Goal: Task Accomplishment & Management: Manage account settings

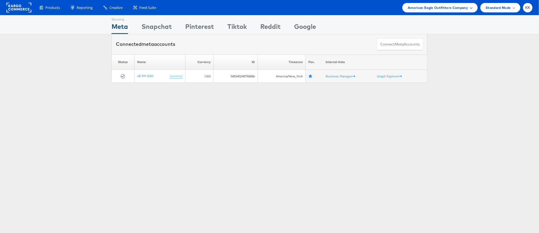
click at [436, 8] on span "American Eagle Outfitters Company" at bounding box center [437, 8] width 60 height 6
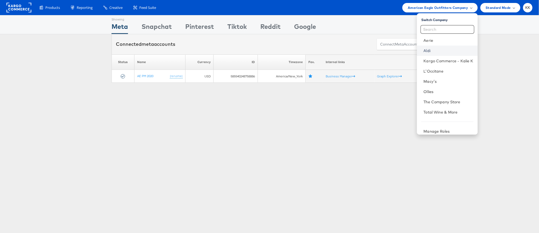
click at [436, 50] on link "Aldi" at bounding box center [448, 50] width 50 height 5
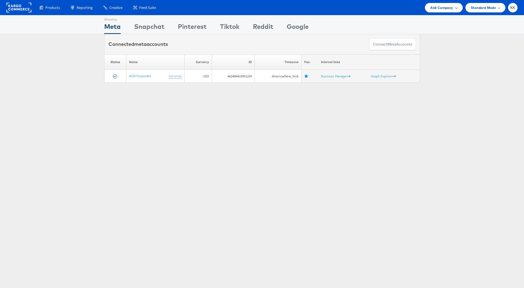
click at [440, 6] on span "Aldi Company" at bounding box center [441, 8] width 23 height 6
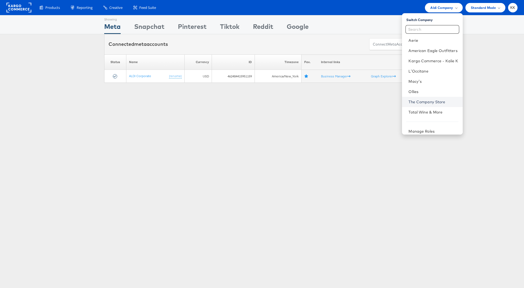
click at [427, 102] on link "The Company Store" at bounding box center [433, 101] width 50 height 5
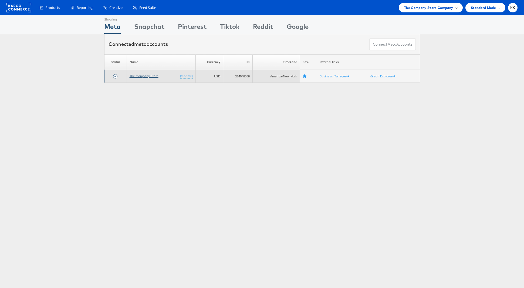
click at [141, 76] on link "The Company Store" at bounding box center [144, 76] width 29 height 4
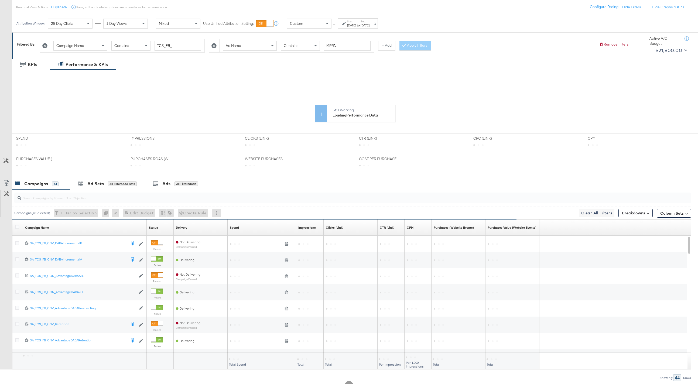
scroll to position [62, 0]
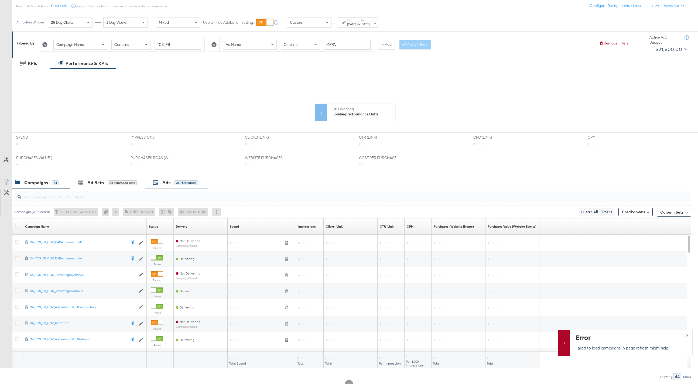
click at [162, 186] on div "Ads All Filtered Ads" at bounding box center [176, 183] width 63 height 12
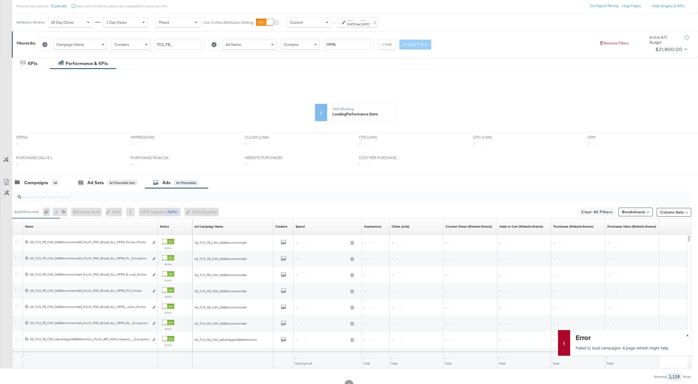
click at [687, 335] on span "×" at bounding box center [687, 335] width 2 height 6
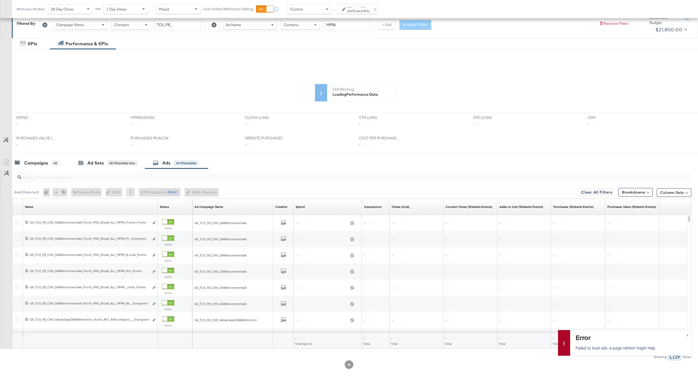
click at [350, 11] on div "Jan 1st 2025" at bounding box center [351, 11] width 9 height 4
click at [290, 51] on input "January 1st 2025" at bounding box center [292, 52] width 58 height 10
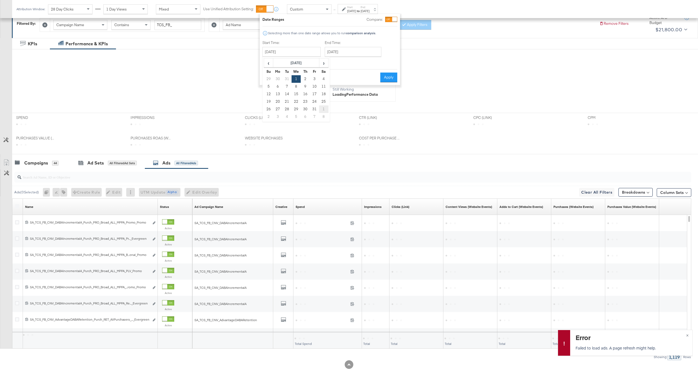
click at [321, 110] on td "1" at bounding box center [323, 109] width 9 height 8
type input "February 1st 2025"
click at [382, 84] on div "Date Ranges Compare: Selecting more than one date range allows you to run compa…" at bounding box center [330, 49] width 140 height 71
click at [390, 79] on button "Apply" at bounding box center [388, 78] width 17 height 10
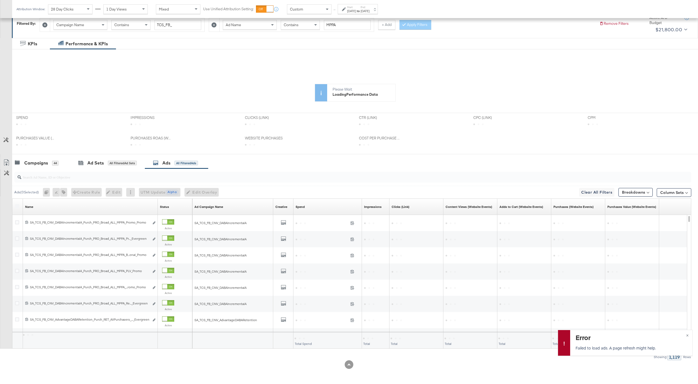
scroll to position [0, 0]
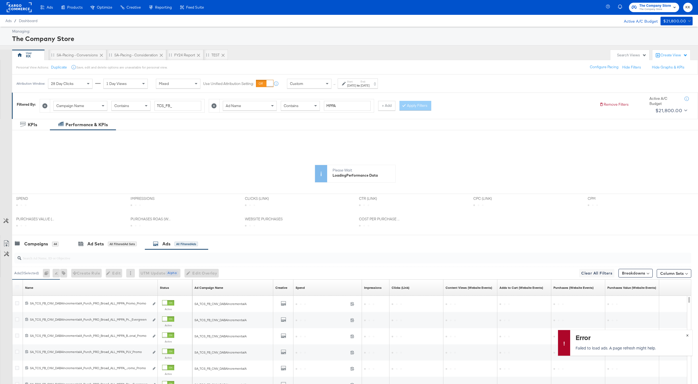
click at [687, 334] on span "×" at bounding box center [687, 335] width 2 height 6
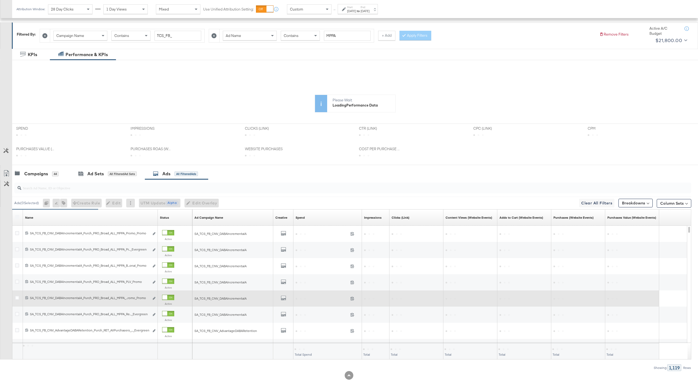
scroll to position [80, 0]
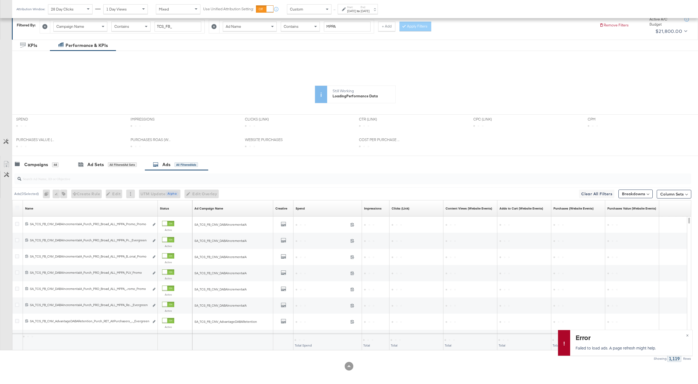
click at [674, 190] on div "Column Sets" at bounding box center [674, 194] width 35 height 9
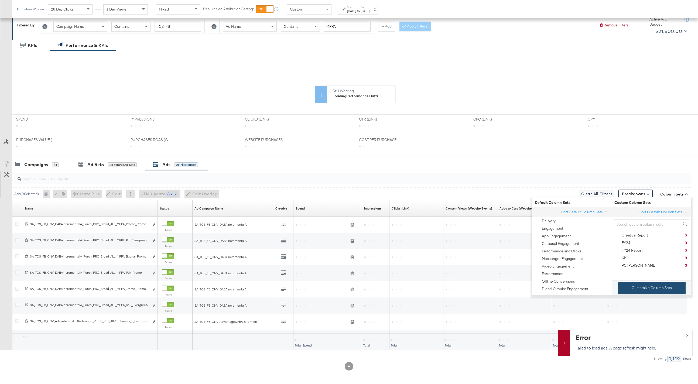
click at [633, 289] on button "Customize Column Sets" at bounding box center [652, 288] width 68 height 12
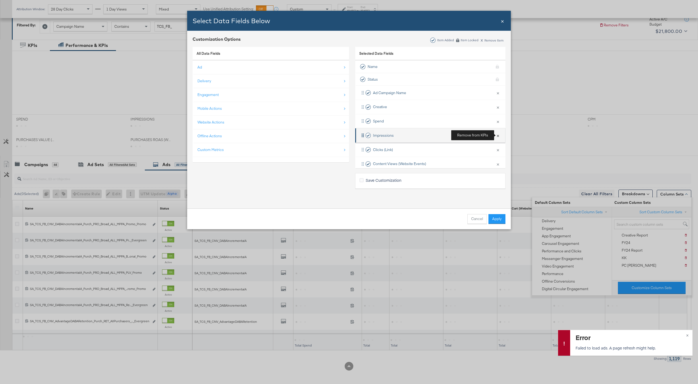
click at [499, 135] on button "×" at bounding box center [498, 135] width 7 height 11
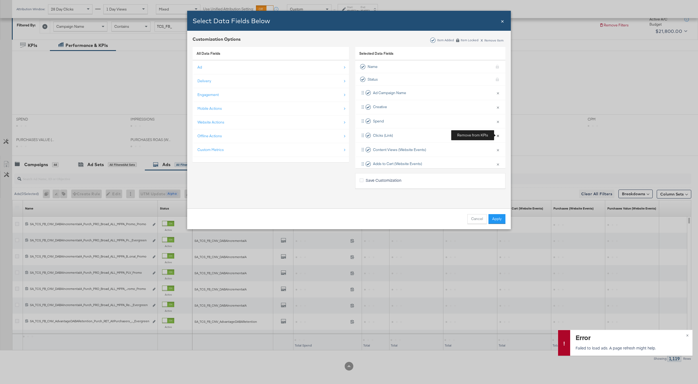
click at [499, 135] on button "×" at bounding box center [498, 135] width 7 height 11
click at [499, 144] on button "×" at bounding box center [498, 149] width 7 height 11
click at [499, 135] on button "×" at bounding box center [498, 135] width 7 height 11
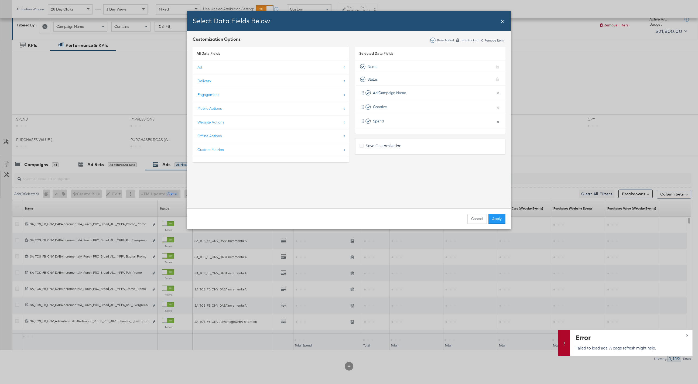
click at [497, 226] on div "Cancel Apply" at bounding box center [349, 219] width 324 height 21
click at [497, 223] on button "Apply" at bounding box center [497, 219] width 17 height 10
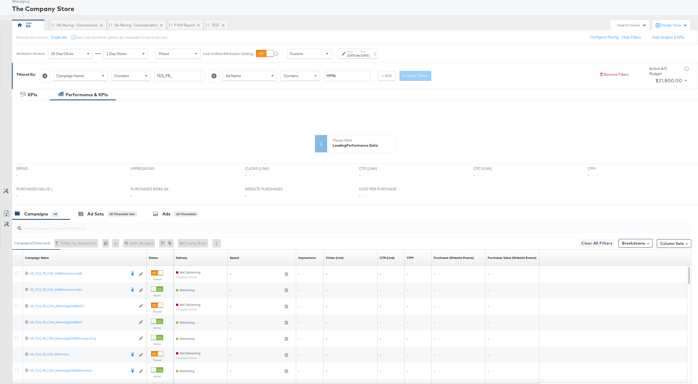
scroll to position [69, 0]
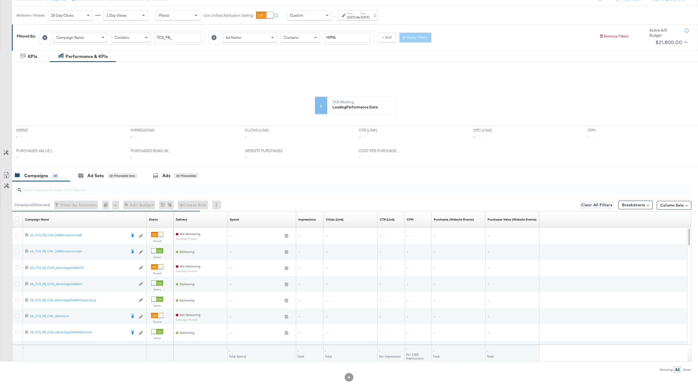
click at [348, 20] on div "Start: Feb 1st 2025 to End: Sep 28th 2025" at bounding box center [358, 15] width 40 height 10
click at [297, 61] on input "February 1st 2025" at bounding box center [292, 58] width 58 height 10
click at [269, 69] on span "‹" at bounding box center [268, 69] width 8 height 8
click at [298, 85] on td "1" at bounding box center [296, 85] width 9 height 8
type input "[DATE]"
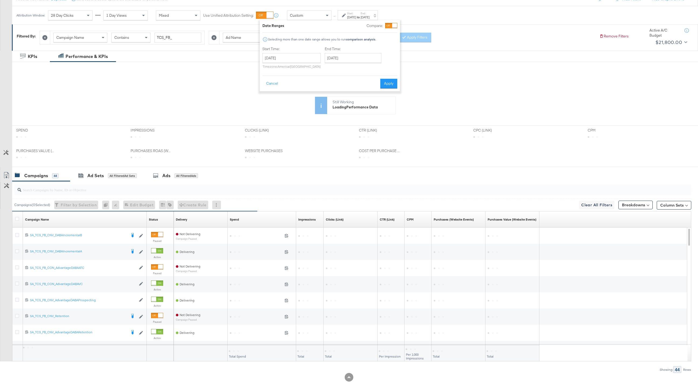
click at [398, 83] on div "Date Ranges Compare: Selecting more than one date range allows you to run compa…" at bounding box center [330, 55] width 140 height 71
click at [389, 84] on button "Apply" at bounding box center [388, 84] width 17 height 10
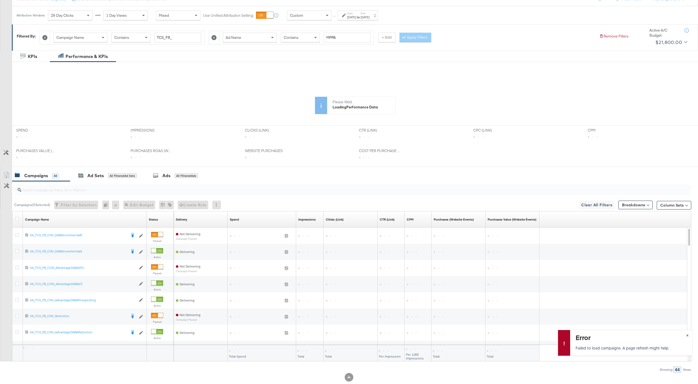
click at [688, 335] on span "×" at bounding box center [687, 335] width 2 height 6
click at [234, 220] on div "Spend" at bounding box center [234, 219] width 9 height 4
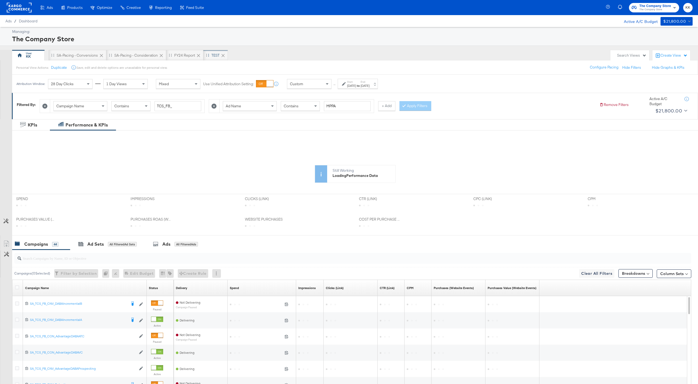
click at [212, 54] on div "TEST" at bounding box center [216, 55] width 8 height 5
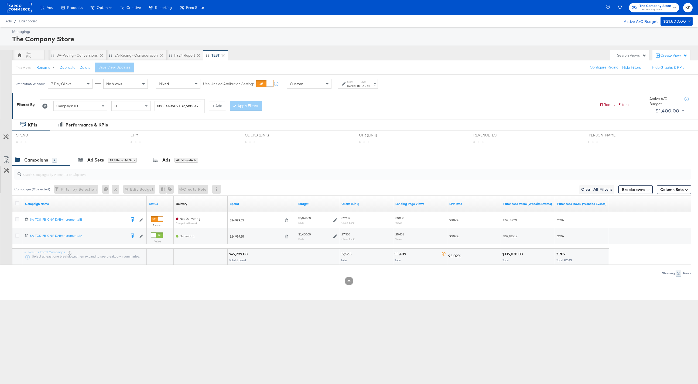
click at [354, 87] on div "Jul 14th 2025" at bounding box center [351, 86] width 9 height 4
click at [151, 127] on div "KPIs Performance & KPIs" at bounding box center [349, 124] width 698 height 11
click at [45, 105] on icon at bounding box center [44, 106] width 5 height 5
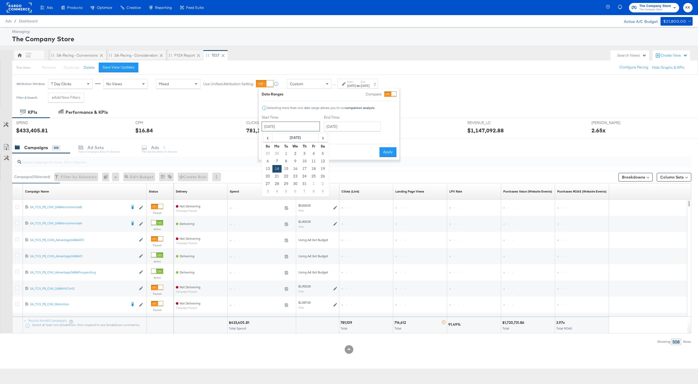
click at [292, 124] on input "July 14th 2025" at bounding box center [291, 127] width 58 height 10
click at [269, 139] on span "‹" at bounding box center [268, 138] width 8 height 8
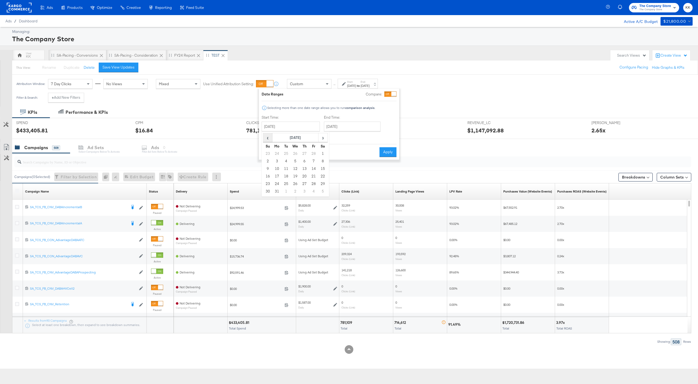
click at [269, 139] on span "‹" at bounding box center [268, 138] width 8 height 8
click at [323, 152] on td "1" at bounding box center [322, 154] width 9 height 8
type input "February 1st 2025"
click at [353, 124] on input "August 5th 2025" at bounding box center [351, 127] width 57 height 10
click at [386, 138] on span "›" at bounding box center [384, 138] width 8 height 8
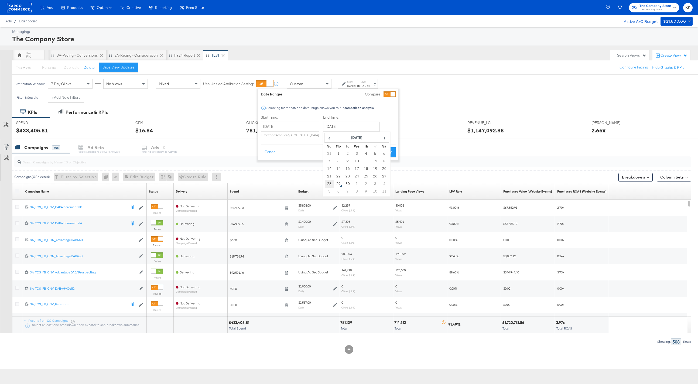
click at [326, 184] on td "28" at bounding box center [329, 184] width 9 height 8
type input "September 28th 2025"
click at [379, 157] on div "Date Ranges Compare: Selecting more than one date range allows you to run compa…" at bounding box center [330, 124] width 140 height 71
click at [383, 157] on div "Date Ranges Compare: Selecting more than one date range allows you to run compa…" at bounding box center [330, 124] width 140 height 71
click at [389, 154] on button "Apply" at bounding box center [388, 152] width 17 height 10
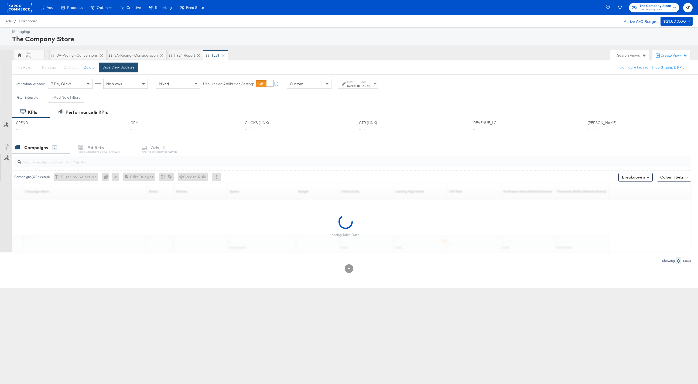
click at [127, 65] on div "Save View Updates" at bounding box center [119, 67] width 32 height 5
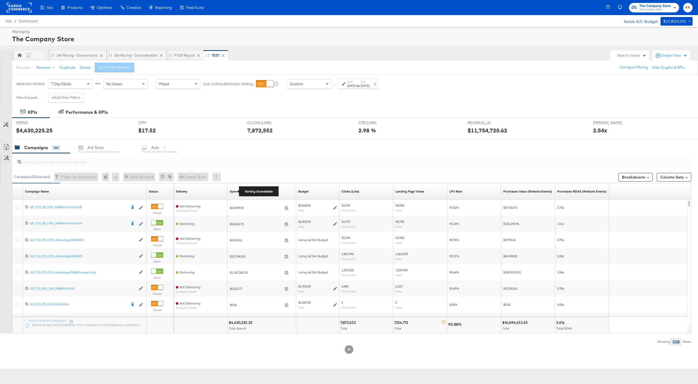
click at [235, 192] on div "Spend" at bounding box center [234, 191] width 9 height 4
click at [352, 82] on label "Start:" at bounding box center [351, 82] width 9 height 4
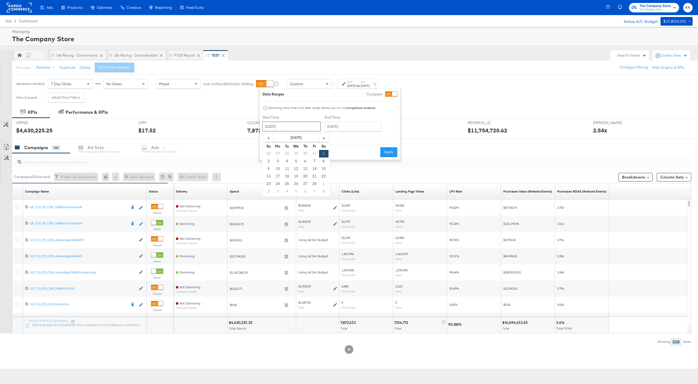
click at [297, 122] on input "February 1st 2025" at bounding box center [292, 127] width 58 height 10
click at [270, 135] on span "‹" at bounding box center [268, 138] width 8 height 8
click at [299, 154] on td "1" at bounding box center [296, 154] width 9 height 8
type input "January 1st 2025"
click at [384, 151] on button "Apply" at bounding box center [388, 152] width 17 height 10
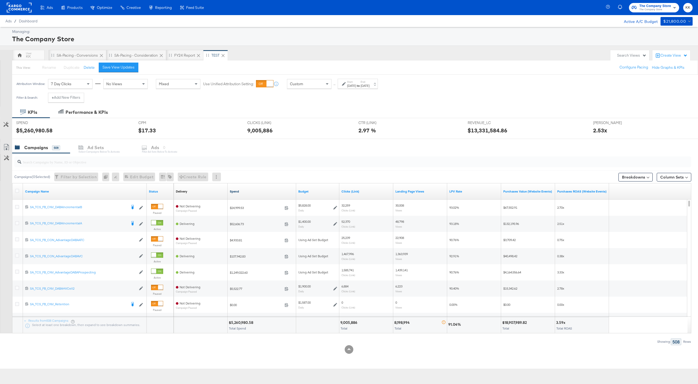
click at [234, 191] on link "Spend" at bounding box center [262, 191] width 64 height 4
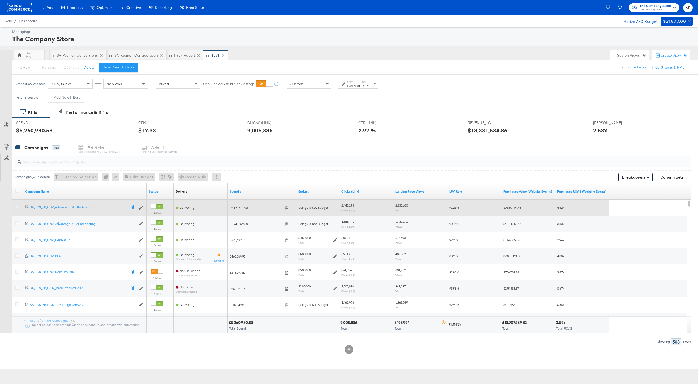
click at [18, 208] on icon at bounding box center [17, 207] width 4 height 4
click at [0, 0] on input "checkbox" at bounding box center [0, 0] width 0 height 0
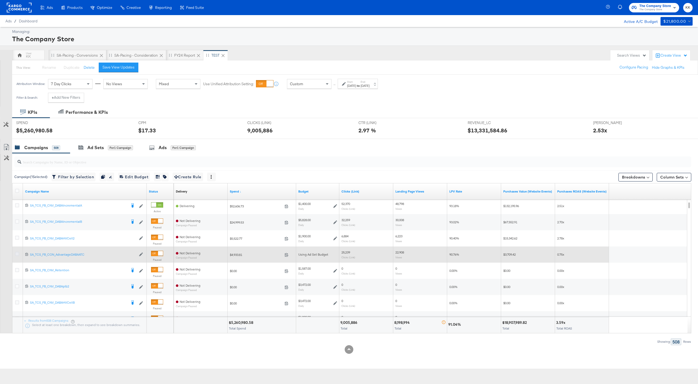
click at [17, 255] on icon at bounding box center [17, 254] width 4 height 4
click at [0, 0] on input "checkbox" at bounding box center [0, 0] width 0 height 0
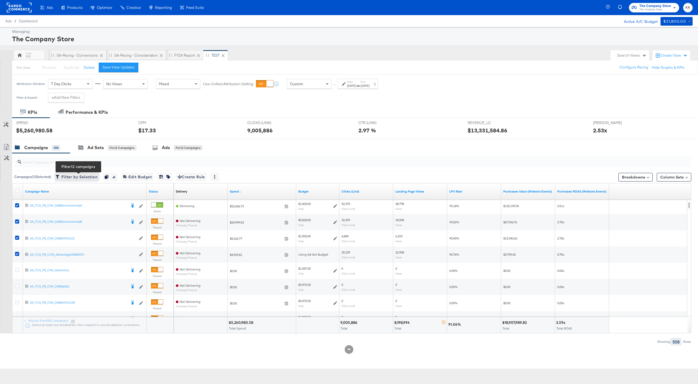
click at [65, 176] on span "Filter by Selection Filter 12 campaigns" at bounding box center [77, 177] width 41 height 7
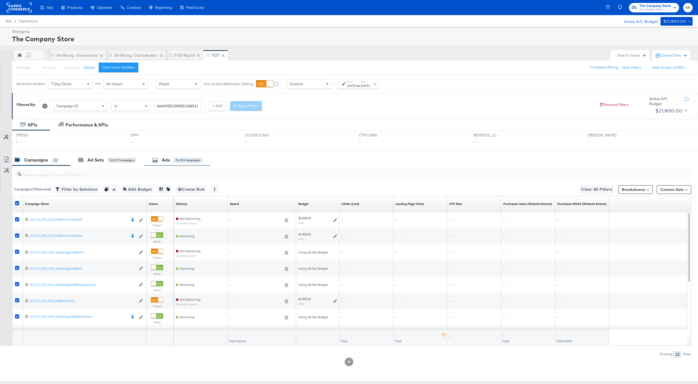
click at [178, 160] on div "for 12 Campaigns" at bounding box center [188, 160] width 28 height 5
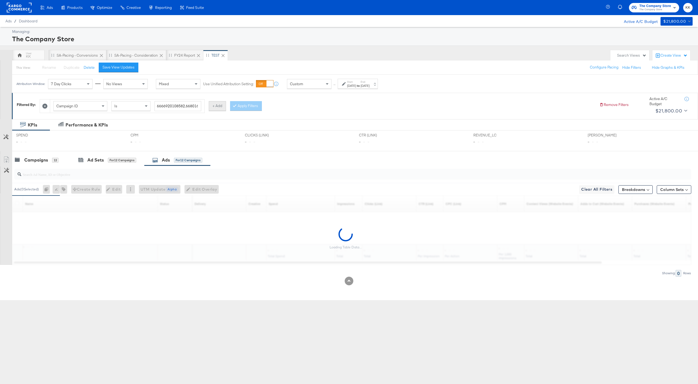
click at [220, 108] on button "+ Add" at bounding box center [217, 106] width 17 height 10
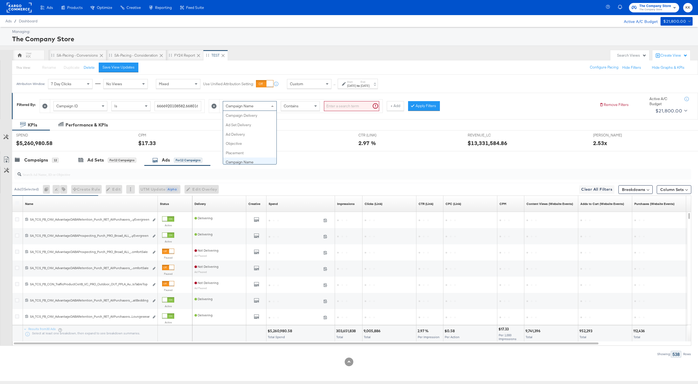
click at [258, 109] on div "Campaign Name" at bounding box center [249, 105] width 53 height 9
click at [336, 107] on input "search" at bounding box center [351, 106] width 55 height 10
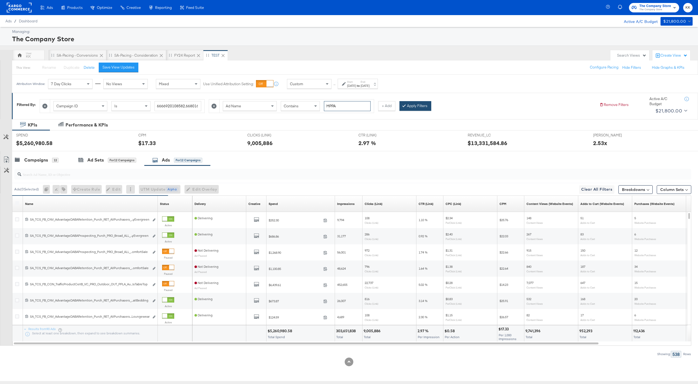
type input "MPPA"
click at [414, 107] on button "Apply Filters" at bounding box center [416, 106] width 32 height 10
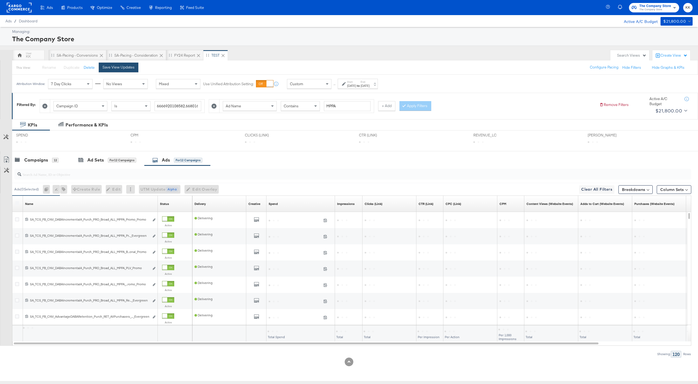
click at [134, 69] on button "Save View Updates" at bounding box center [119, 68] width 40 height 10
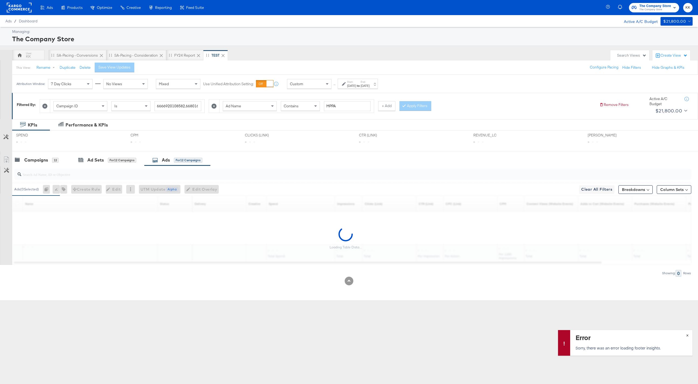
click at [689, 335] on button "×" at bounding box center [688, 335] width 10 height 10
click at [677, 189] on button "Column Sets" at bounding box center [674, 189] width 35 height 9
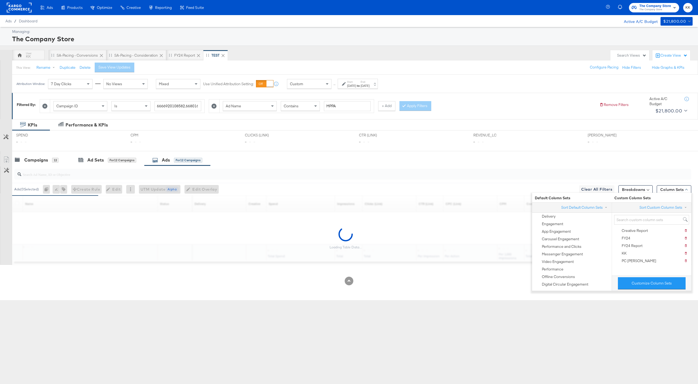
click at [646, 277] on div "Customize Column Sets" at bounding box center [652, 283] width 80 height 15
click at [650, 282] on button "Customize Column Sets" at bounding box center [652, 283] width 68 height 12
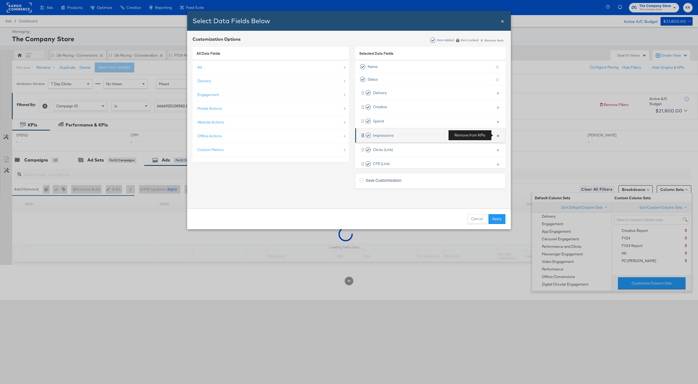
click at [498, 137] on button "×" at bounding box center [498, 135] width 7 height 11
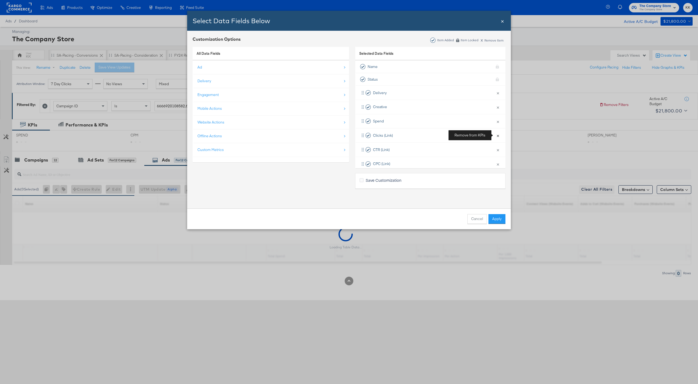
click at [498, 137] on button "×" at bounding box center [498, 135] width 7 height 11
click at [498, 144] on button "×" at bounding box center [498, 149] width 7 height 11
click at [498, 137] on button "×" at bounding box center [498, 135] width 7 height 11
click at [498, 144] on button "×" at bounding box center [498, 149] width 7 height 11
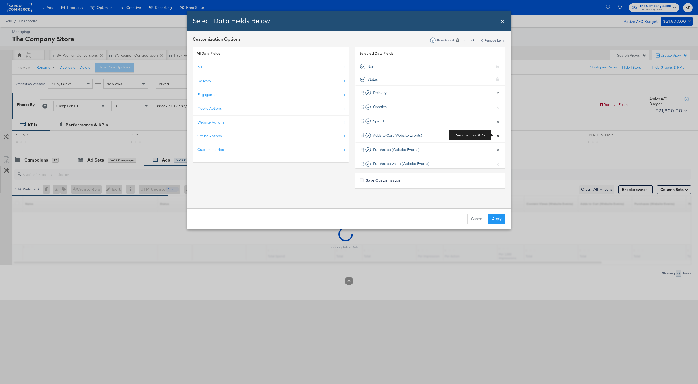
click at [498, 137] on button "×" at bounding box center [498, 135] width 7 height 11
click at [498, 144] on button "×" at bounding box center [498, 149] width 7 height 11
click at [498, 137] on button "×" at bounding box center [498, 135] width 7 height 11
click at [498, 137] on div "Selected Data Fields Name KPI locked Status KPI locked Delivery × Remove from K…" at bounding box center [430, 108] width 150 height 128
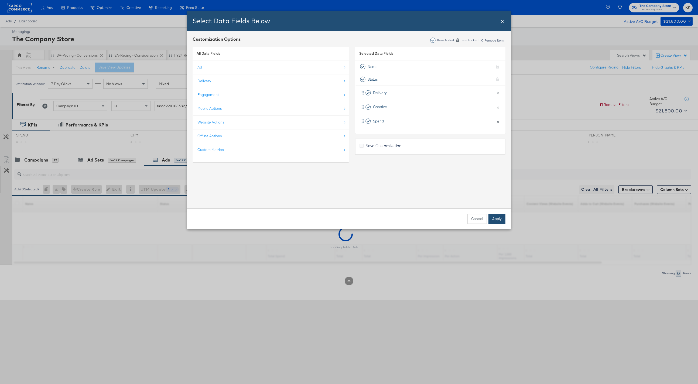
click at [500, 220] on button "Apply" at bounding box center [497, 219] width 17 height 10
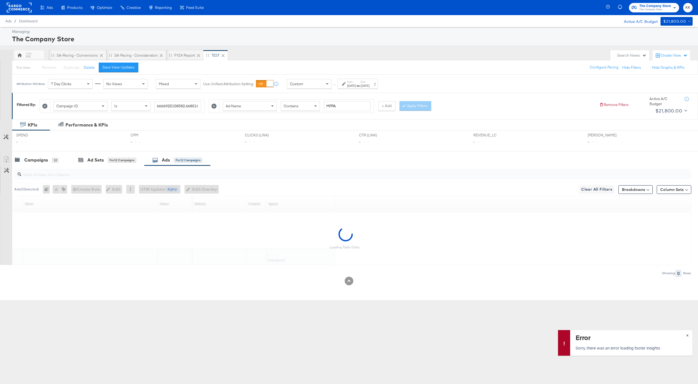
click at [686, 333] on button "×" at bounding box center [688, 335] width 10 height 10
click at [212, 107] on icon at bounding box center [214, 106] width 5 height 5
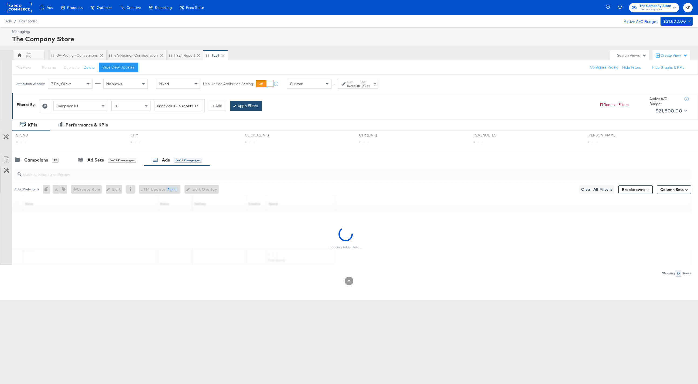
click at [254, 103] on button "Apply Filters" at bounding box center [246, 106] width 32 height 10
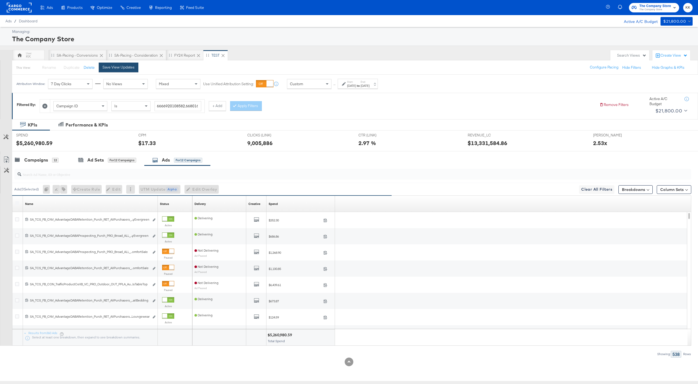
click at [121, 65] on div "Save View Updates" at bounding box center [119, 67] width 32 height 5
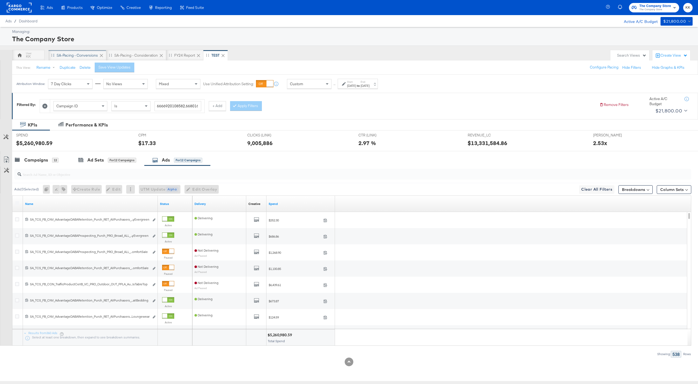
click at [71, 55] on div "SA-Pacing - Conversions" at bounding box center [77, 55] width 41 height 5
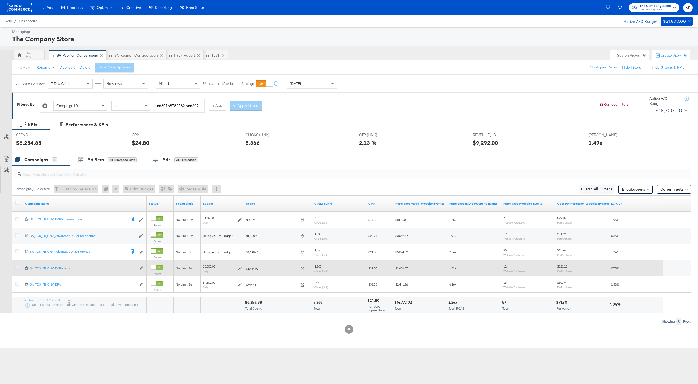
click at [16, 268] on icon at bounding box center [17, 268] width 4 height 4
click at [0, 0] on input "checkbox" at bounding box center [0, 0] width 0 height 0
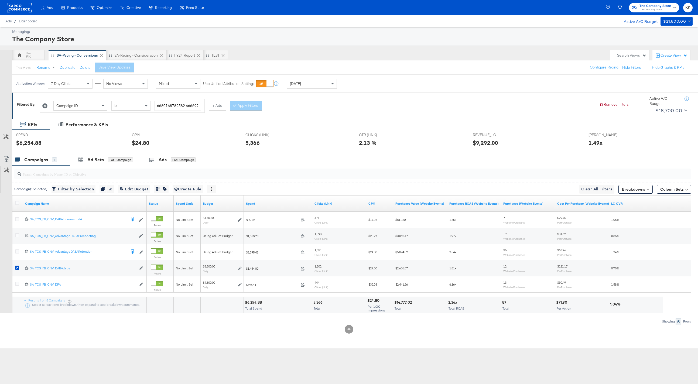
click at [112, 150] on div "SPEND SPEND $6,254.88" at bounding box center [70, 140] width 116 height 21
click at [112, 158] on div "for 1 Campaign" at bounding box center [120, 160] width 25 height 5
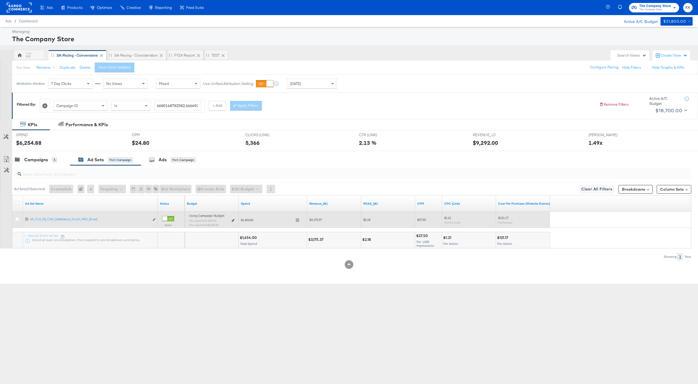
click at [233, 220] on icon at bounding box center [233, 220] width 3 height 3
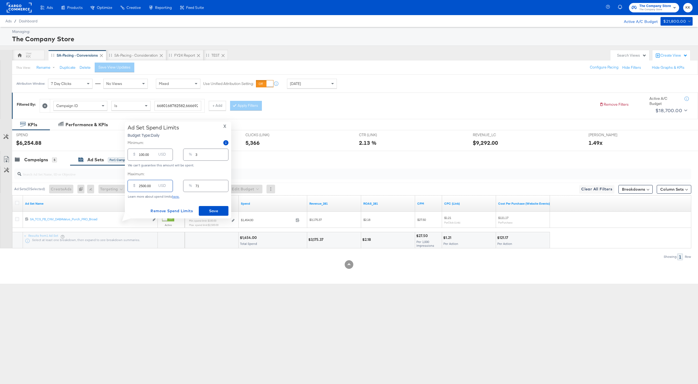
click at [143, 185] on input "2500.00" at bounding box center [147, 184] width 17 height 12
type input "200.00"
type input "6"
type input "100.00"
type input "3"
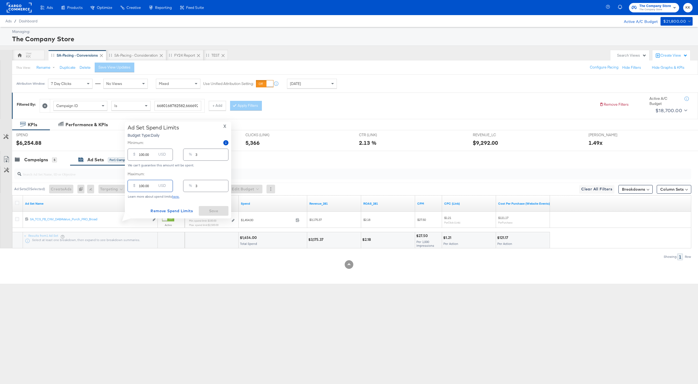
type input "1800.00"
type input "51"
type input "1800.00"
click at [215, 212] on span "Save" at bounding box center [213, 211] width 25 height 7
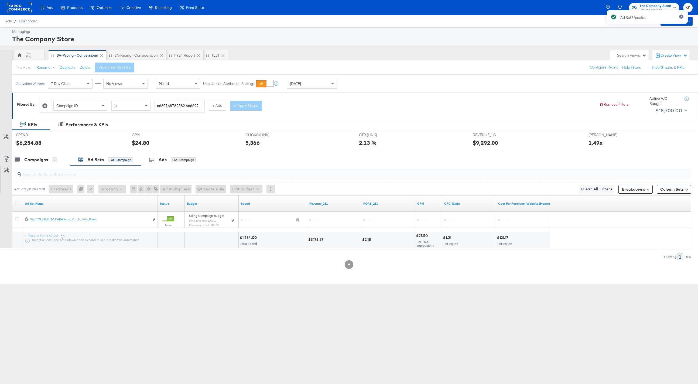
click at [47, 152] on div at bounding box center [349, 153] width 698 height 4
click at [42, 158] on div "Campaigns" at bounding box center [36, 160] width 24 height 6
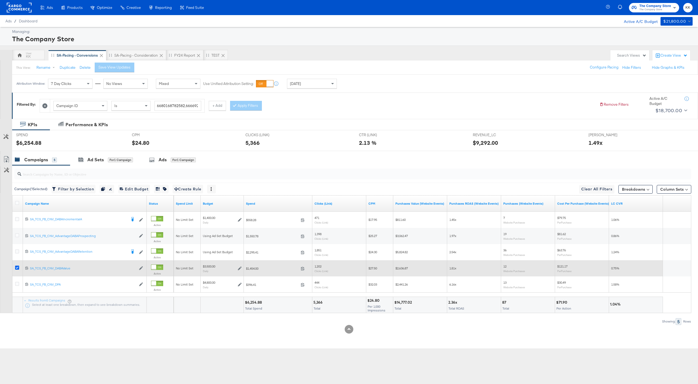
click at [17, 267] on icon at bounding box center [17, 268] width 4 height 4
click at [0, 0] on input "checkbox" at bounding box center [0, 0] width 0 height 0
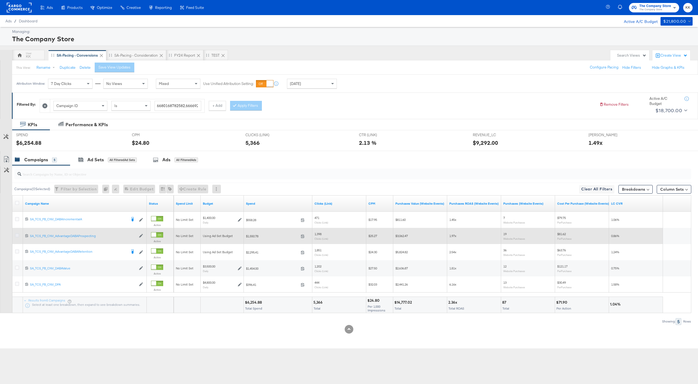
click at [15, 236] on icon at bounding box center [17, 235] width 4 height 4
click at [0, 0] on input "checkbox" at bounding box center [0, 0] width 0 height 0
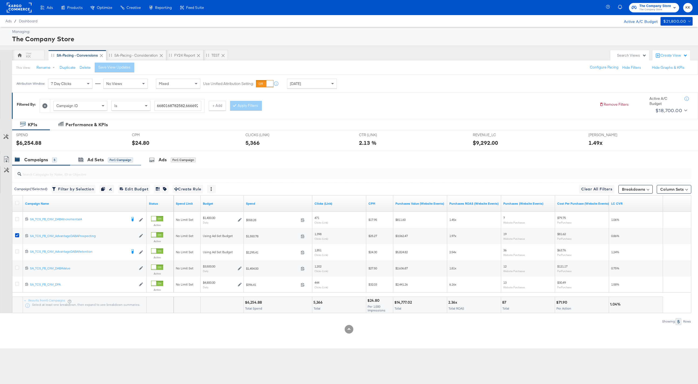
click at [103, 164] on div "Ad Sets for 1 Campaign" at bounding box center [105, 160] width 71 height 12
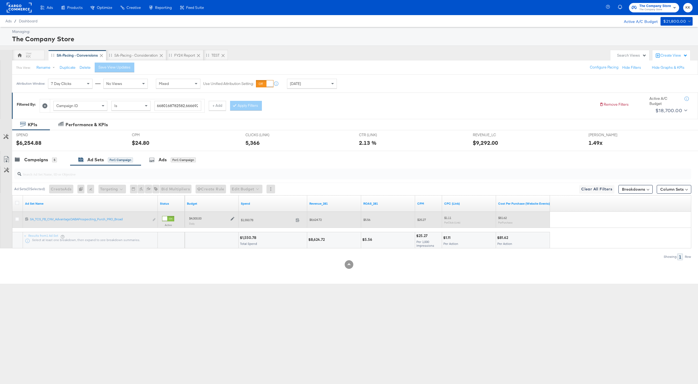
click at [233, 219] on icon at bounding box center [233, 219] width 4 height 4
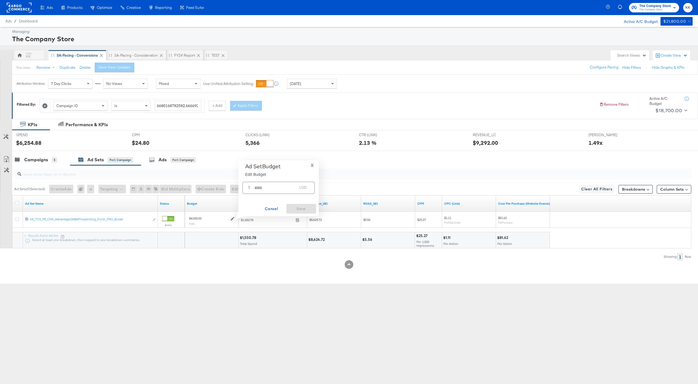
drag, startPoint x: 267, startPoint y: 187, endPoint x: 227, endPoint y: 187, distance: 39.7
click at [227, 187] on div "Managing: The Company Store KK SA-Pacing - Conversions SA-Pacing - Consideratio…" at bounding box center [349, 155] width 698 height 257
type input "3500"
click at [296, 209] on span "Save" at bounding box center [301, 209] width 25 height 7
click at [15, 160] on icon at bounding box center [17, 159] width 5 height 5
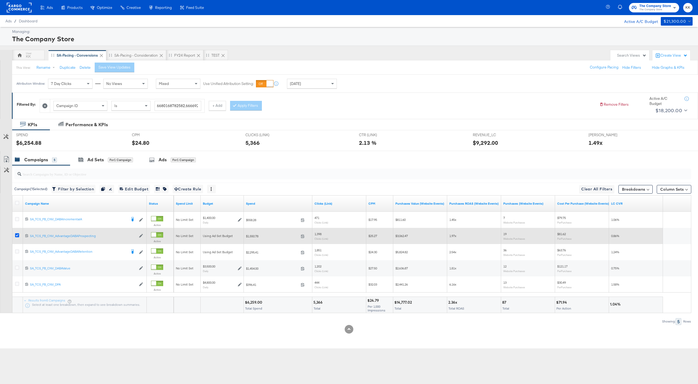
click at [16, 234] on icon at bounding box center [17, 235] width 4 height 4
click at [0, 0] on input "checkbox" at bounding box center [0, 0] width 0 height 0
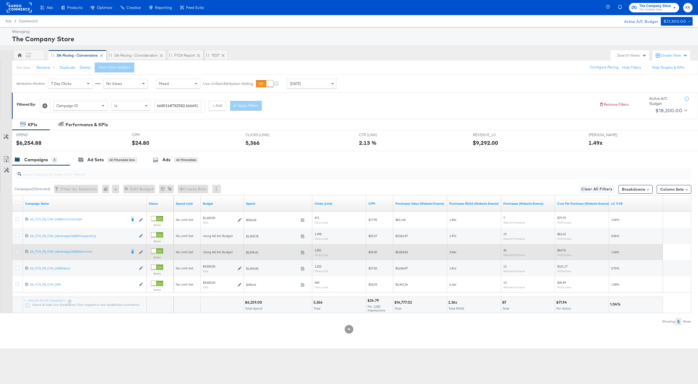
click at [16, 252] on icon at bounding box center [17, 252] width 4 height 4
click at [0, 0] on input "checkbox" at bounding box center [0, 0] width 0 height 0
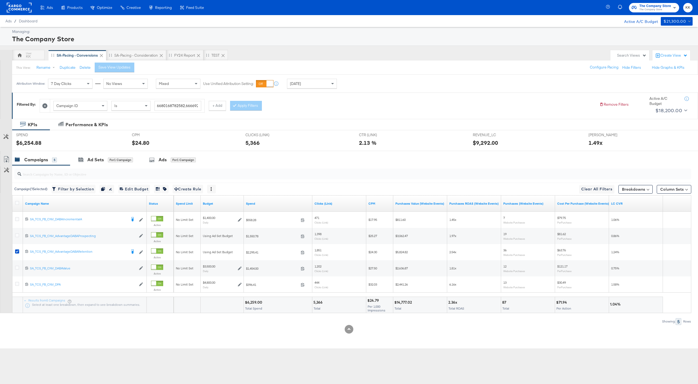
click at [121, 143] on div "$6,254.88" at bounding box center [70, 143] width 108 height 8
click at [111, 161] on div "for 1 Campaign" at bounding box center [120, 160] width 25 height 5
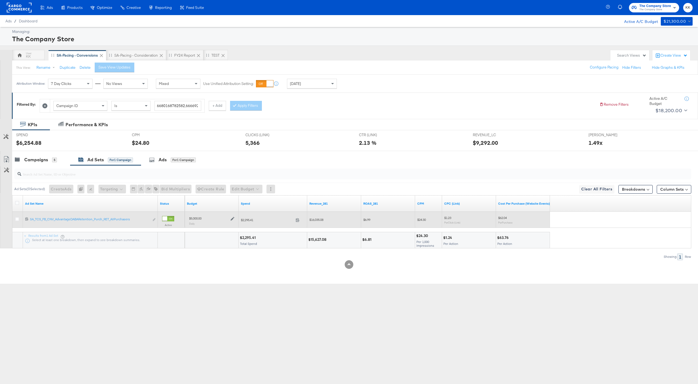
click at [233, 217] on div at bounding box center [231, 218] width 5 height 5
click at [233, 219] on icon at bounding box center [233, 219] width 4 height 4
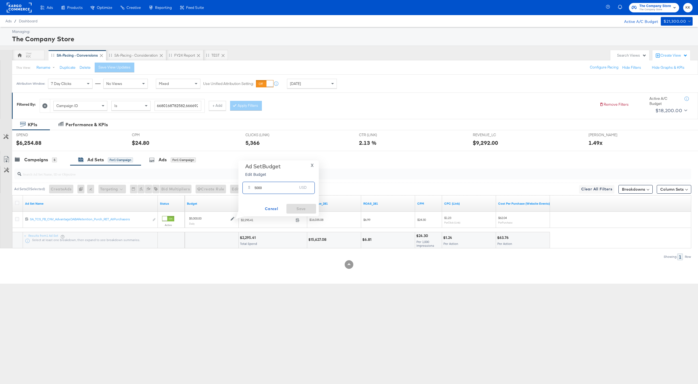
drag, startPoint x: 281, startPoint y: 189, endPoint x: 212, endPoint y: 189, distance: 69.3
click at [212, 189] on div "Managing: The Company Store KK SA-Pacing - Conversions SA-Pacing - Consideratio…" at bounding box center [349, 155] width 698 height 257
type input "4500"
click at [304, 210] on span "Save" at bounding box center [301, 209] width 25 height 7
click at [210, 58] on div "TEST" at bounding box center [215, 55] width 25 height 11
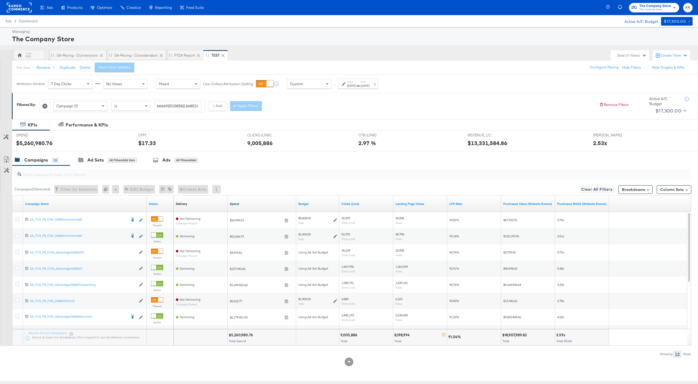
click at [237, 204] on link "Spend" at bounding box center [262, 204] width 64 height 4
click at [180, 164] on div "Ads All Filtered Ads" at bounding box center [176, 160] width 63 height 12
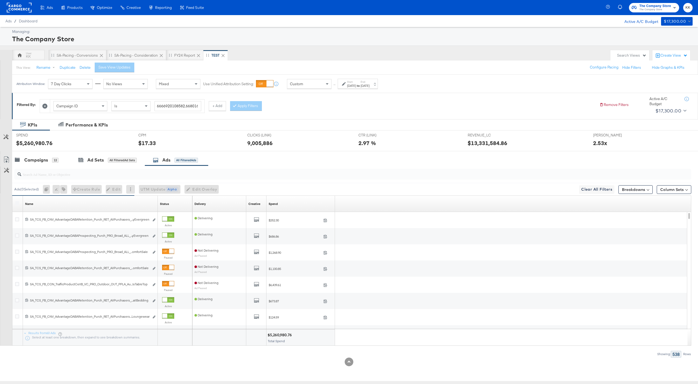
click at [233, 171] on input "search" at bounding box center [324, 172] width 607 height 11
click at [687, 334] on span "×" at bounding box center [687, 335] width 2 height 6
click at [16, 203] on icon at bounding box center [17, 203] width 4 height 4
click at [0, 0] on input "checkbox" at bounding box center [0, 0] width 0 height 0
click at [6, 159] on icon at bounding box center [6, 159] width 6 height 6
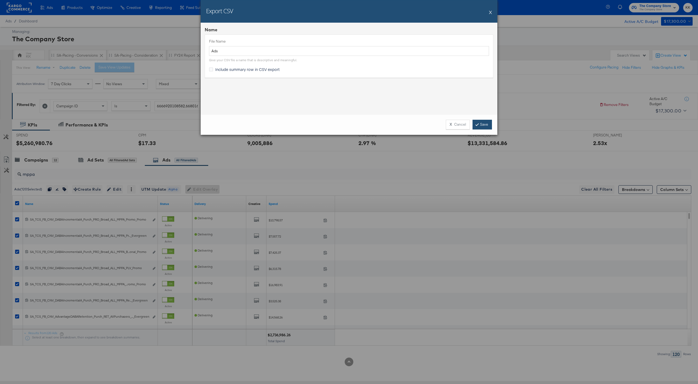
click at [486, 126] on link "Save" at bounding box center [482, 125] width 19 height 10
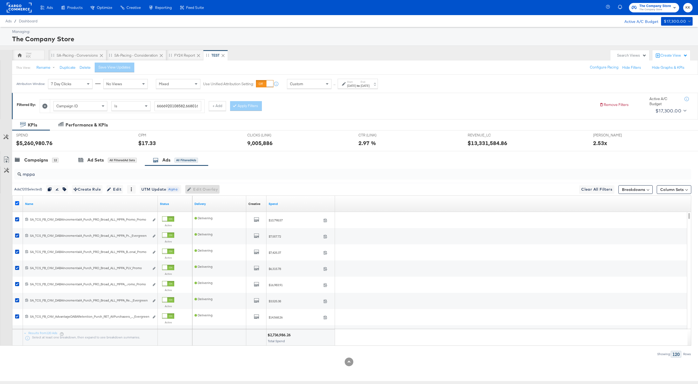
click at [16, 203] on icon at bounding box center [17, 203] width 4 height 4
click at [0, 0] on input "checkbox" at bounding box center [0, 0] width 0 height 0
drag, startPoint x: 40, startPoint y: 175, endPoint x: 15, endPoint y: 175, distance: 25.1
click at [15, 175] on div "mppa" at bounding box center [352, 174] width 677 height 11
paste input "PromoLifestyle"
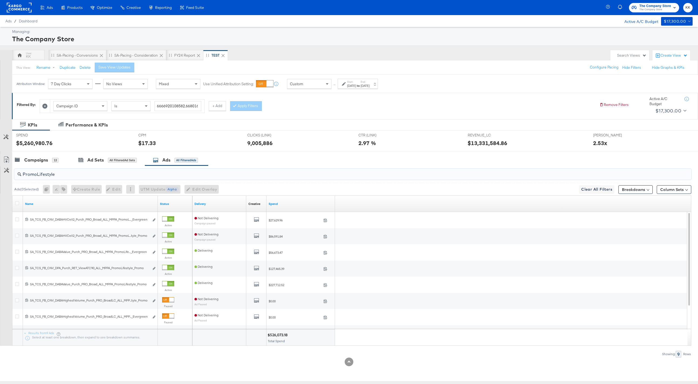
type input "PromoLifestyle"
click at [19, 203] on div at bounding box center [18, 203] width 6 height 5
click at [16, 202] on icon at bounding box center [17, 203] width 4 height 4
click at [0, 0] on input "checkbox" at bounding box center [0, 0] width 0 height 0
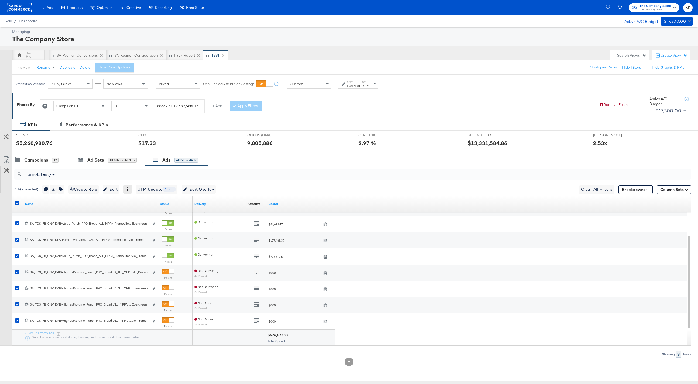
click at [130, 190] on icon at bounding box center [128, 190] width 4 height 4
click at [62, 190] on icon "button" at bounding box center [61, 190] width 4 height 4
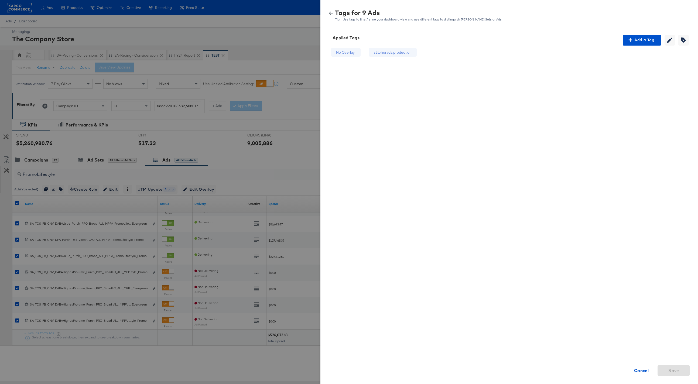
click at [351, 52] on div "No Overlay" at bounding box center [345, 52] width 19 height 5
click at [213, 154] on div at bounding box center [349, 192] width 698 height 384
click at [13, 205] on div at bounding box center [349, 192] width 698 height 384
click at [18, 205] on div at bounding box center [349, 192] width 698 height 384
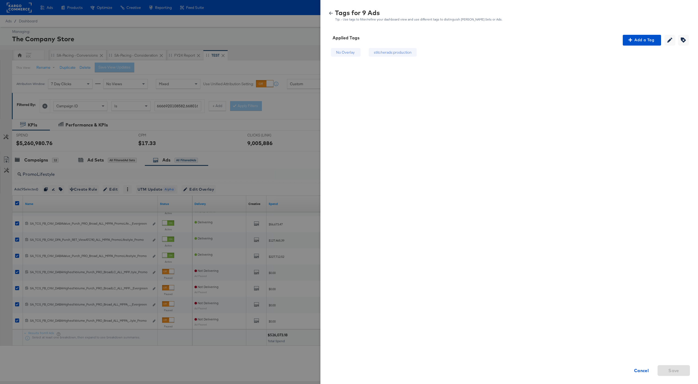
click at [329, 13] on icon "button" at bounding box center [331, 13] width 4 height 3
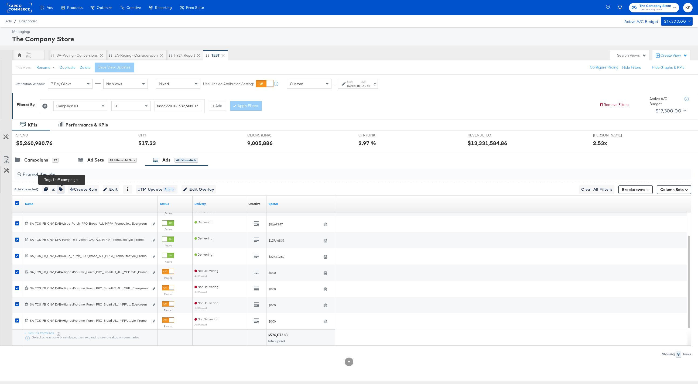
click at [62, 190] on icon "button" at bounding box center [61, 190] width 4 height 4
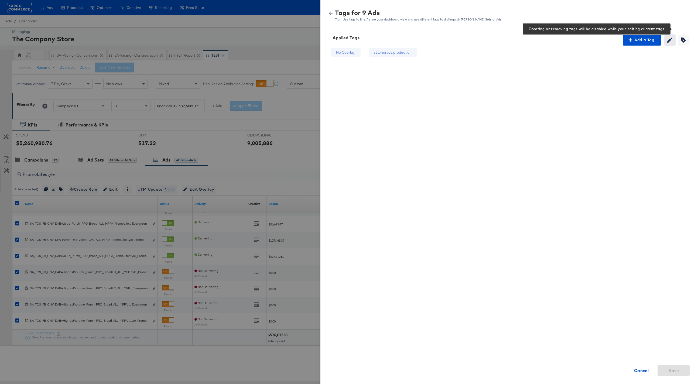
click at [669, 42] on icon "button" at bounding box center [670, 40] width 5 height 5
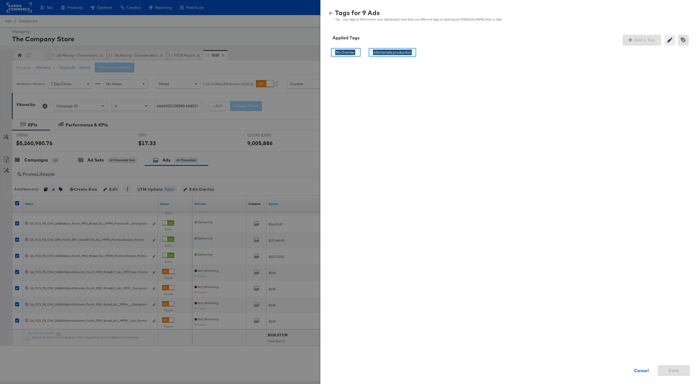
click at [349, 52] on input "No Overlay" at bounding box center [345, 53] width 20 height 6
drag, startPoint x: 358, startPoint y: 52, endPoint x: 346, endPoint y: 52, distance: 11.9
click at [346, 52] on div "No Overlay No Overlay" at bounding box center [346, 52] width 30 height 9
click at [681, 42] on div "Creating or editing tags will be disabled while you are deleting tags" at bounding box center [684, 40] width 13 height 11
click at [671, 42] on icon "button" at bounding box center [670, 40] width 5 height 5
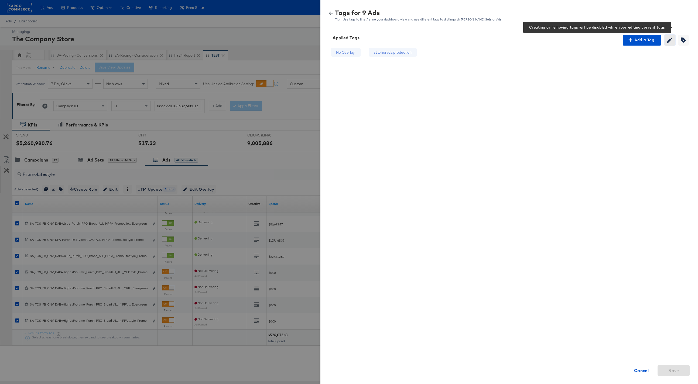
click at [669, 41] on icon "button" at bounding box center [670, 40] width 5 height 5
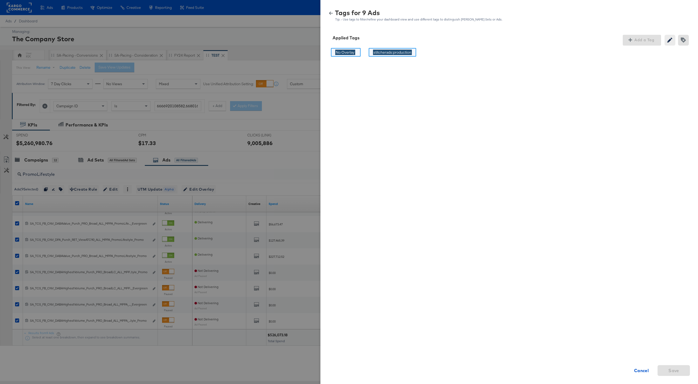
click at [396, 48] on div "stitcherads:production stitcherads:production" at bounding box center [392, 52] width 47 height 9
click at [345, 51] on input "No Overlay" at bounding box center [345, 53] width 20 height 6
type input "Promo"
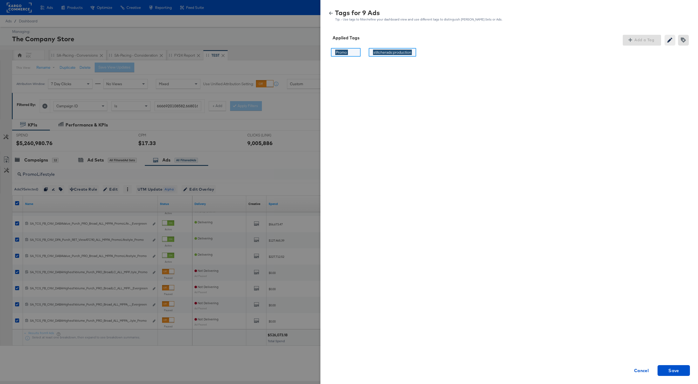
click at [409, 53] on input "stitcherads:production" at bounding box center [392, 53] width 39 height 6
click at [426, 93] on div "Promo Promo stitcherads:production stitcherads:production Cancel Save" at bounding box center [509, 137] width 365 height 183
click at [673, 372] on span "Save" at bounding box center [674, 371] width 11 height 8
click at [331, 12] on icon "button" at bounding box center [331, 13] width 4 height 4
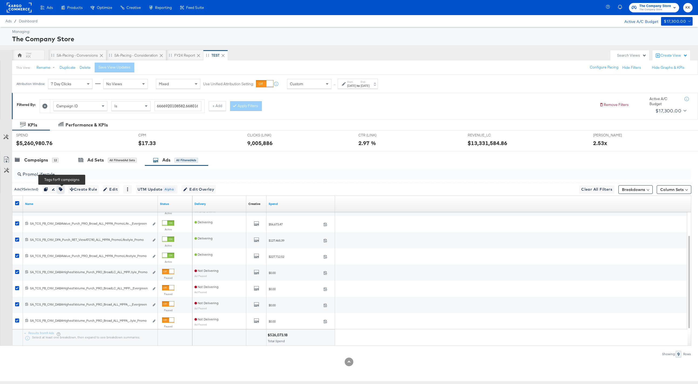
click at [63, 191] on icon "button" at bounding box center [61, 190] width 4 height 4
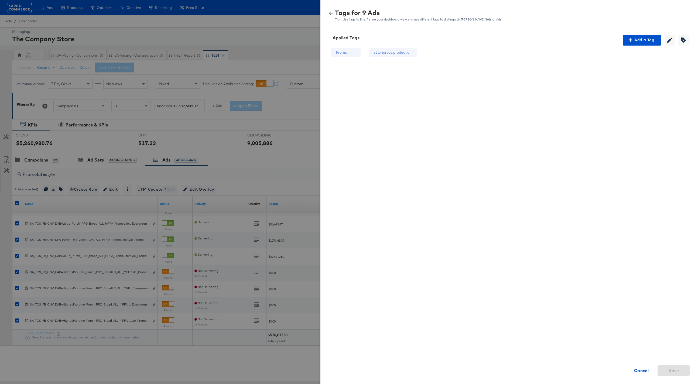
click at [329, 15] on div "Tags for 9 Ads Tip: - Use tags to filter/refine your dashboard view and use dif…" at bounding box center [509, 16] width 365 height 12
click at [646, 371] on strong "Cancel" at bounding box center [641, 371] width 15 height 8
click at [331, 13] on icon "button" at bounding box center [331, 13] width 4 height 3
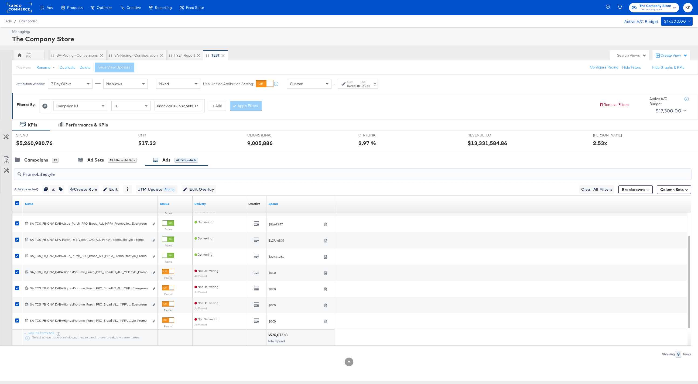
drag, startPoint x: 63, startPoint y: 173, endPoint x: 19, endPoint y: 176, distance: 44.1
click at [19, 176] on div "PromoLifestyle" at bounding box center [352, 174] width 677 height 11
paste input "search"
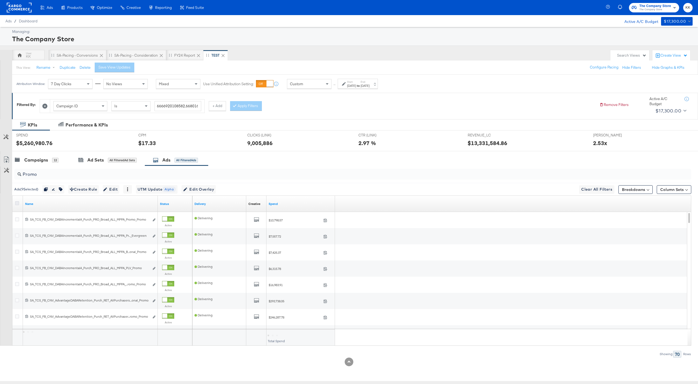
click at [17, 203] on icon at bounding box center [17, 203] width 4 height 4
click at [0, 0] on input "checkbox" at bounding box center [0, 0] width 0 height 0
click at [17, 203] on icon at bounding box center [17, 203] width 4 height 4
click at [0, 0] on input "checkbox" at bounding box center [0, 0] width 0 height 0
click at [17, 203] on icon at bounding box center [17, 203] width 4 height 4
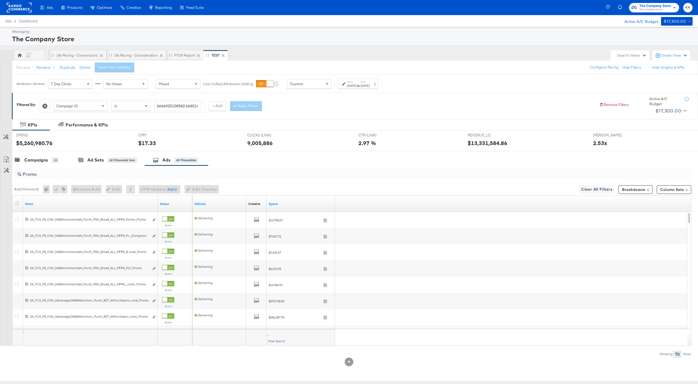
click at [0, 0] on input "checkbox" at bounding box center [0, 0] width 0 height 0
click at [60, 174] on input "Promo" at bounding box center [324, 172] width 607 height 11
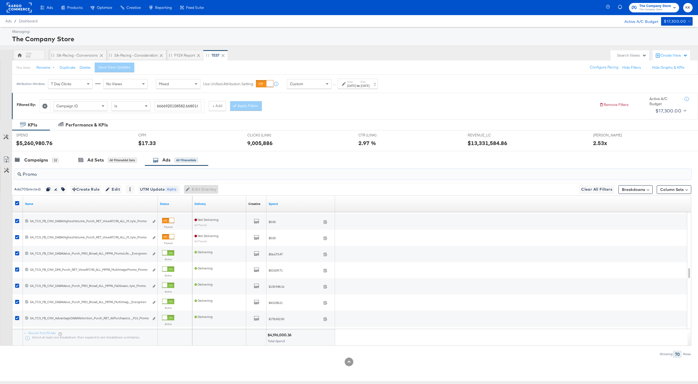
click at [57, 173] on input "Promo" at bounding box center [324, 172] width 607 height 11
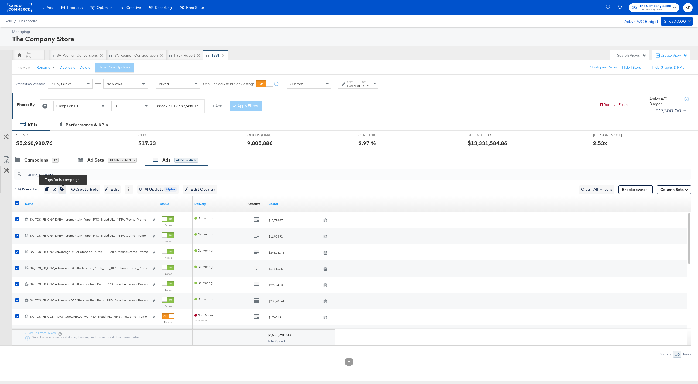
click at [63, 189] on icon "button" at bounding box center [62, 190] width 4 height 4
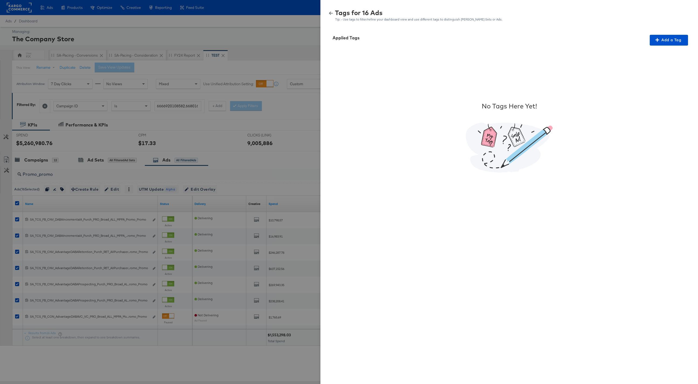
click at [331, 12] on icon "button" at bounding box center [331, 13] width 4 height 4
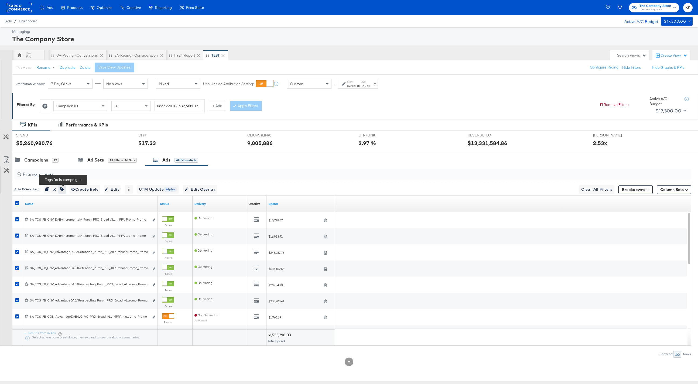
click at [63, 189] on icon "button" at bounding box center [62, 190] width 4 height 4
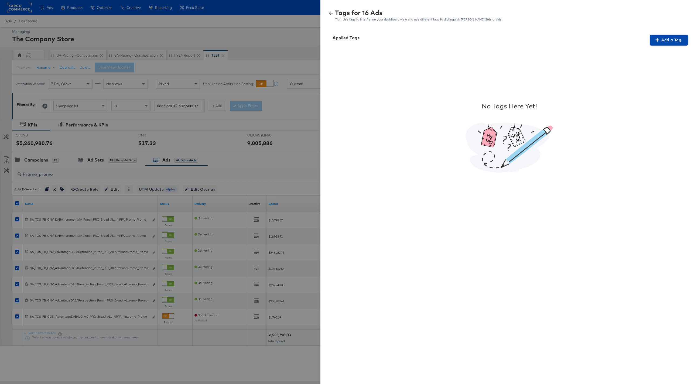
click at [673, 40] on span "Add a Tag" at bounding box center [669, 40] width 34 height 7
click at [658, 73] on div "Search or Add Tag Name" at bounding box center [665, 74] width 55 height 9
click at [668, 90] on span "Apply" at bounding box center [666, 88] width 34 height 8
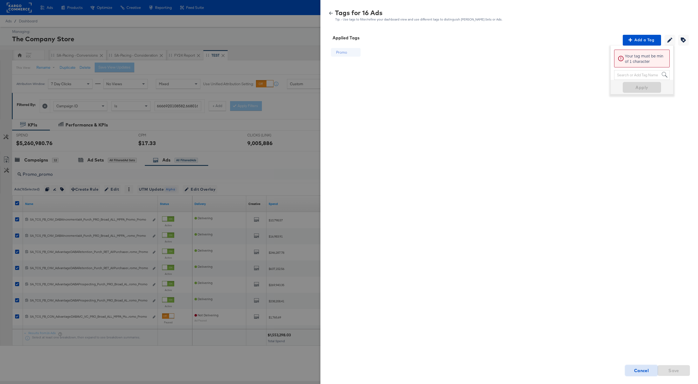
click at [641, 370] on strong "Cancel" at bounding box center [641, 371] width 15 height 8
click at [406, 131] on div "Promo Cancel Save" at bounding box center [509, 137] width 365 height 183
click at [333, 11] on icon "button" at bounding box center [331, 13] width 4 height 4
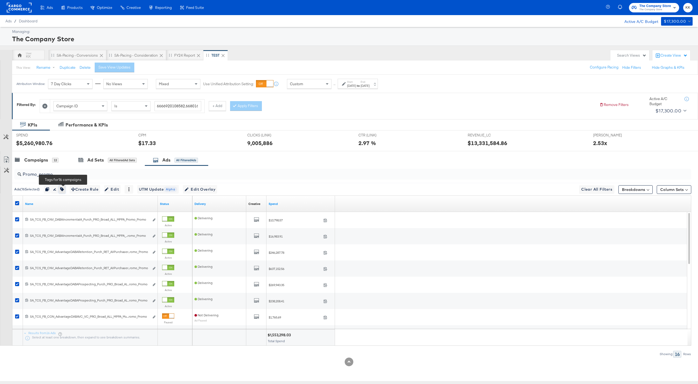
click at [64, 189] on icon "button" at bounding box center [62, 190] width 4 height 4
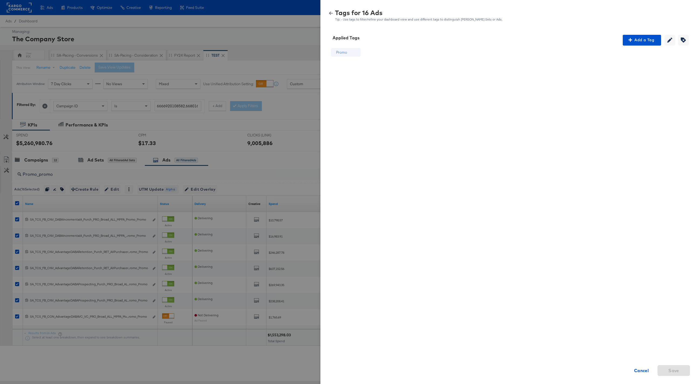
click at [329, 13] on button "button" at bounding box center [331, 13] width 8 height 4
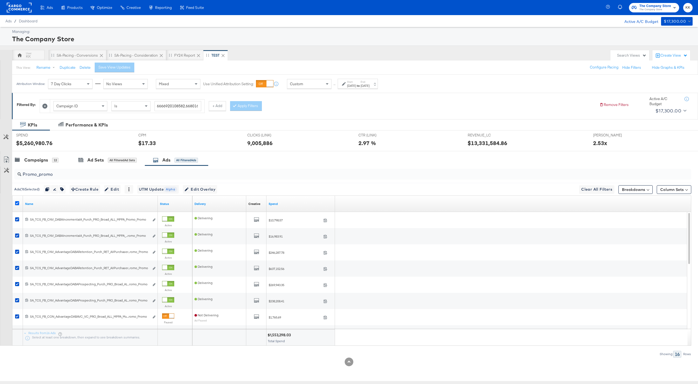
click at [16, 203] on icon at bounding box center [17, 203] width 4 height 4
click at [0, 0] on input "checkbox" at bounding box center [0, 0] width 0 height 0
drag, startPoint x: 57, startPoint y: 178, endPoint x: 18, endPoint y: 178, distance: 39.9
click at [18, 178] on div "Promo_promo" at bounding box center [352, 174] width 677 height 11
drag, startPoint x: 56, startPoint y: 174, endPoint x: 22, endPoint y: 174, distance: 33.5
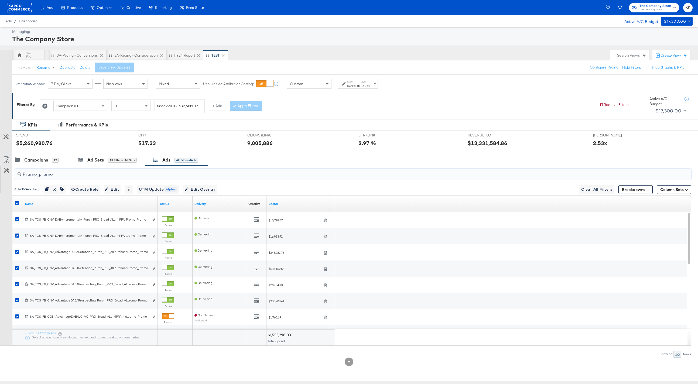
click at [22, 174] on input "Promo_promo" at bounding box center [324, 172] width 607 height 11
paste input "Evergreen"
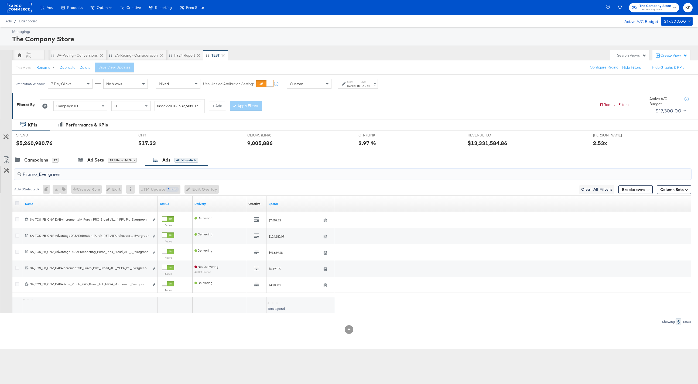
click at [15, 202] on icon at bounding box center [17, 203] width 4 height 4
click at [0, 0] on input "checkbox" at bounding box center [0, 0] width 0 height 0
click at [63, 192] on button "button" at bounding box center [60, 189] width 7 height 9
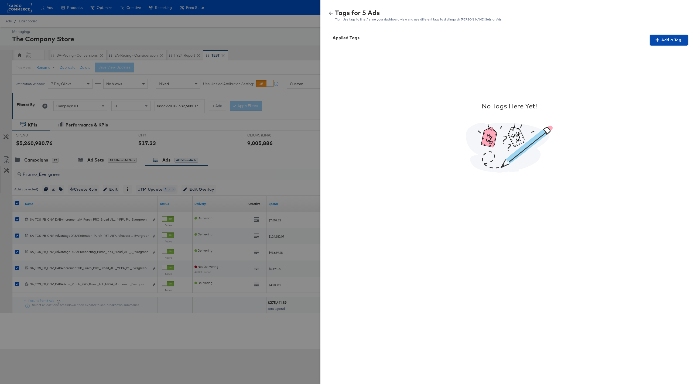
click at [658, 43] on span "Add a Tag" at bounding box center [669, 40] width 34 height 7
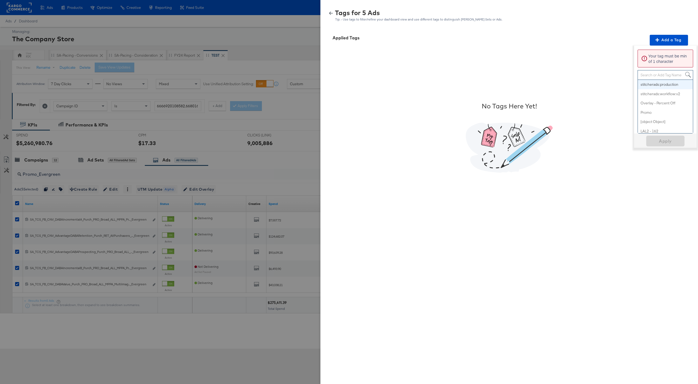
click at [666, 76] on div "Search or Add Tag Name" at bounding box center [665, 74] width 55 height 9
click at [665, 88] on span "Apply" at bounding box center [666, 88] width 34 height 8
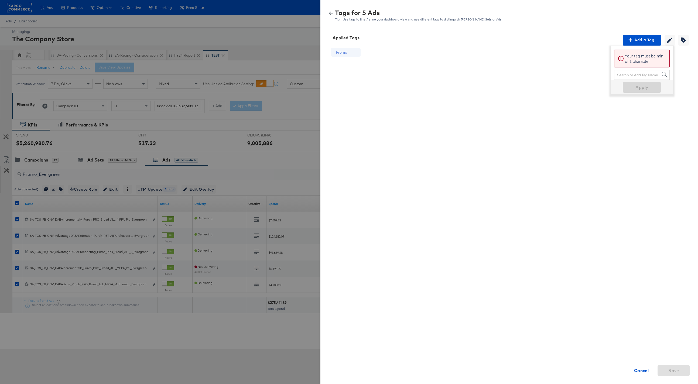
click at [330, 15] on icon "button" at bounding box center [331, 13] width 4 height 4
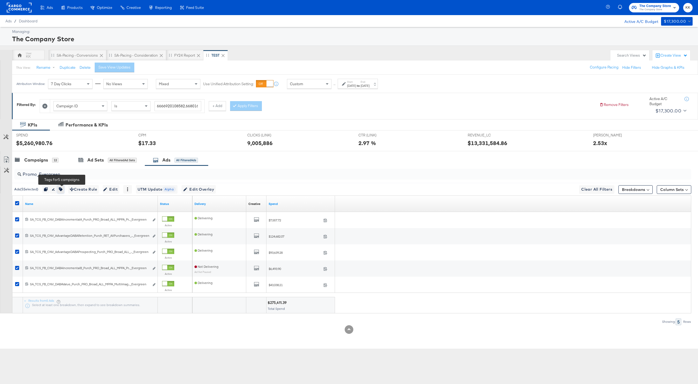
click at [64, 189] on button "button" at bounding box center [60, 189] width 7 height 9
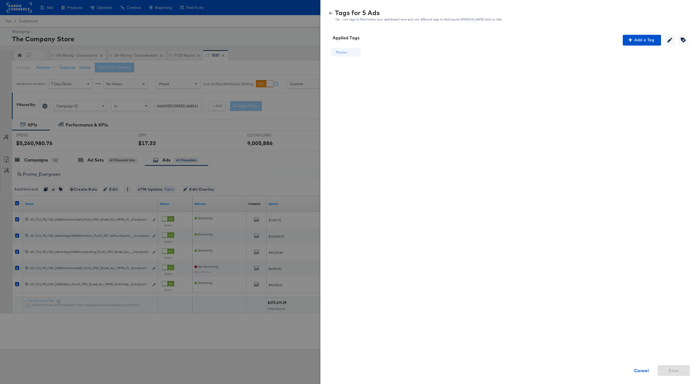
click at [331, 14] on icon "button" at bounding box center [331, 13] width 4 height 4
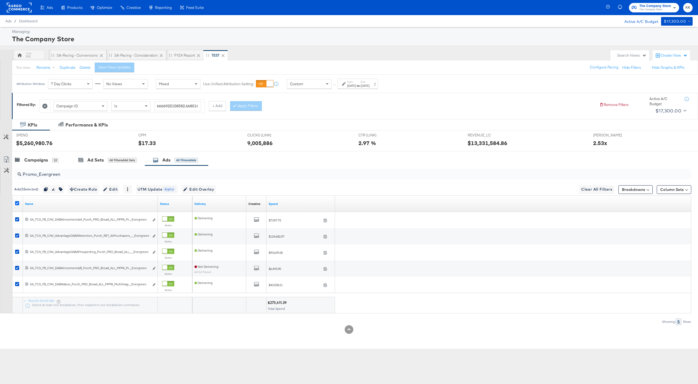
click at [17, 203] on icon at bounding box center [17, 203] width 4 height 4
click at [0, 0] on input "checkbox" at bounding box center [0, 0] width 0 height 0
click at [69, 173] on input "Promo_Evergreen" at bounding box center [324, 172] width 607 height 11
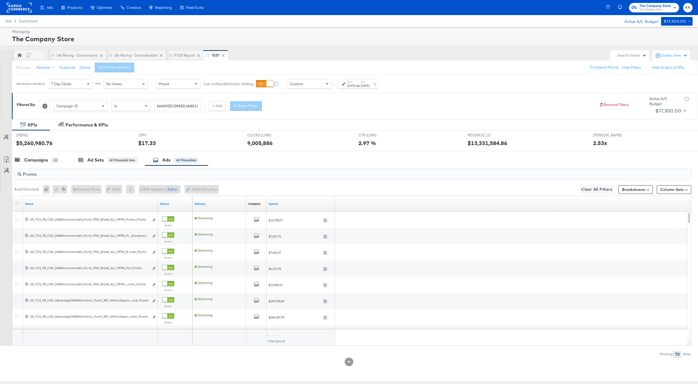
type input "Promo"
click at [17, 205] on icon at bounding box center [17, 203] width 4 height 4
click at [0, 0] on input "checkbox" at bounding box center [0, 0] width 0 height 0
click at [63, 189] on icon "button" at bounding box center [63, 190] width 4 height 4
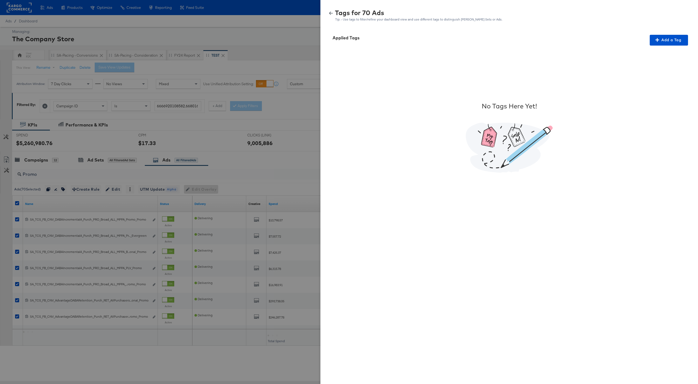
click at [332, 13] on icon "button" at bounding box center [331, 13] width 4 height 3
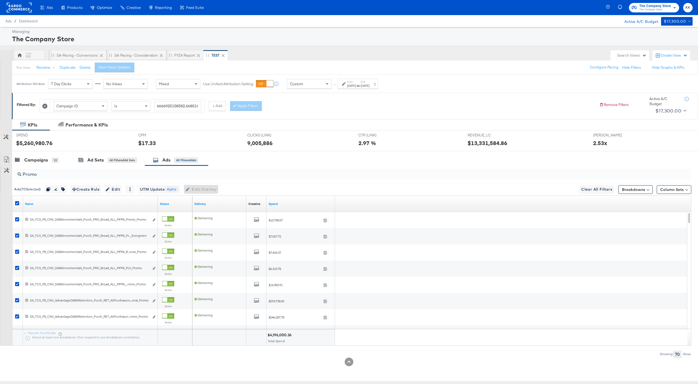
click at [14, 200] on div at bounding box center [18, 204] width 10 height 10
click at [16, 202] on icon at bounding box center [17, 203] width 4 height 4
click at [0, 0] on input "checkbox" at bounding box center [0, 0] width 0 height 0
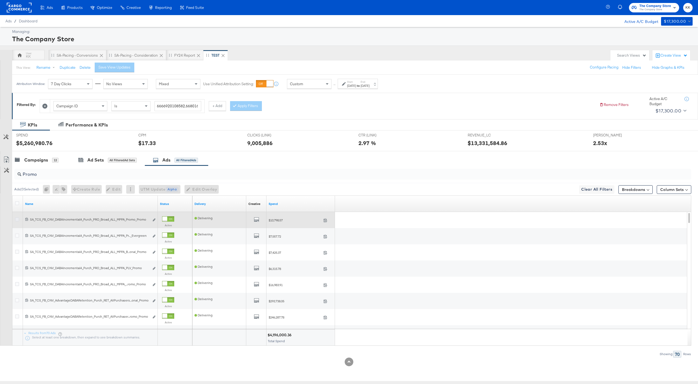
click at [16, 219] on icon at bounding box center [17, 219] width 4 height 4
click at [0, 0] on input "checkbox" at bounding box center [0, 0] width 0 height 0
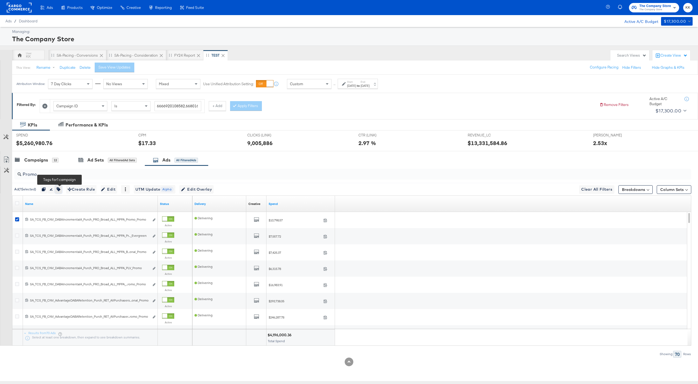
click at [60, 190] on icon "button" at bounding box center [59, 190] width 4 height 4
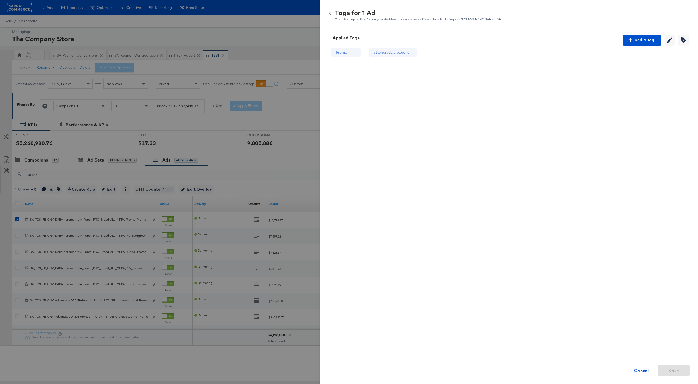
click at [330, 13] on icon "button" at bounding box center [331, 13] width 4 height 3
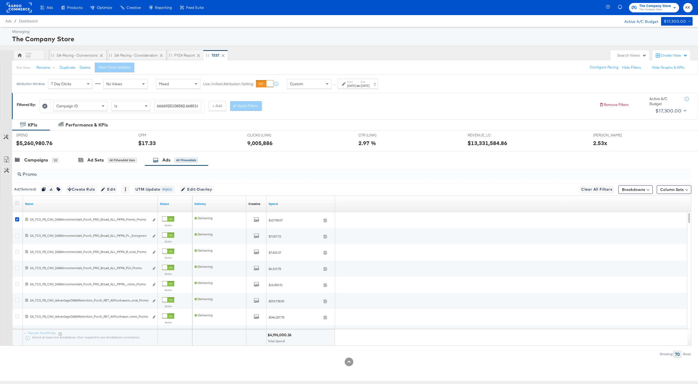
click at [16, 202] on icon at bounding box center [17, 203] width 4 height 4
click at [0, 0] on input "checkbox" at bounding box center [0, 0] width 0 height 0
click at [16, 202] on icon at bounding box center [17, 203] width 4 height 4
click at [0, 0] on input "checkbox" at bounding box center [0, 0] width 0 height 0
click at [16, 202] on icon at bounding box center [17, 203] width 4 height 4
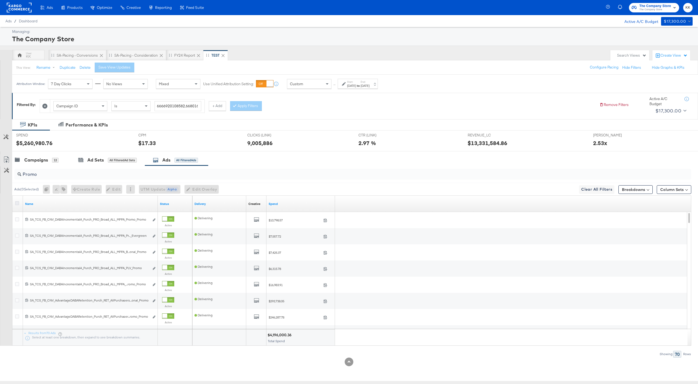
click at [0, 0] on input "checkbox" at bounding box center [0, 0] width 0 height 0
click at [64, 187] on button "button" at bounding box center [63, 189] width 7 height 9
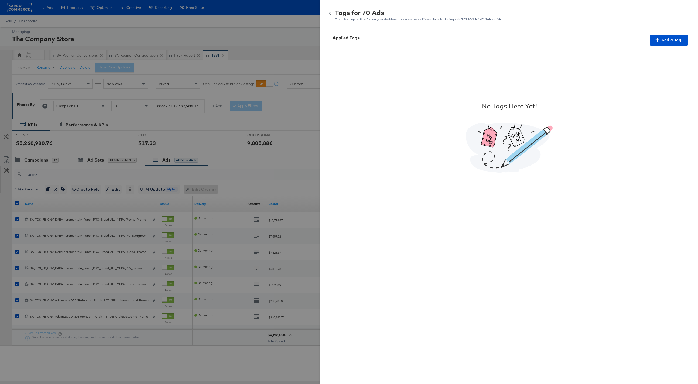
click at [332, 11] on icon "button" at bounding box center [331, 13] width 4 height 4
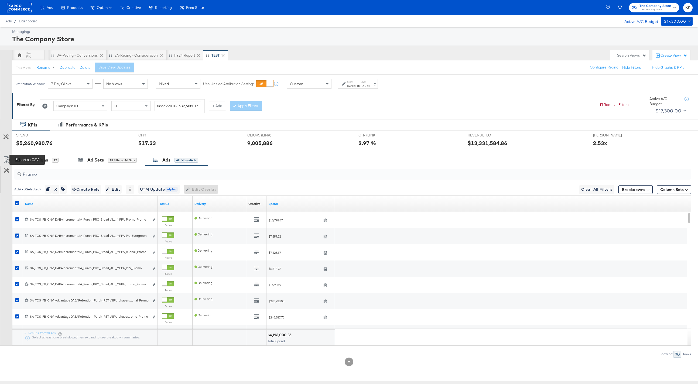
click at [8, 161] on icon at bounding box center [6, 159] width 6 height 6
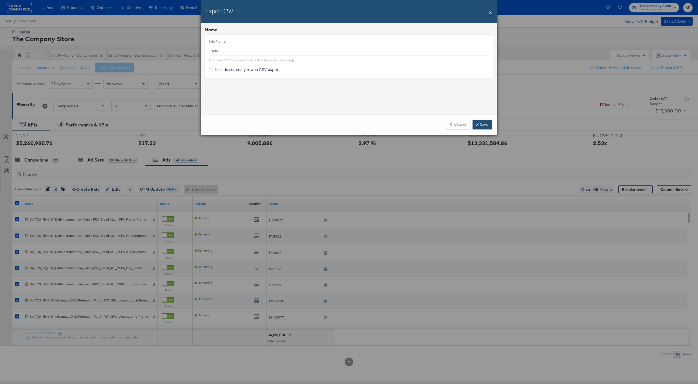
click at [486, 120] on link "Save" at bounding box center [482, 125] width 19 height 10
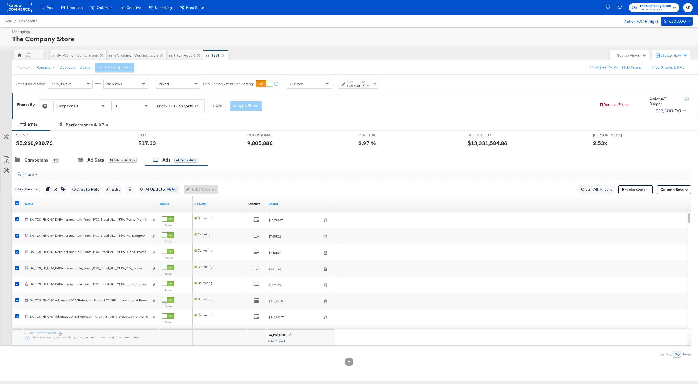
click at [17, 202] on icon at bounding box center [17, 203] width 4 height 4
click at [0, 0] on input "checkbox" at bounding box center [0, 0] width 0 height 0
drag, startPoint x: 42, startPoint y: 174, endPoint x: 15, endPoint y: 174, distance: 26.7
click at [15, 174] on div "Promo" at bounding box center [352, 174] width 677 height 11
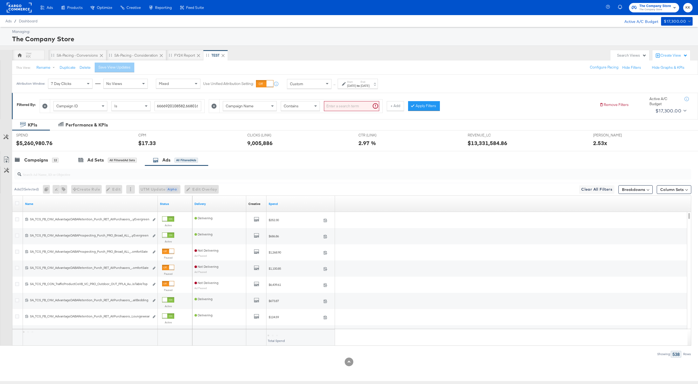
click at [264, 105] on div "Campaign Name" at bounding box center [249, 105] width 53 height 9
click at [326, 106] on input "search" at bounding box center [351, 106] width 55 height 10
type input "_mppa_"
click at [417, 107] on button "Apply Filters" at bounding box center [416, 106] width 32 height 10
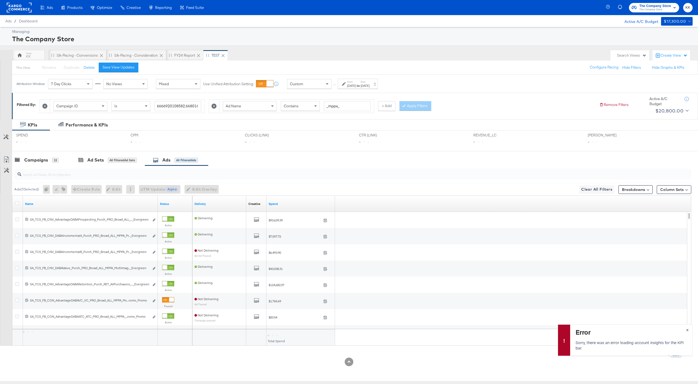
click at [690, 329] on button "×" at bounding box center [688, 330] width 10 height 10
click at [69, 177] on input "search" at bounding box center [324, 172] width 607 height 11
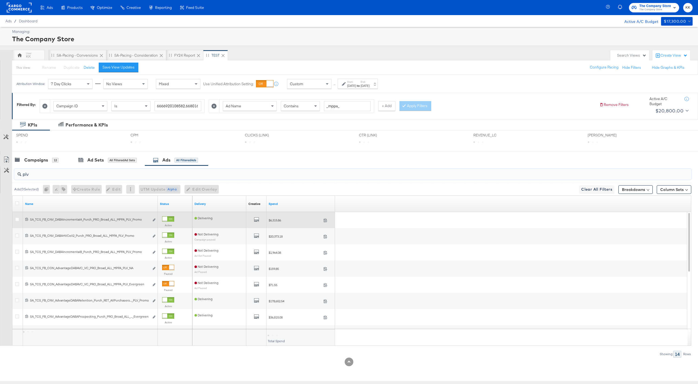
type input "plv"
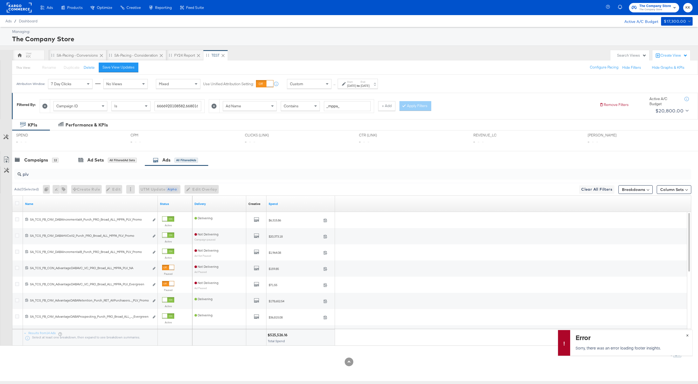
click at [685, 335] on button "×" at bounding box center [688, 335] width 10 height 10
click at [16, 202] on icon at bounding box center [17, 203] width 4 height 4
click at [0, 0] on input "checkbox" at bounding box center [0, 0] width 0 height 0
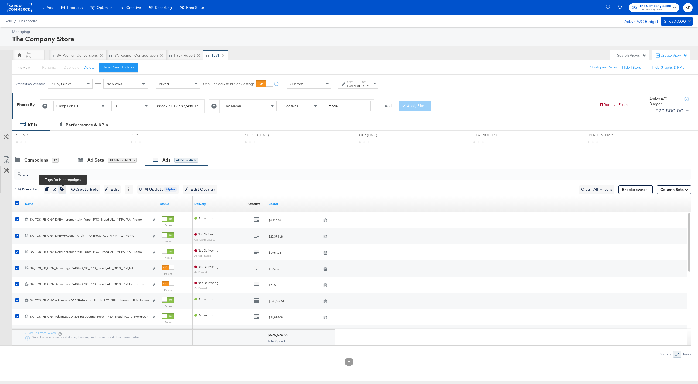
click at [64, 189] on icon "button" at bounding box center [62, 190] width 4 height 4
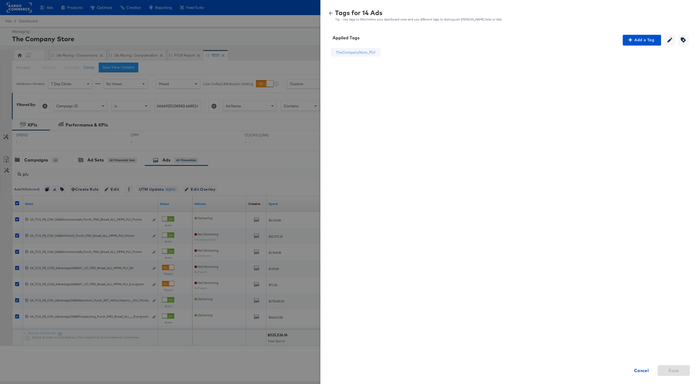
click at [345, 51] on div "TheCompanyStore_PLV" at bounding box center [355, 52] width 39 height 5
click at [666, 38] on span "Creating or removing tags will be disabled while your editing current tags" at bounding box center [670, 40] width 8 height 5
click at [346, 50] on input "TheCompanyStore_PLV" at bounding box center [355, 53] width 41 height 6
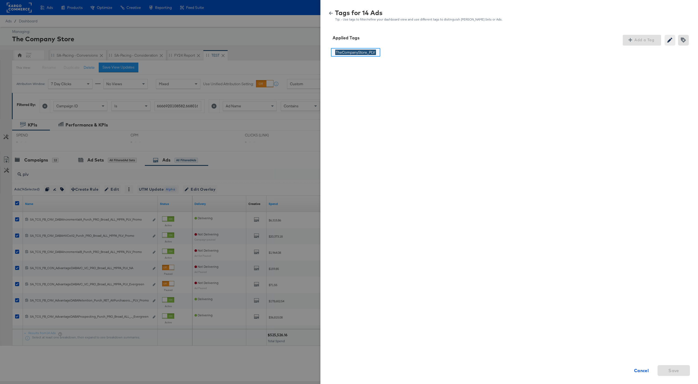
click at [346, 50] on input "TheCompanyStore_PLV" at bounding box center [355, 53] width 41 height 6
type input "PLV"
click at [671, 368] on span "Save" at bounding box center [674, 371] width 11 height 8
click at [330, 14] on icon "button" at bounding box center [331, 13] width 4 height 3
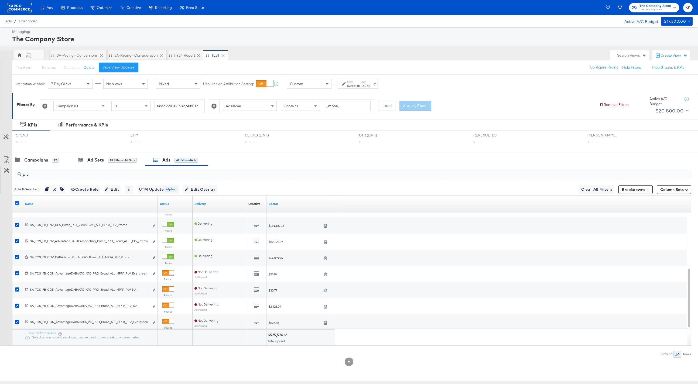
click at [18, 203] on icon at bounding box center [17, 203] width 4 height 4
click at [0, 0] on input "checkbox" at bounding box center [0, 0] width 0 height 0
drag, startPoint x: 32, startPoint y: 176, endPoint x: 6, endPoint y: 175, distance: 26.0
click at [6, 176] on div "plv Ads ( 0 Selected) 0 Rename 0 ads Tags for 0 campaigns Create Rule Edit 0 ad…" at bounding box center [346, 262] width 692 height 192
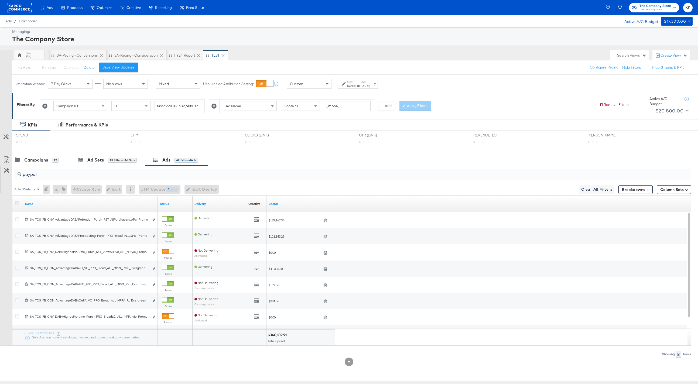
click at [16, 203] on icon at bounding box center [17, 203] width 4 height 4
click at [0, 0] on input "checkbox" at bounding box center [0, 0] width 0 height 0
click at [62, 173] on input "paypal" at bounding box center [324, 172] width 607 height 11
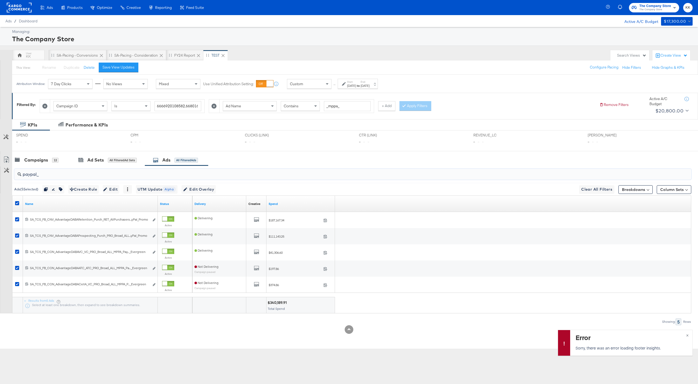
click at [47, 174] on input "paypal_" at bounding box center [324, 172] width 607 height 11
type input "paypal"
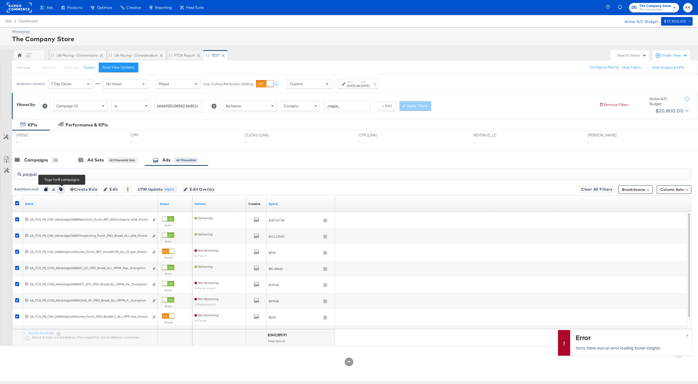
click at [61, 191] on icon "button" at bounding box center [61, 190] width 4 height 4
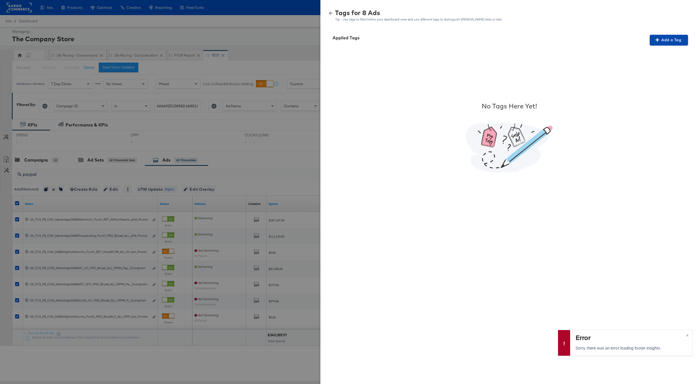
click at [673, 39] on span "Add a Tag" at bounding box center [669, 40] width 34 height 7
click at [664, 73] on div "Search or Add Tag Name" at bounding box center [665, 74] width 55 height 9
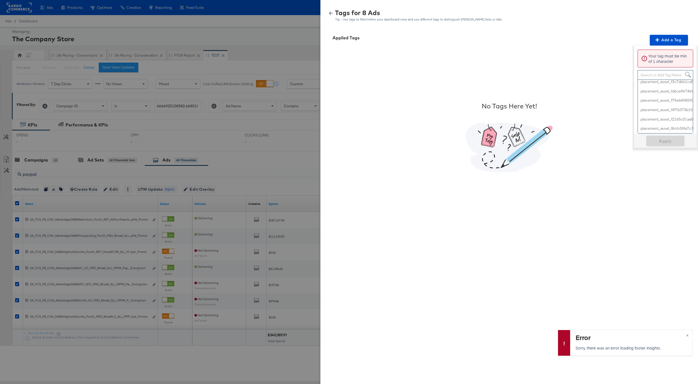
scroll to position [758, 0]
click at [657, 74] on div "Search or Add Tag Name" at bounding box center [665, 74] width 55 height 9
paste input "Buy Now Pay Later"
type input "Buy Now Pay Later"
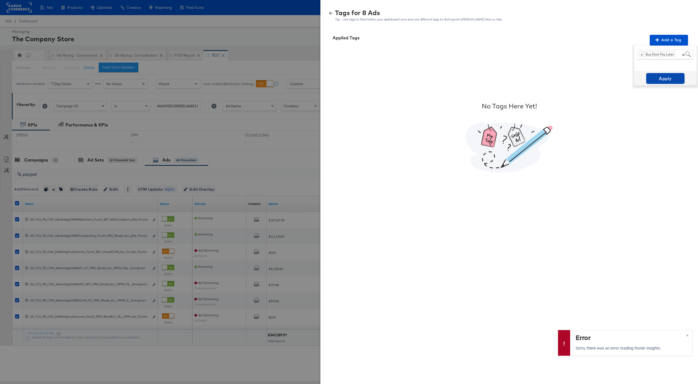
click at [671, 80] on span "Apply" at bounding box center [666, 79] width 34 height 8
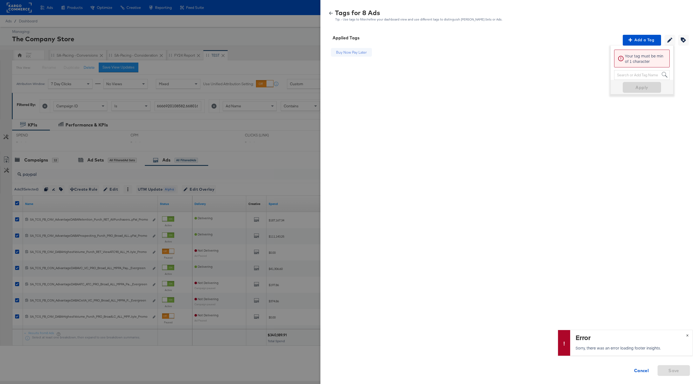
click at [687, 335] on span "×" at bounding box center [687, 335] width 2 height 6
click at [634, 370] on span "Cancel" at bounding box center [642, 371] width 28 height 8
click at [333, 11] on div "Tags for 8 Ads Tip: - Use tags to filter/refine your dashboard view and use dif…" at bounding box center [509, 16] width 365 height 12
click at [332, 12] on icon "button" at bounding box center [331, 13] width 4 height 4
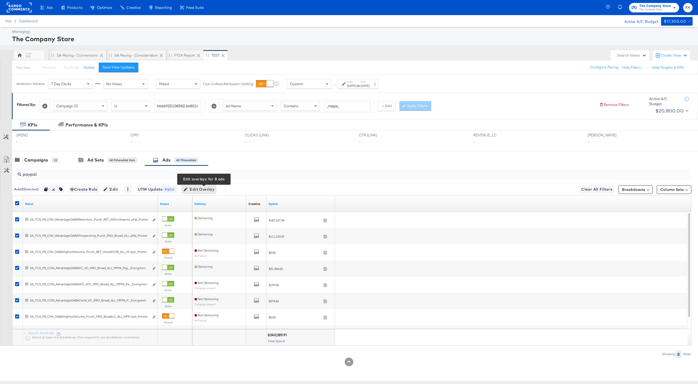
click at [216, 193] on button "Edit Overlay Edit overlays for 8 ads" at bounding box center [199, 189] width 34 height 9
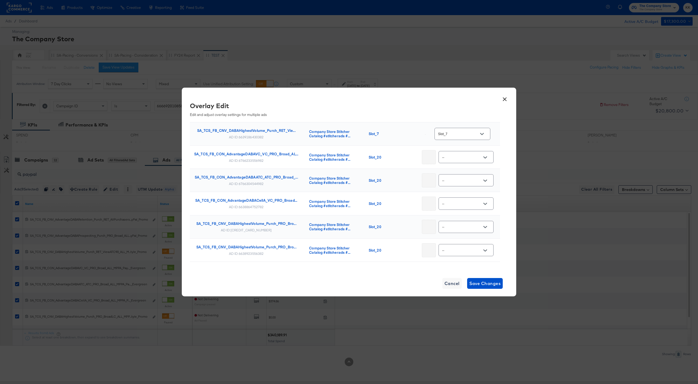
scroll to position [80, 0]
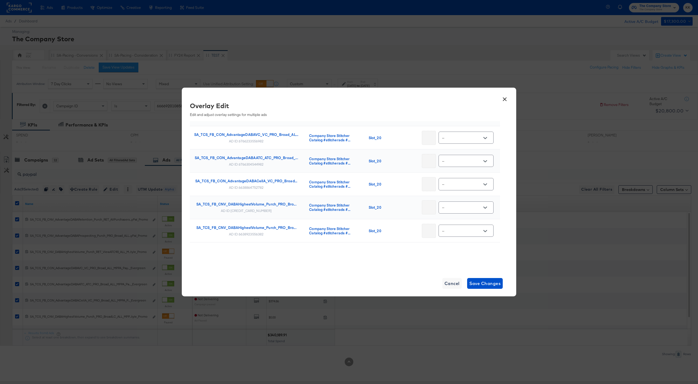
click at [507, 101] on button "×" at bounding box center [505, 98] width 10 height 10
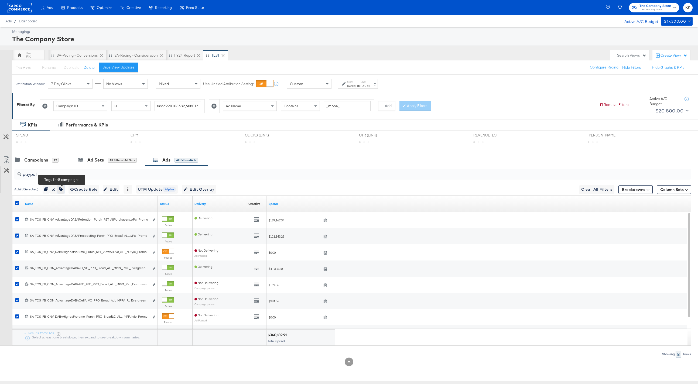
click at [61, 189] on icon "button" at bounding box center [61, 190] width 4 height 4
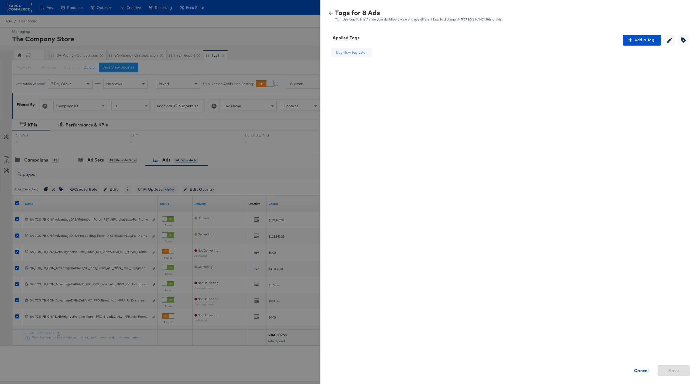
click at [332, 16] on div "Tags for 8 Ads Tip: - Use tags to filter/refine your dashboard view and use dif…" at bounding box center [509, 16] width 365 height 12
click at [331, 13] on icon "button" at bounding box center [331, 13] width 4 height 3
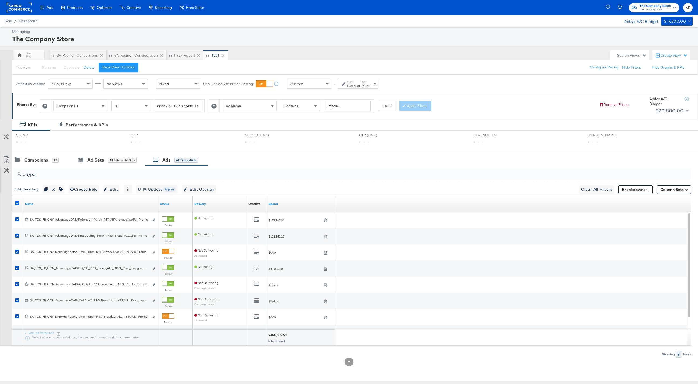
click at [17, 203] on icon at bounding box center [17, 203] width 4 height 4
click at [0, 0] on input "checkbox" at bounding box center [0, 0] width 0 height 0
drag, startPoint x: 43, startPoint y: 174, endPoint x: 10, endPoint y: 173, distance: 33.2
click at [10, 174] on div "paypal Ads ( 0 Selected) 0 Rename 0 ads Tags for 0 campaigns Create Rule Edit 0…" at bounding box center [346, 262] width 692 height 192
paste input "NewArrivals"
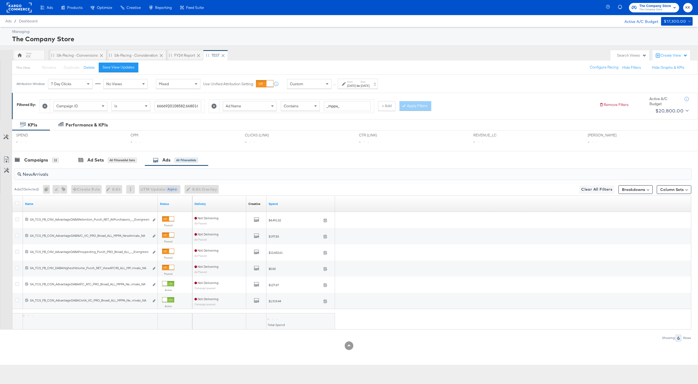
type input "NewArrivals"
click at [18, 202] on icon at bounding box center [17, 203] width 4 height 4
click at [0, 0] on input "checkbox" at bounding box center [0, 0] width 0 height 0
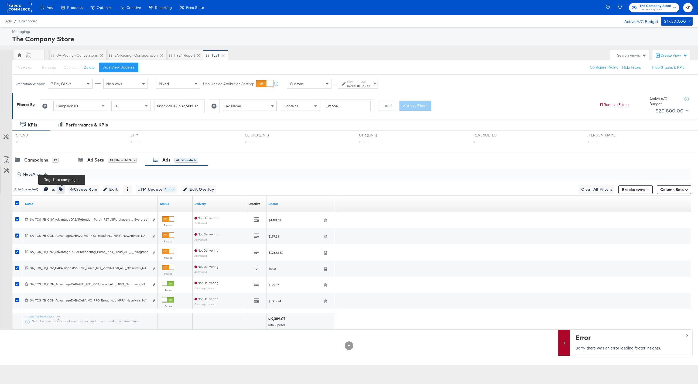
click at [61, 190] on icon "button" at bounding box center [61, 190] width 4 height 4
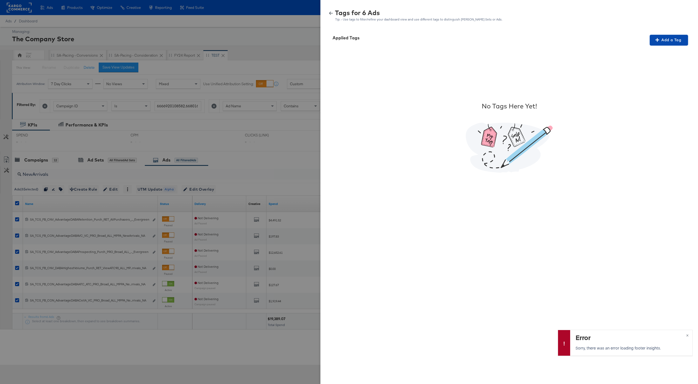
click at [674, 38] on span "Add a Tag" at bounding box center [669, 40] width 34 height 7
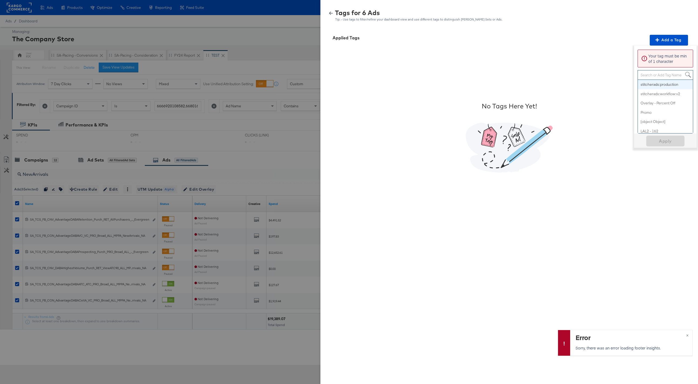
click at [658, 74] on div "Search or Add Tag Name" at bounding box center [665, 74] width 55 height 9
paste input "New Arrivals"
type input "New Arrivals"
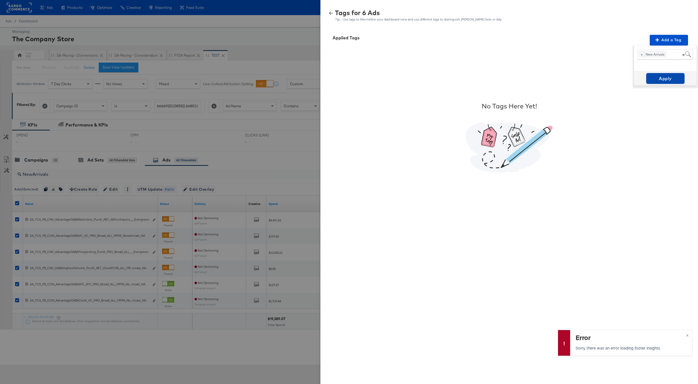
click at [666, 77] on span "Apply" at bounding box center [666, 79] width 34 height 8
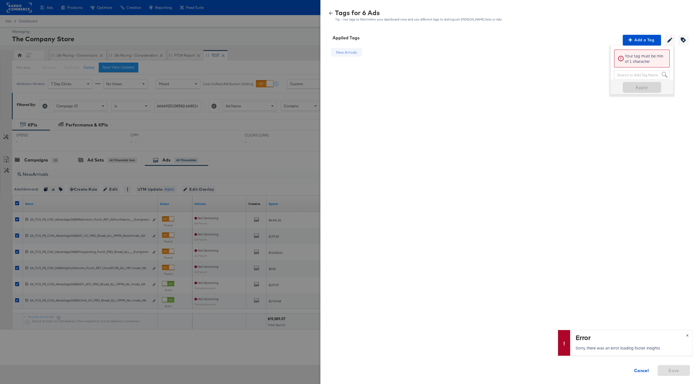
click at [686, 335] on span "×" at bounding box center [687, 335] width 2 height 6
click at [331, 12] on icon "button" at bounding box center [331, 13] width 4 height 4
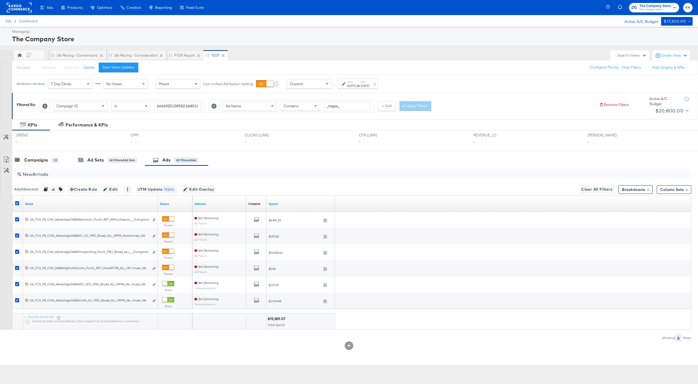
click at [18, 204] on icon at bounding box center [17, 203] width 4 height 4
click at [0, 0] on input "checkbox" at bounding box center [0, 0] width 0 height 0
drag, startPoint x: 55, startPoint y: 173, endPoint x: 8, endPoint y: 173, distance: 46.7
click at [8, 173] on div "NewArrivals Ads ( 0 Selected) 0 Rename 0 ads Tags for 0 campaigns Create Rule E…" at bounding box center [346, 254] width 692 height 176
paste input "MultiImagePromo"
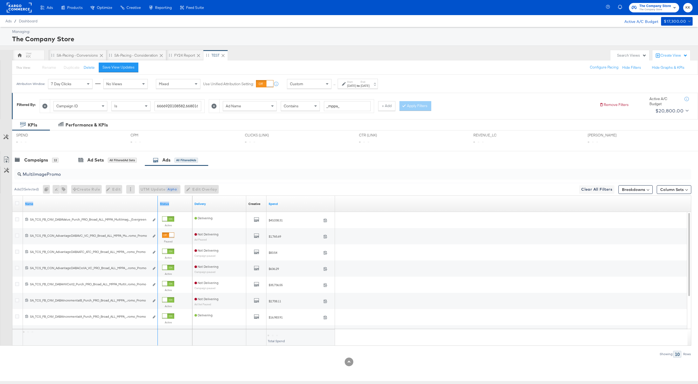
drag, startPoint x: 156, startPoint y: 199, endPoint x: 237, endPoint y: 199, distance: 81.2
click at [12, 196] on div "Name Status Delivery Creative Sorting Unavailable Spend" at bounding box center [12, 196] width 0 height 0
click at [16, 203] on icon at bounding box center [17, 203] width 4 height 4
click at [0, 0] on input "checkbox" at bounding box center [0, 0] width 0 height 0
click at [64, 188] on icon "button" at bounding box center [63, 190] width 4 height 4
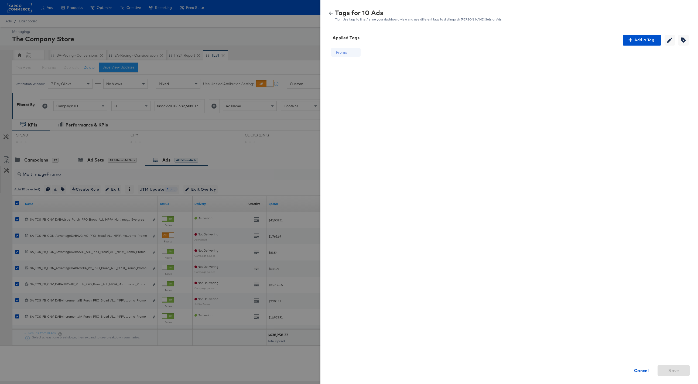
click at [331, 13] on icon "button" at bounding box center [331, 13] width 4 height 3
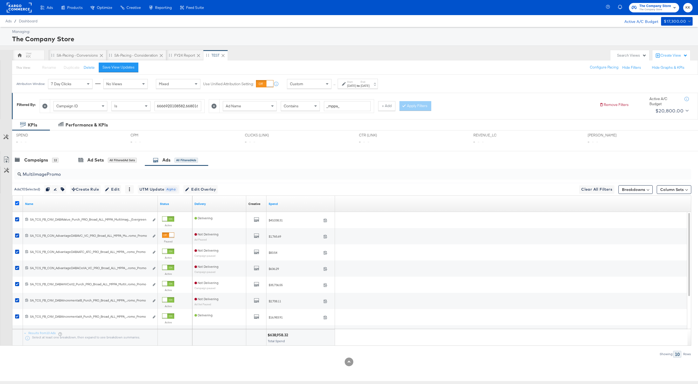
click at [16, 205] on icon at bounding box center [17, 203] width 4 height 4
click at [0, 0] on input "checkbox" at bounding box center [0, 0] width 0 height 0
drag, startPoint x: 64, startPoint y: 176, endPoint x: 18, endPoint y: 176, distance: 45.9
click at [18, 176] on div "MultiImagePromo" at bounding box center [352, 174] width 677 height 11
paste input "search"
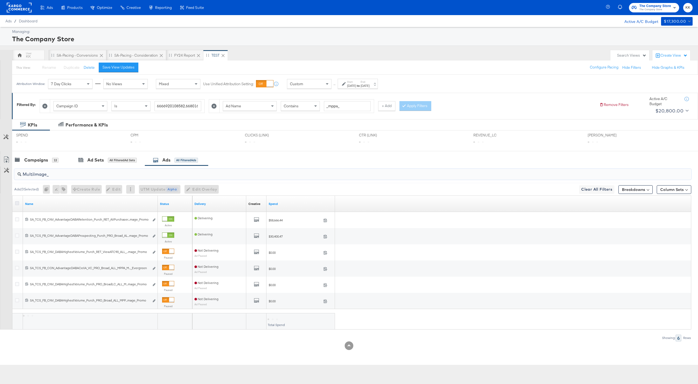
type input "MultiImage_"
click at [16, 202] on icon at bounding box center [17, 203] width 4 height 4
click at [0, 0] on input "checkbox" at bounding box center [0, 0] width 0 height 0
click at [62, 189] on icon "button" at bounding box center [61, 190] width 4 height 4
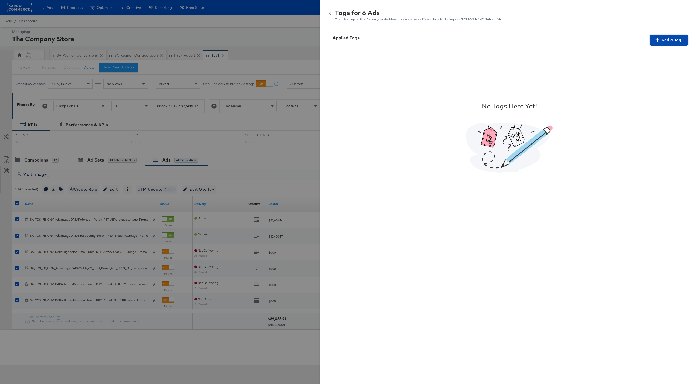
click at [661, 42] on span "Add a Tag" at bounding box center [669, 40] width 34 height 7
click at [652, 75] on div "Search or Add Tag Name" at bounding box center [665, 74] width 55 height 9
paste input "MultiImage"
type input "MultiImage"
click at [666, 80] on span "Apply" at bounding box center [666, 79] width 34 height 8
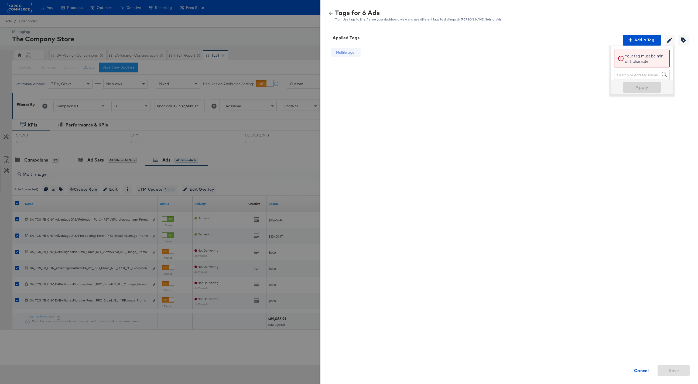
click at [349, 52] on div "MultiImage" at bounding box center [345, 52] width 18 height 5
click at [673, 40] on icon "button" at bounding box center [670, 40] width 5 height 5
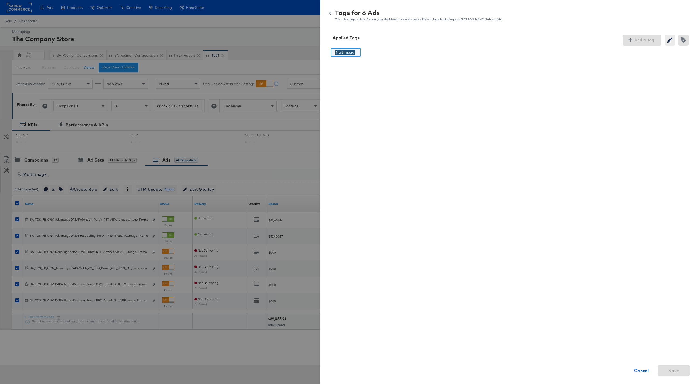
click at [351, 53] on input "MultiImage" at bounding box center [345, 53] width 20 height 6
paste input "Multi-Image"
type input "Multi-Image"
click at [381, 80] on div "Multi-Image Multi-Image Cancel Save" at bounding box center [509, 137] width 365 height 183
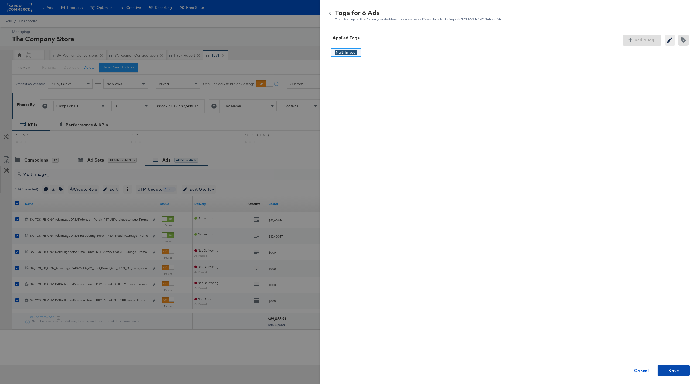
click at [666, 366] on button "Save" at bounding box center [674, 370] width 32 height 11
click at [331, 14] on icon "button" at bounding box center [331, 13] width 4 height 4
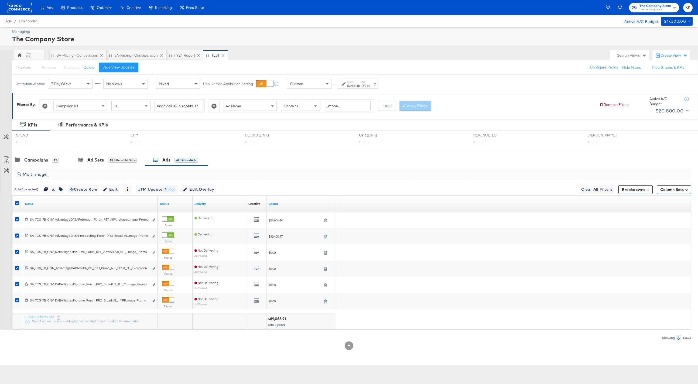
drag, startPoint x: 54, startPoint y: 178, endPoint x: 26, endPoint y: 175, distance: 28.8
click at [26, 175] on div "MultiImage_" at bounding box center [352, 174] width 677 height 11
type input "M"
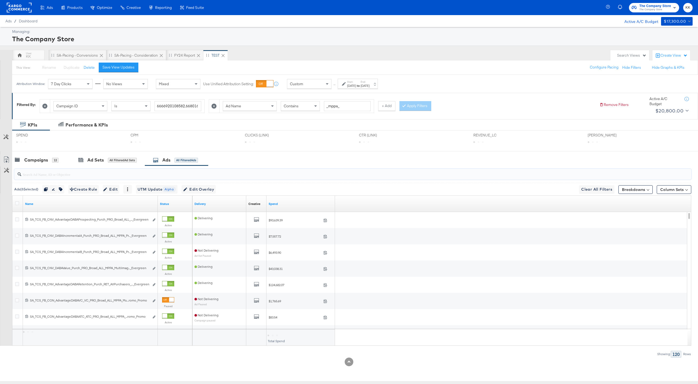
paste input "BestSeller"
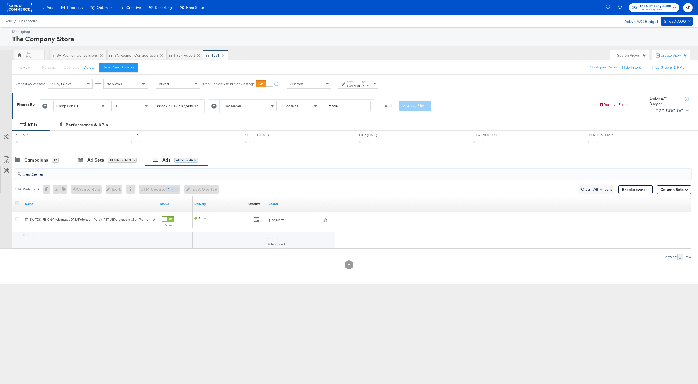
click at [18, 202] on icon at bounding box center [17, 203] width 4 height 4
click at [0, 0] on input "checkbox" at bounding box center [0, 0] width 0 height 0
click at [18, 202] on icon at bounding box center [17, 203] width 4 height 4
click at [0, 0] on input "checkbox" at bounding box center [0, 0] width 0 height 0
click at [18, 202] on icon at bounding box center [17, 203] width 4 height 4
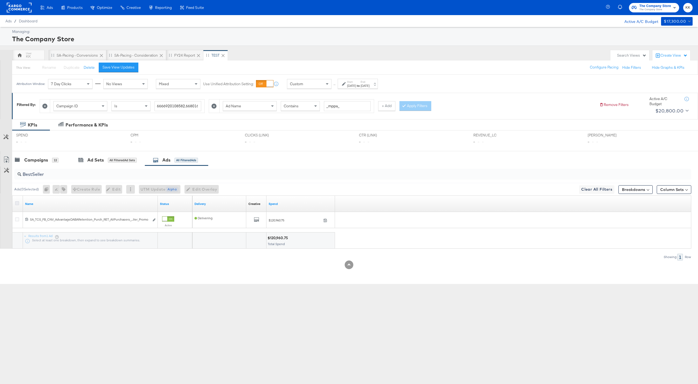
click at [0, 0] on input "checkbox" at bounding box center [0, 0] width 0 height 0
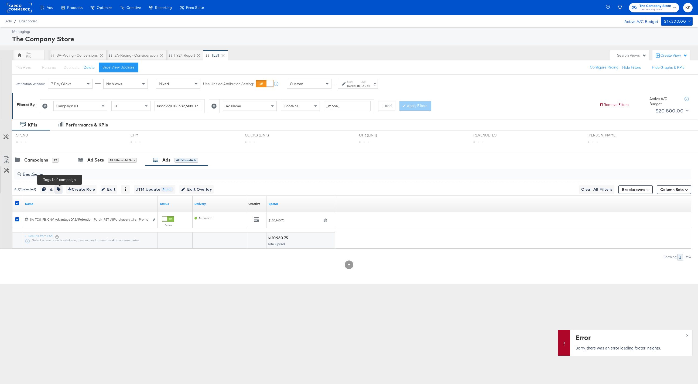
click at [60, 189] on icon "button" at bounding box center [59, 190] width 4 height 4
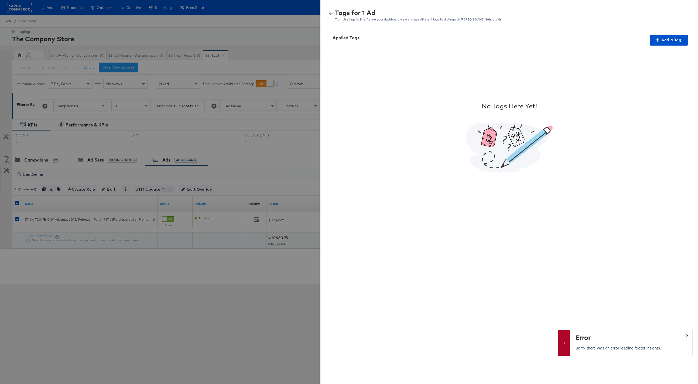
click at [688, 333] on span "×" at bounding box center [687, 335] width 2 height 6
click at [333, 14] on icon "button" at bounding box center [331, 13] width 4 height 4
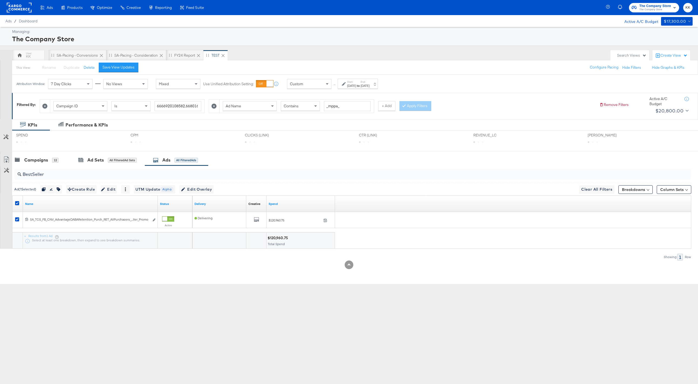
click at [14, 202] on div at bounding box center [18, 204] width 10 height 10
click at [16, 203] on icon at bounding box center [17, 203] width 4 height 4
click at [0, 0] on input "checkbox" at bounding box center [0, 0] width 0 height 0
click at [61, 176] on input "BestSeller" at bounding box center [324, 172] width 607 height 11
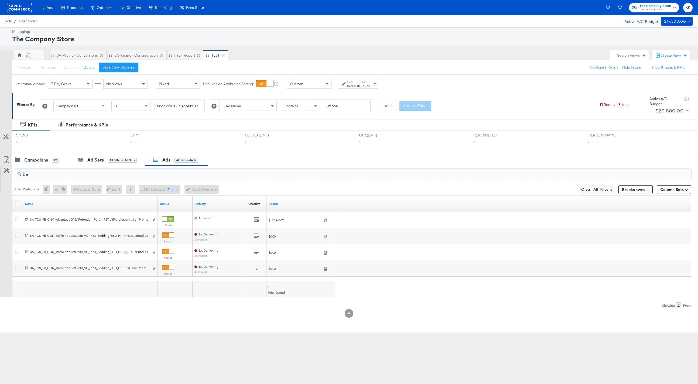
type input "B"
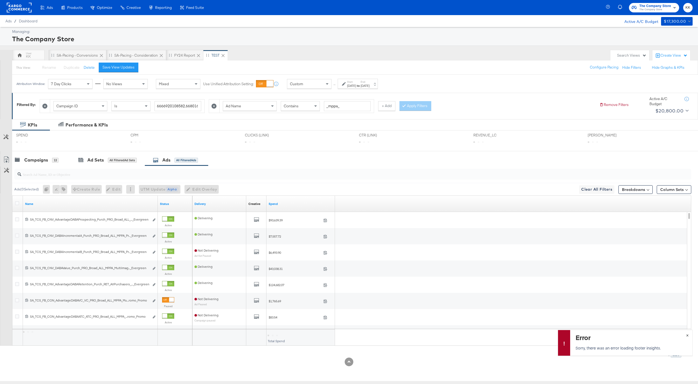
click at [688, 333] on span "×" at bounding box center [687, 335] width 2 height 6
click at [15, 201] on icon at bounding box center [17, 203] width 4 height 4
click at [0, 0] on input "checkbox" at bounding box center [0, 0] width 0 height 0
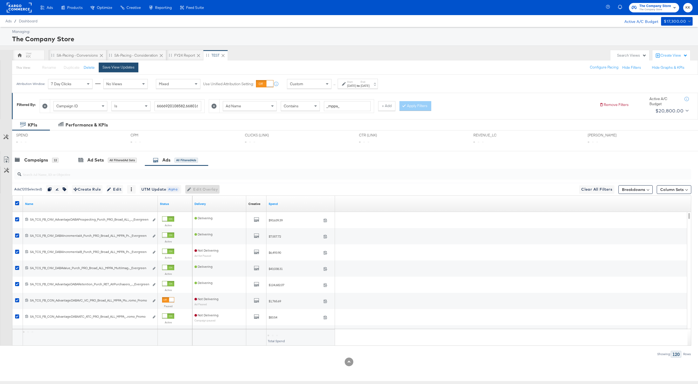
click at [107, 70] on div "Save View Updates" at bounding box center [119, 67] width 32 height 5
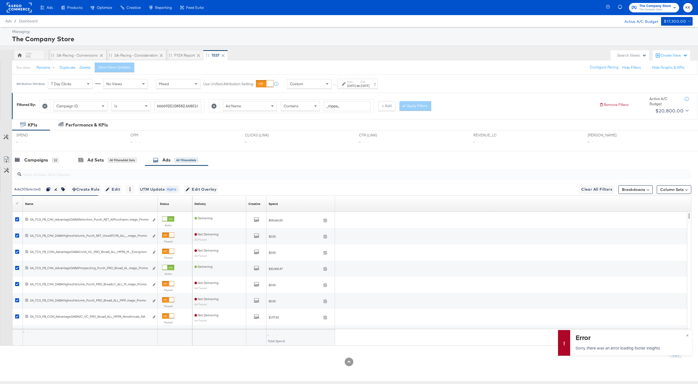
click at [214, 106] on icon at bounding box center [214, 106] width 5 height 5
click at [249, 110] on button "Apply Filters" at bounding box center [246, 106] width 32 height 10
click at [688, 335] on span "×" at bounding box center [687, 335] width 2 height 6
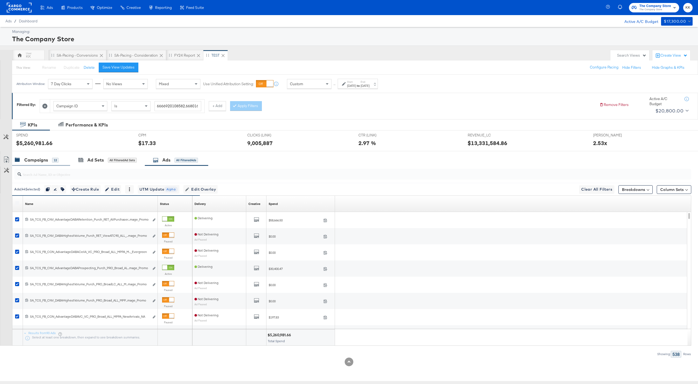
click at [35, 162] on div "Campaigns" at bounding box center [36, 160] width 24 height 6
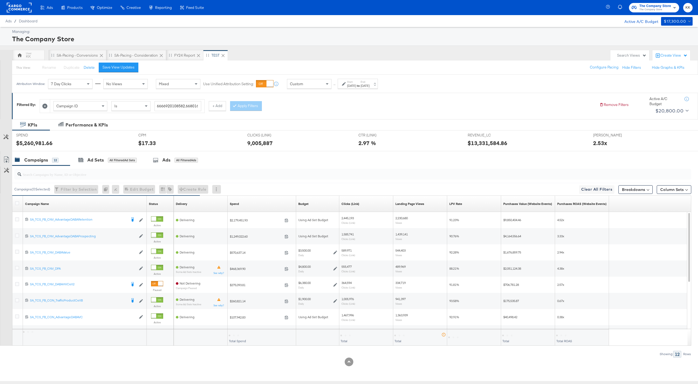
click at [18, 200] on div at bounding box center [18, 204] width 10 height 10
click at [18, 201] on div at bounding box center [18, 204] width 10 height 10
click at [17, 203] on icon at bounding box center [17, 203] width 4 height 4
click at [0, 0] on input "checkbox" at bounding box center [0, 0] width 0 height 0
click at [17, 203] on icon at bounding box center [17, 203] width 4 height 4
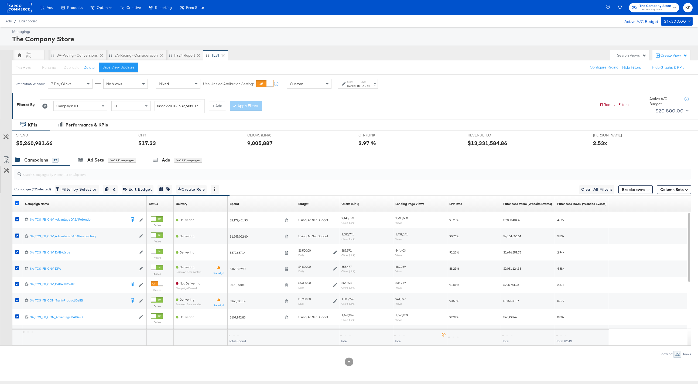
click at [0, 0] on input "checkbox" at bounding box center [0, 0] width 0 height 0
click at [45, 106] on icon at bounding box center [44, 106] width 5 height 5
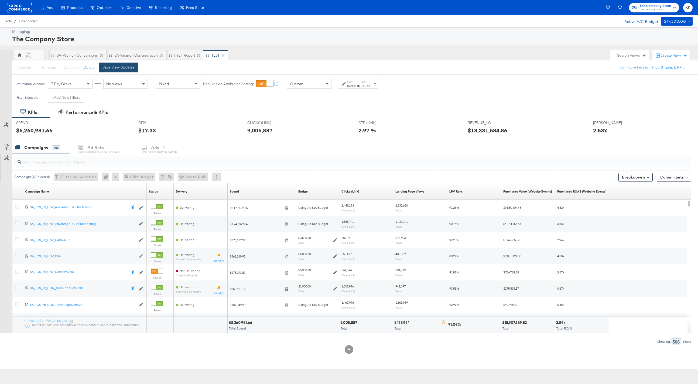
click at [128, 67] on div "Save View Updates" at bounding box center [119, 67] width 32 height 5
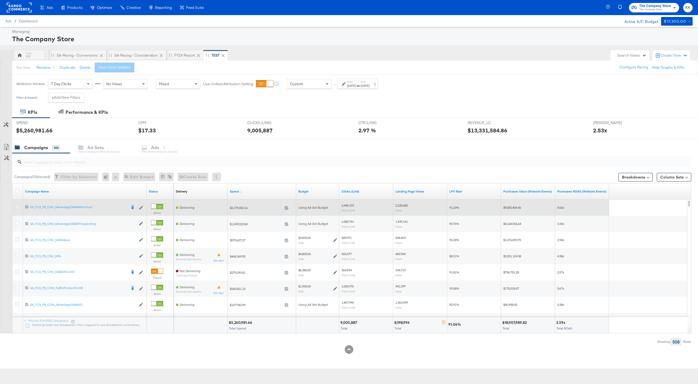
click at [16, 206] on icon at bounding box center [17, 207] width 4 height 4
click at [0, 0] on input "checkbox" at bounding box center [0, 0] width 0 height 0
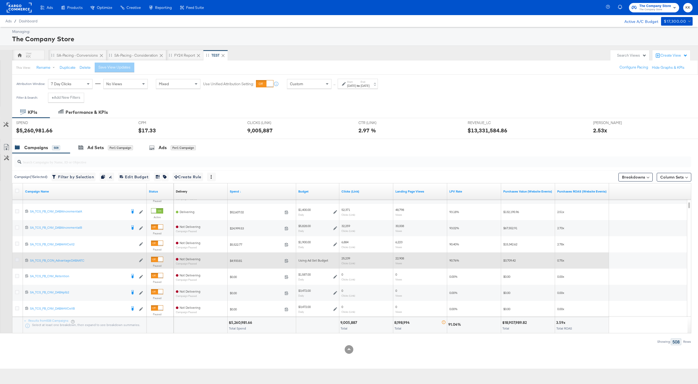
click at [17, 259] on icon at bounding box center [17, 260] width 4 height 4
click at [0, 0] on input "checkbox" at bounding box center [0, 0] width 0 height 0
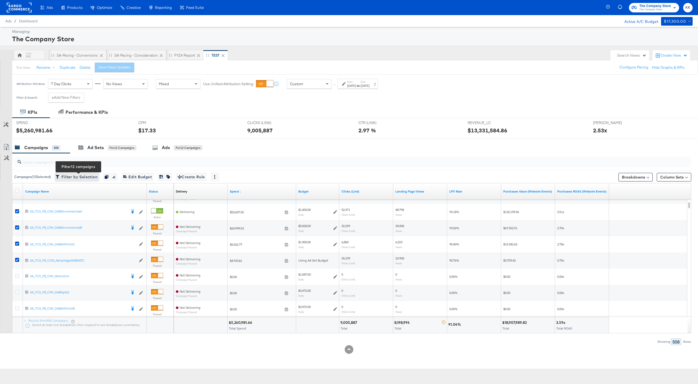
click at [72, 177] on span "Filter by Selection Filter 12 campaigns" at bounding box center [77, 177] width 41 height 7
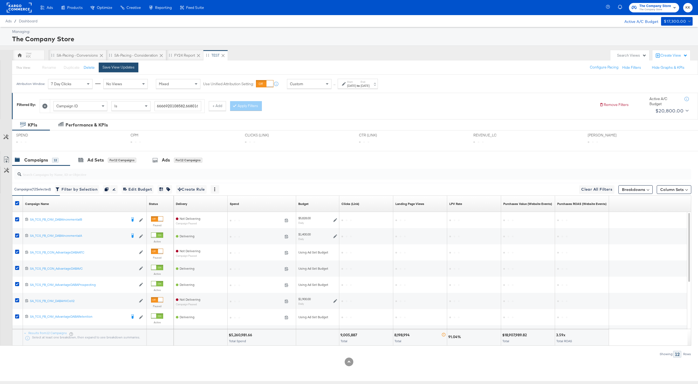
click at [132, 66] on div "Save View Updates" at bounding box center [119, 67] width 32 height 5
click at [206, 158] on div "Ads for 12 Campaigns" at bounding box center [177, 160] width 66 height 12
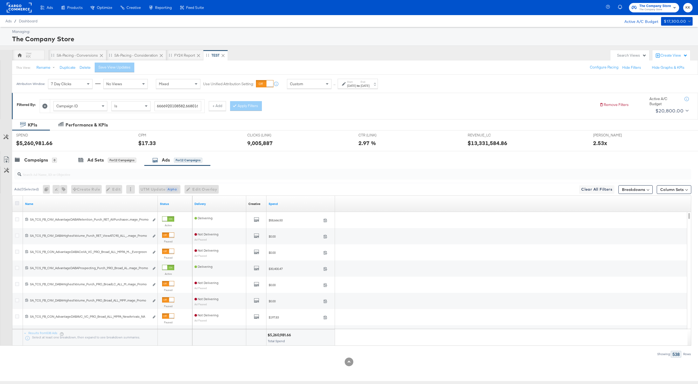
click at [18, 203] on icon at bounding box center [17, 203] width 4 height 4
click at [0, 0] on input "checkbox" at bounding box center [0, 0] width 0 height 0
click at [217, 105] on button "+ Add" at bounding box center [217, 106] width 17 height 10
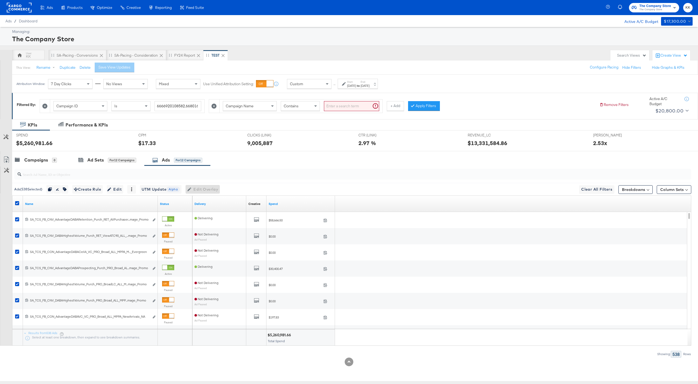
click at [287, 105] on span "Contains" at bounding box center [291, 106] width 15 height 5
click at [267, 105] on div "Campaign Name" at bounding box center [249, 105] width 53 height 9
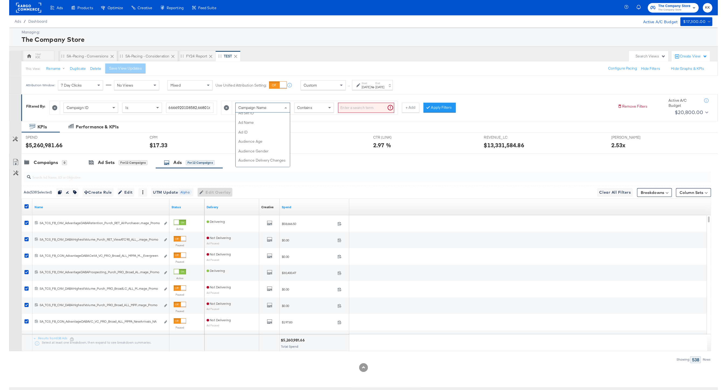
scroll to position [84, 0]
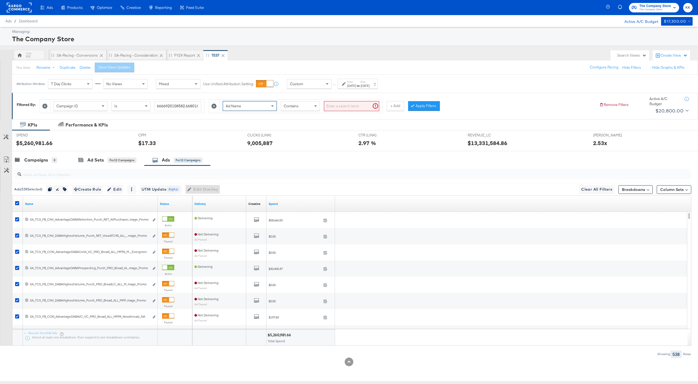
click at [332, 106] on input "search" at bounding box center [351, 106] width 55 height 10
type input "_mppa_"
click at [426, 102] on button "Apply Filters" at bounding box center [416, 106] width 32 height 10
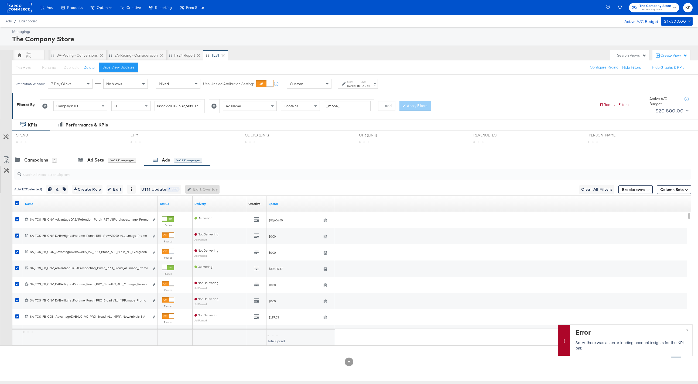
click at [687, 329] on span "×" at bounding box center [687, 329] width 2 height 6
click at [132, 67] on div "Save View Updates" at bounding box center [119, 67] width 32 height 5
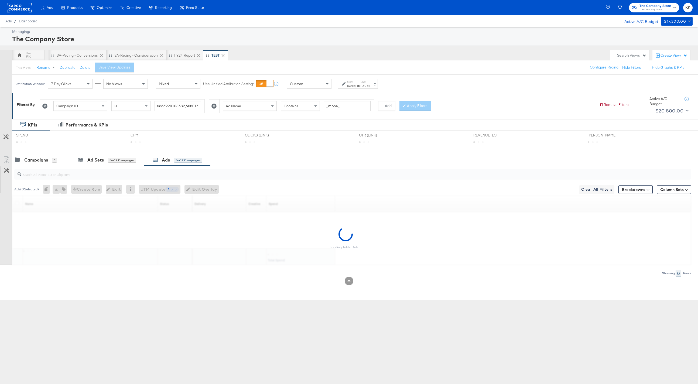
click at [9, 161] on div "Customize KPIs Export as CSV" at bounding box center [6, 209] width 12 height 111
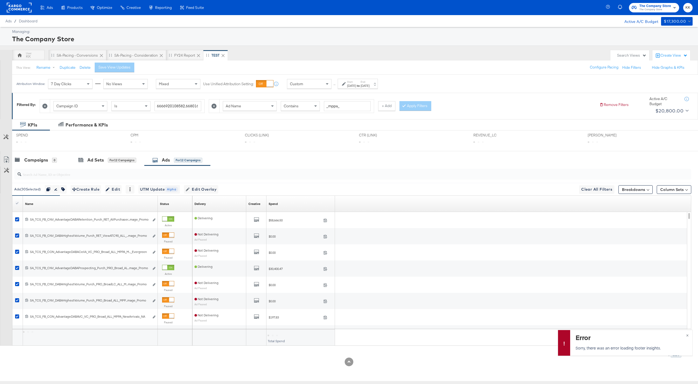
click at [18, 203] on label at bounding box center [17, 203] width 4 height 4
click at [686, 334] on button "×" at bounding box center [688, 335] width 10 height 10
click at [6, 158] on icon at bounding box center [6, 159] width 6 height 6
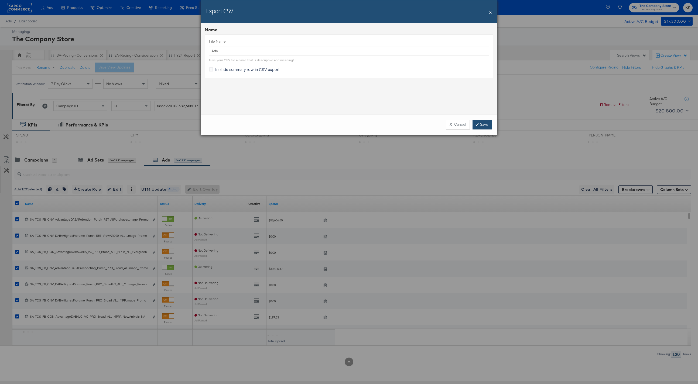
click at [483, 123] on link "Save" at bounding box center [482, 125] width 19 height 10
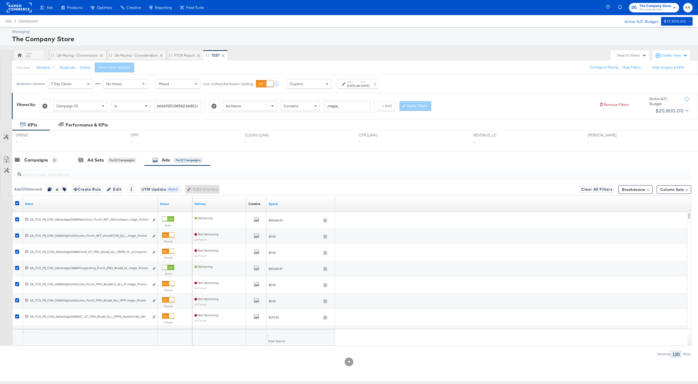
click at [404, 199] on div "Delivery Creative Sorting Unavailable Spend" at bounding box center [439, 204] width 495 height 16
click at [18, 203] on icon at bounding box center [17, 203] width 4 height 4
click at [0, 0] on input "checkbox" at bounding box center [0, 0] width 0 height 0
click at [213, 105] on icon at bounding box center [214, 106] width 5 height 5
click at [251, 110] on button "Apply Filters" at bounding box center [246, 106] width 32 height 10
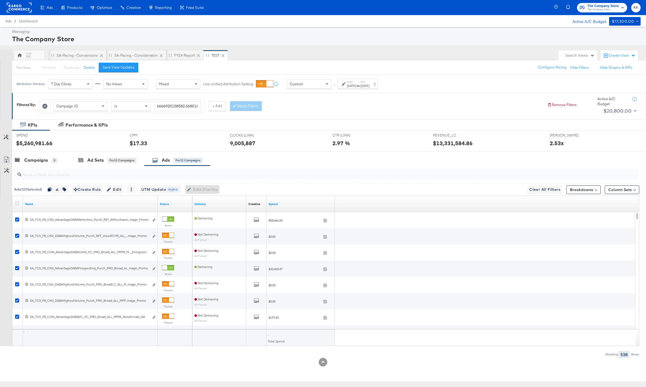
click at [16, 203] on icon at bounding box center [17, 203] width 4 height 4
click at [0, 0] on input "checkbox" at bounding box center [0, 0] width 0 height 0
click at [8, 161] on icon at bounding box center [6, 159] width 6 height 6
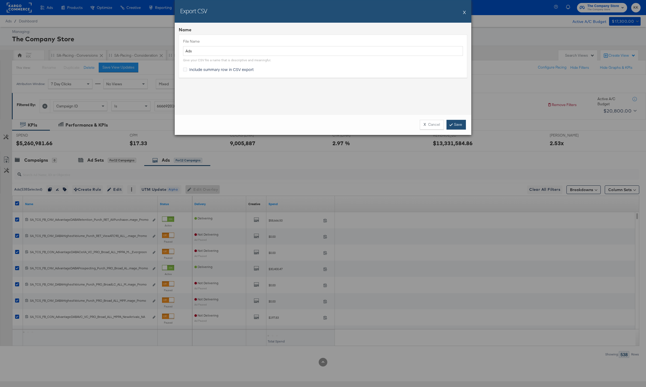
click at [462, 121] on link "Save" at bounding box center [456, 125] width 19 height 10
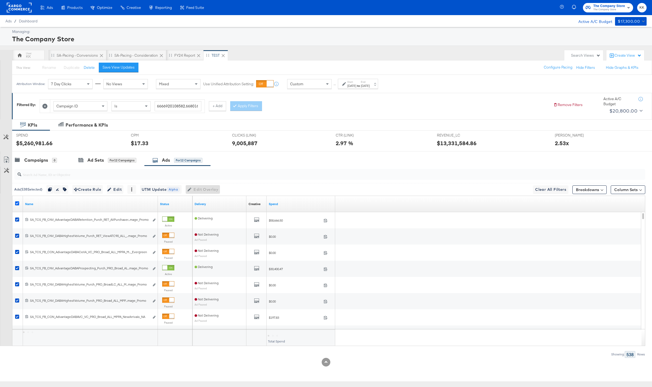
click at [16, 205] on icon at bounding box center [17, 203] width 4 height 4
click at [0, 0] on input "checkbox" at bounding box center [0, 0] width 0 height 0
click at [54, 174] on input "search" at bounding box center [303, 172] width 565 height 11
paste input "PromoLifestyle"
type input "PromoLifestyle"
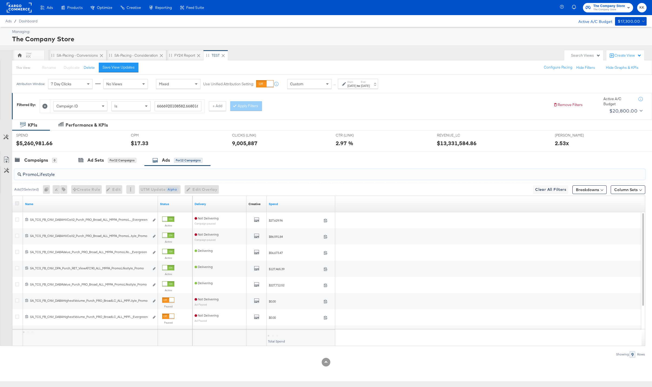
click at [17, 203] on icon at bounding box center [17, 203] width 4 height 4
click at [0, 0] on input "checkbox" at bounding box center [0, 0] width 0 height 0
click at [63, 188] on icon "button" at bounding box center [61, 190] width 4 height 4
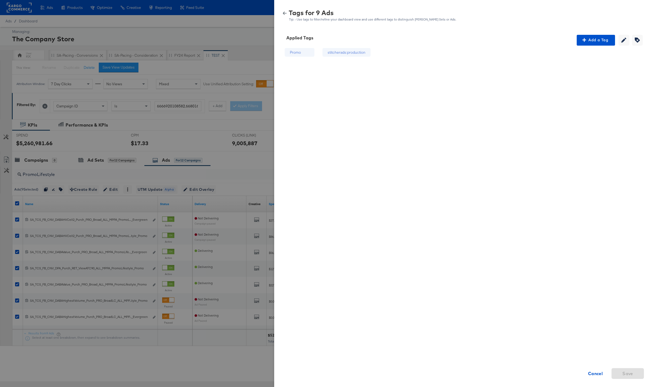
click at [359, 54] on div "stitcherads:production" at bounding box center [347, 52] width 38 height 5
click at [625, 41] on icon "button" at bounding box center [623, 40] width 5 height 5
click at [350, 53] on input "stitcherads:production" at bounding box center [346, 53] width 39 height 6
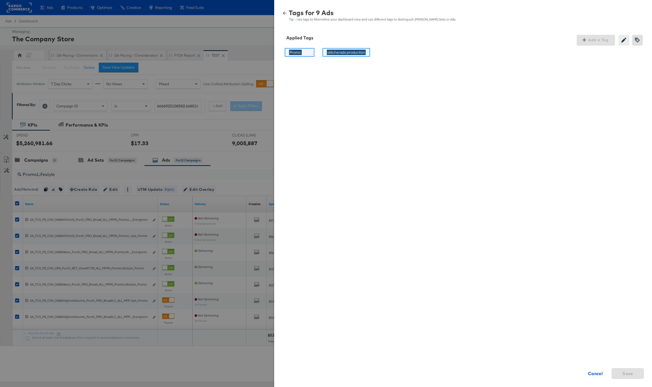
click at [350, 53] on input "stitcherads:production" at bounding box center [346, 53] width 39 height 6
click at [369, 78] on div "Promo Promo This field cannot be blank Cancel Save" at bounding box center [463, 137] width 365 height 183
click at [599, 374] on strong "Cancel" at bounding box center [595, 374] width 15 height 8
click at [287, 13] on button "button" at bounding box center [285, 13] width 8 height 4
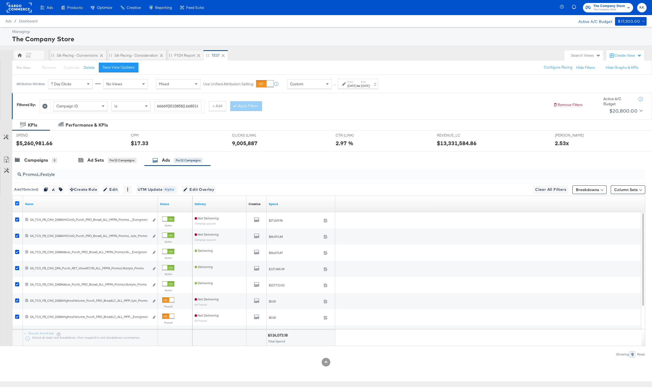
click at [17, 203] on icon at bounding box center [17, 203] width 4 height 4
click at [0, 0] on input "checkbox" at bounding box center [0, 0] width 0 height 0
click at [63, 175] on input "PromoLifestyle" at bounding box center [303, 172] width 565 height 11
type input "Promo_"
click at [18, 201] on div at bounding box center [18, 204] width 10 height 10
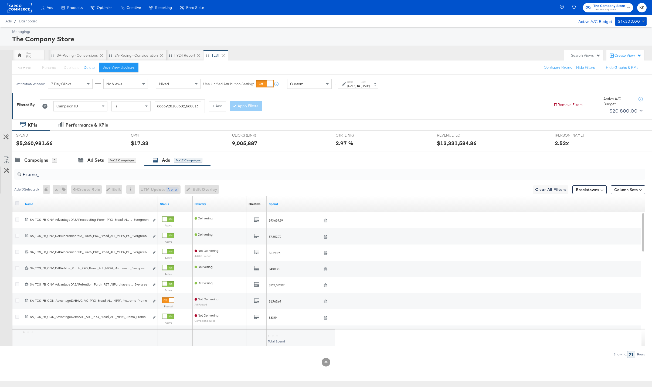
click at [18, 202] on icon at bounding box center [17, 203] width 4 height 4
click at [0, 0] on input "checkbox" at bounding box center [0, 0] width 0 height 0
click at [64, 190] on icon "button" at bounding box center [62, 190] width 4 height 4
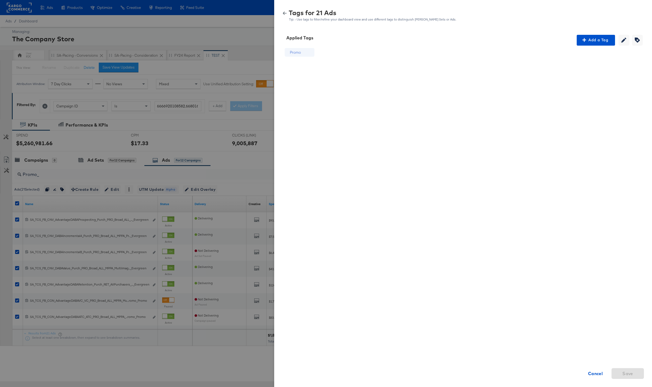
click at [282, 11] on div "Tags for 21 Ads Tip: - Use tags to filter/refine your dashboard view and use di…" at bounding box center [463, 16] width 365 height 12
click at [284, 14] on icon "button" at bounding box center [285, 13] width 4 height 3
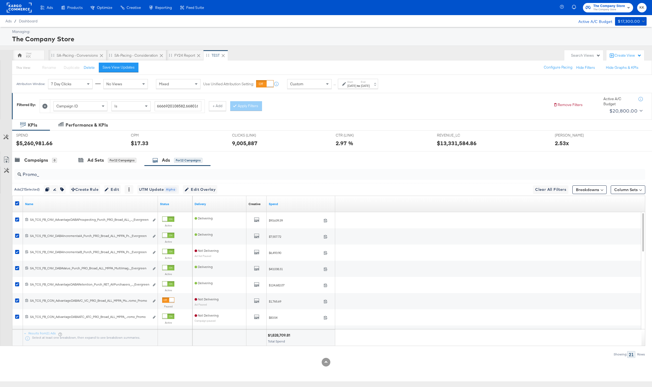
click at [17, 199] on div at bounding box center [18, 204] width 10 height 10
click at [17, 201] on icon at bounding box center [17, 203] width 4 height 4
click at [0, 0] on input "checkbox" at bounding box center [0, 0] width 0 height 0
drag, startPoint x: 46, startPoint y: 177, endPoint x: 24, endPoint y: 176, distance: 22.4
click at [24, 176] on input "Promo_" at bounding box center [303, 172] width 565 height 11
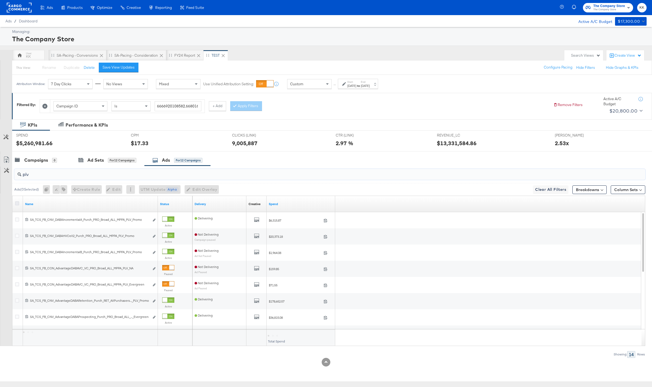
click at [16, 203] on icon at bounding box center [17, 203] width 4 height 4
click at [0, 0] on input "checkbox" at bounding box center [0, 0] width 0 height 0
click at [63, 188] on icon "button" at bounding box center [62, 190] width 4 height 4
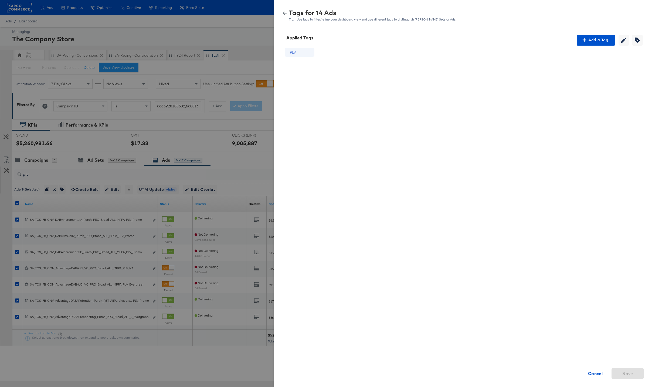
click at [286, 12] on icon "button" at bounding box center [285, 13] width 4 height 4
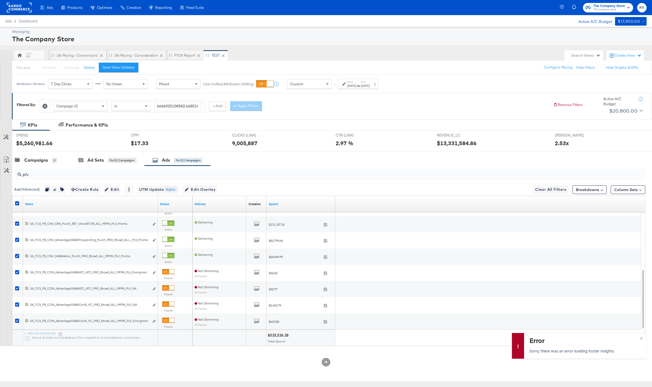
click at [32, 175] on input "plv" at bounding box center [303, 172] width 565 height 11
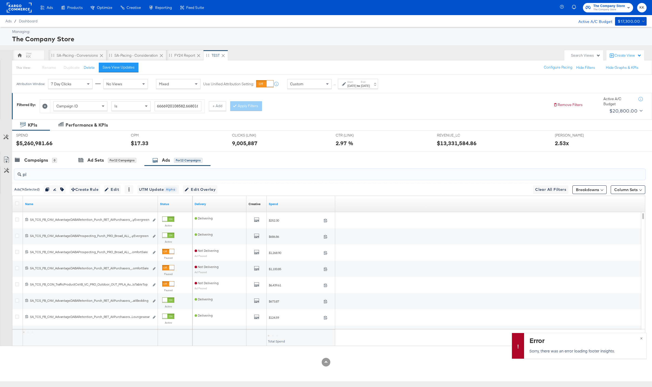
type input "p"
paste input "_MPPA_PayPal_"
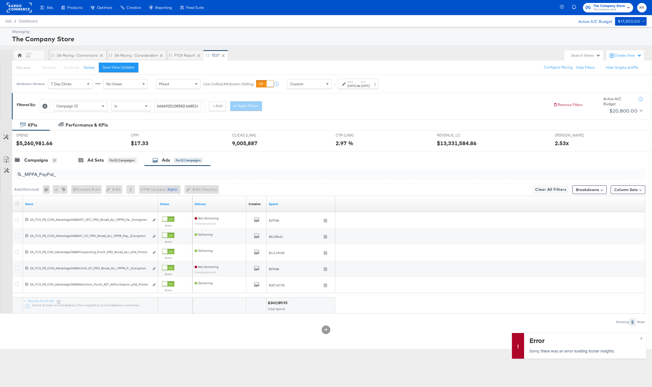
click at [16, 202] on icon at bounding box center [17, 203] width 4 height 4
click at [0, 0] on input "checkbox" at bounding box center [0, 0] width 0 height 0
click at [63, 190] on icon "button" at bounding box center [61, 190] width 4 height 4
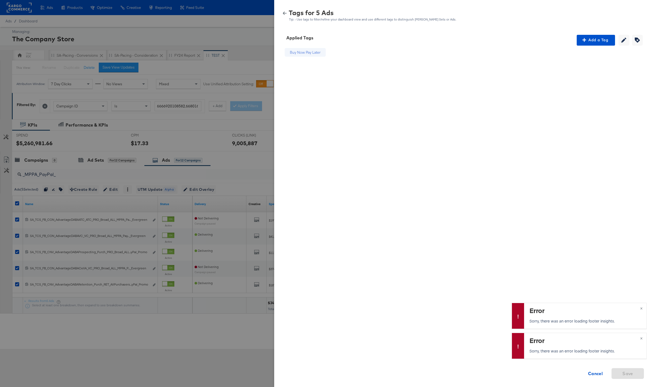
click at [284, 12] on icon "button" at bounding box center [285, 13] width 4 height 3
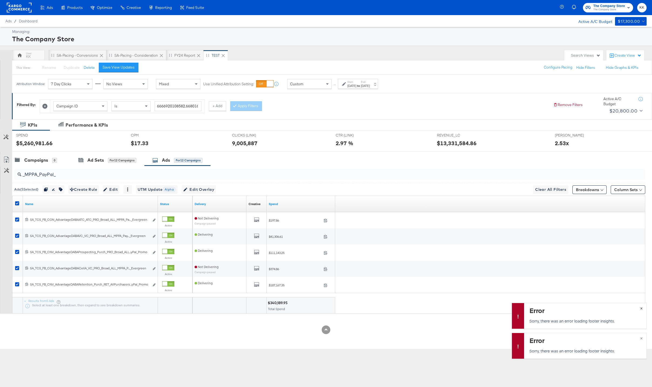
click at [640, 306] on span "×" at bounding box center [641, 308] width 2 height 6
click at [640, 338] on span "×" at bounding box center [641, 338] width 2 height 6
click at [17, 202] on icon at bounding box center [17, 203] width 4 height 4
click at [0, 0] on input "checkbox" at bounding box center [0, 0] width 0 height 0
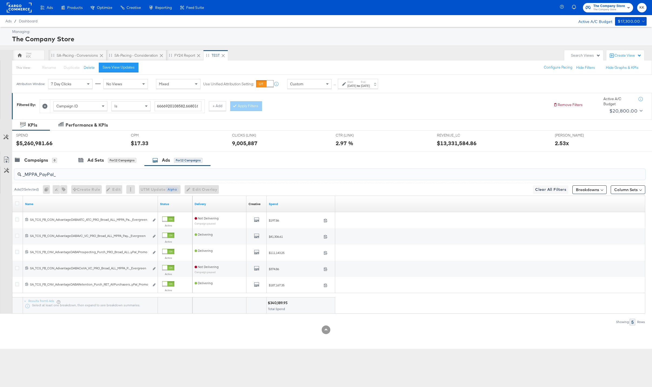
drag, startPoint x: 66, startPoint y: 176, endPoint x: 18, endPoint y: 176, distance: 47.8
click at [18, 176] on div "_MPPA_PayPal_" at bounding box center [329, 174] width 631 height 11
paste input "NewArrivals"
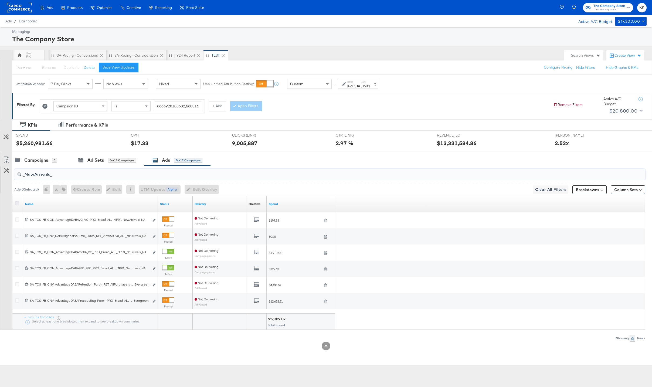
click at [18, 202] on icon at bounding box center [17, 203] width 4 height 4
click at [0, 0] on input "checkbox" at bounding box center [0, 0] width 0 height 0
click at [63, 191] on icon "button" at bounding box center [61, 190] width 4 height 4
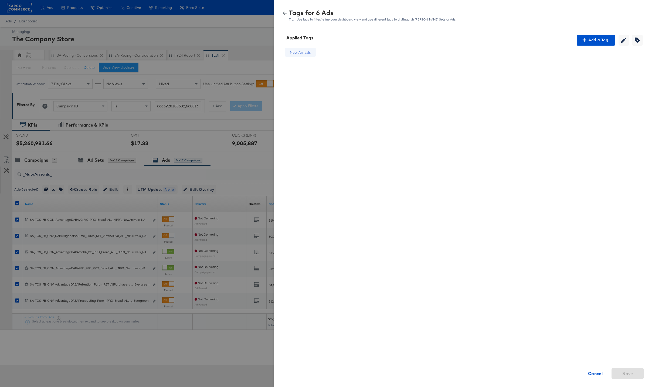
click at [282, 13] on button "button" at bounding box center [285, 13] width 8 height 4
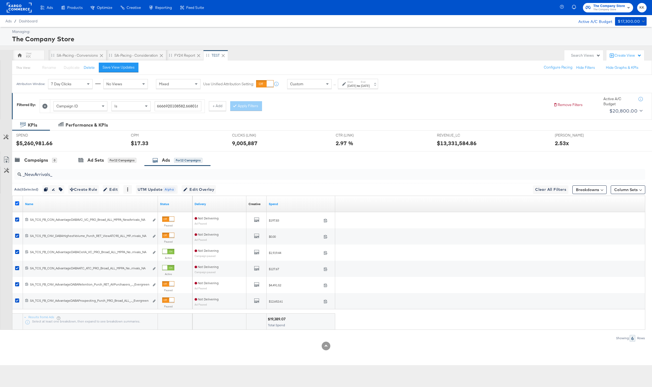
click at [16, 202] on icon at bounding box center [17, 203] width 4 height 4
click at [0, 0] on input "checkbox" at bounding box center [0, 0] width 0 height 0
drag, startPoint x: 57, startPoint y: 177, endPoint x: 17, endPoint y: 177, distance: 39.7
click at [17, 177] on div "_NewArrivals_" at bounding box center [329, 174] width 631 height 11
paste input "MultiImage"
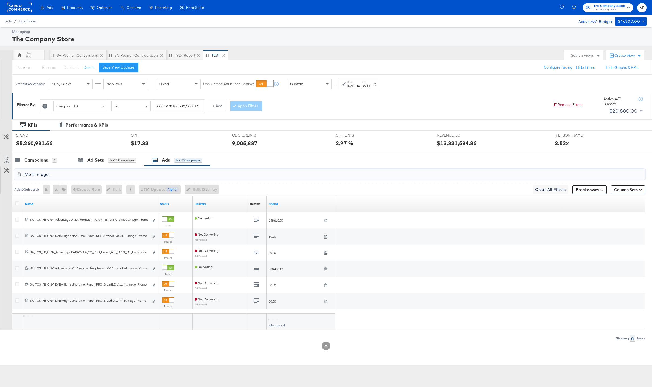
click at [19, 203] on div at bounding box center [18, 203] width 6 height 5
click at [17, 202] on icon at bounding box center [17, 203] width 4 height 4
click at [0, 0] on input "checkbox" at bounding box center [0, 0] width 0 height 0
click at [63, 190] on icon "button" at bounding box center [61, 190] width 4 height 4
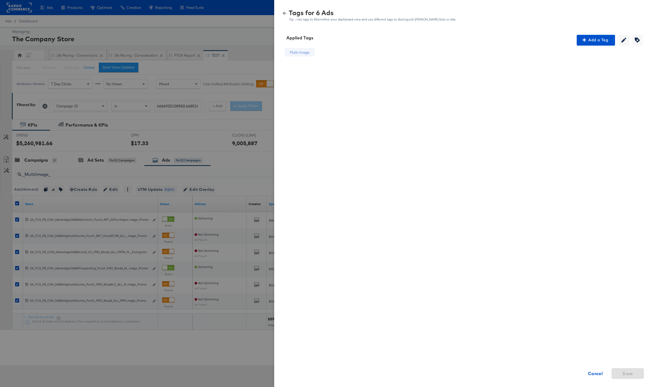
click at [284, 14] on icon "button" at bounding box center [285, 13] width 4 height 3
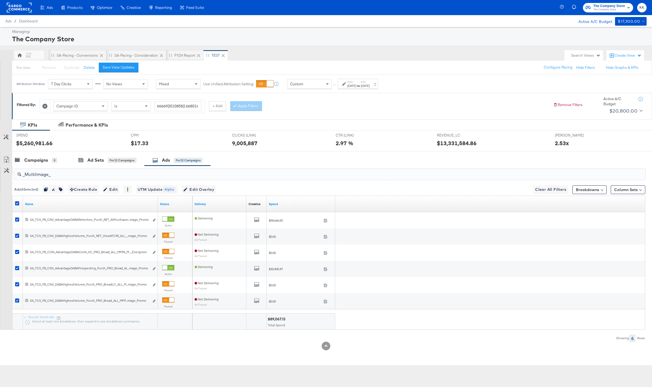
drag, startPoint x: 57, startPoint y: 173, endPoint x: 6, endPoint y: 173, distance: 51.0
click at [6, 173] on div "_MultiImage_ Ads ( 6 Selected) Duplicate 6 ads Rename 6 ads Tags for 6 campaign…" at bounding box center [322, 254] width 645 height 176
paste input "BestSeller"
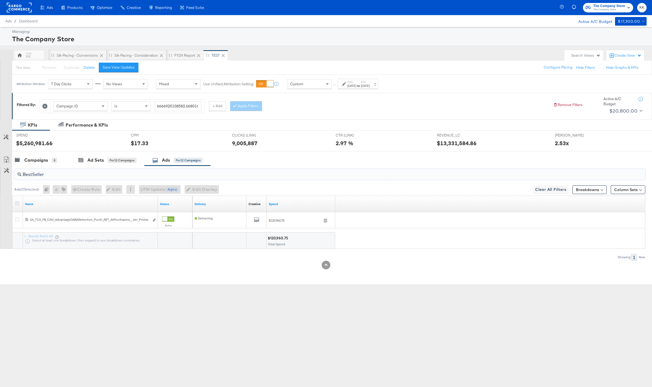
type input "BestSeller"
click at [17, 203] on icon at bounding box center [17, 203] width 4 height 4
click at [0, 0] on input "checkbox" at bounding box center [0, 0] width 0 height 0
click at [60, 190] on icon "button" at bounding box center [59, 190] width 4 height 4
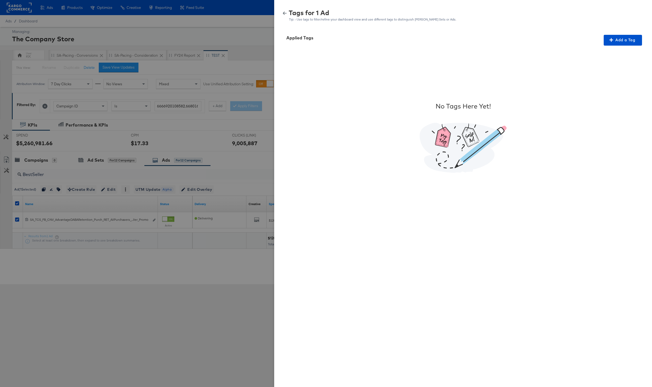
click at [283, 14] on icon "button" at bounding box center [285, 13] width 4 height 4
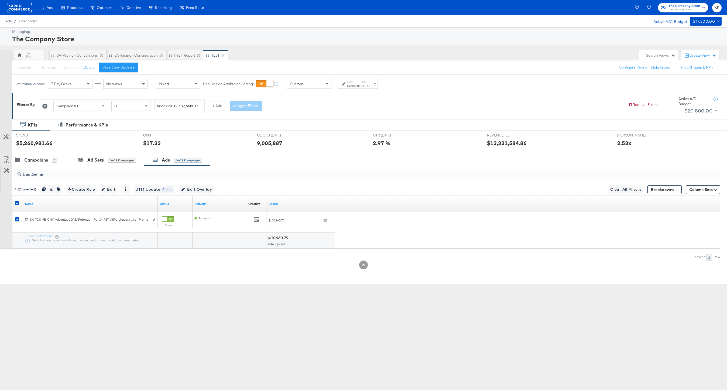
click at [23, 11] on rect at bounding box center [19, 8] width 25 height 10
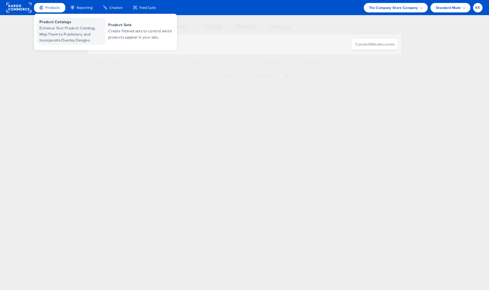
click at [51, 32] on span "Enhance Your Product Catalog, Map Them to Publishers, and Incorporate Overlay D…" at bounding box center [71, 34] width 65 height 18
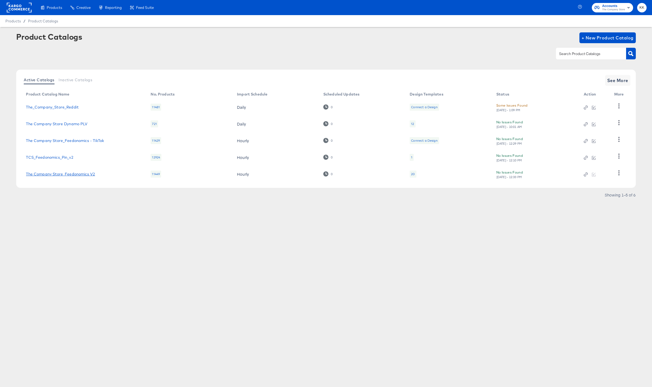
click at [65, 173] on link "The Company Store_Feedonomics V2" at bounding box center [60, 174] width 69 height 4
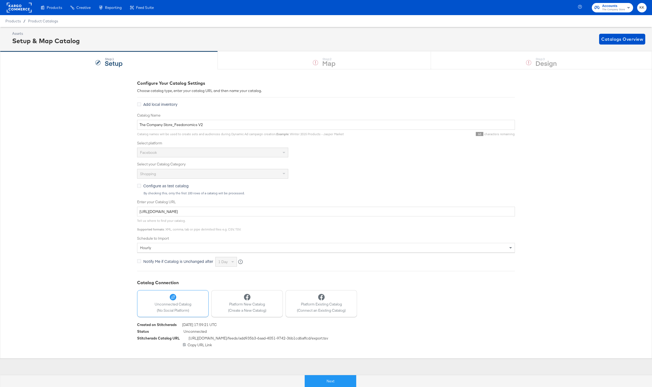
click at [320, 290] on button "Next" at bounding box center [331, 381] width 52 height 12
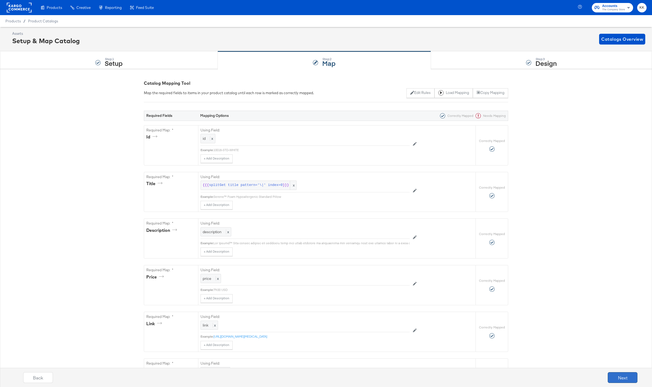
click at [489, 290] on button "Next" at bounding box center [623, 377] width 30 height 11
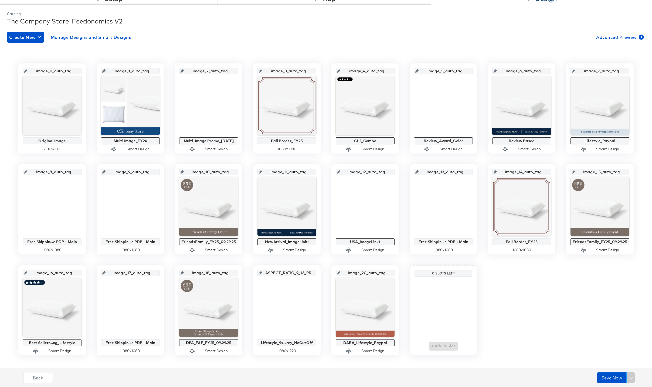
scroll to position [67, 0]
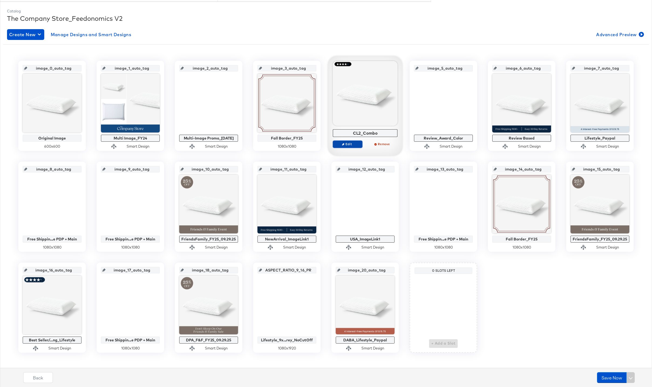
click at [349, 145] on span "Edit" at bounding box center [347, 144] width 25 height 4
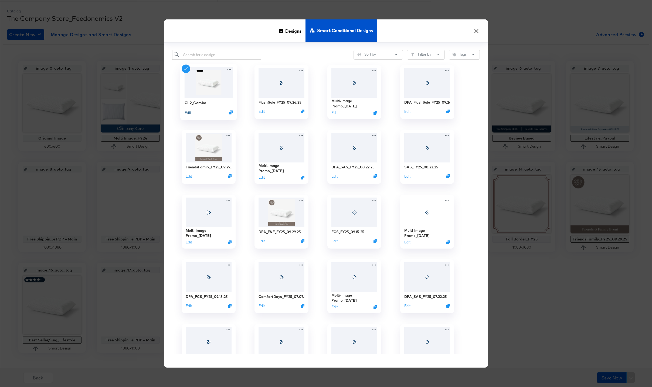
click at [188, 113] on button "Edit" at bounding box center [188, 112] width 6 height 5
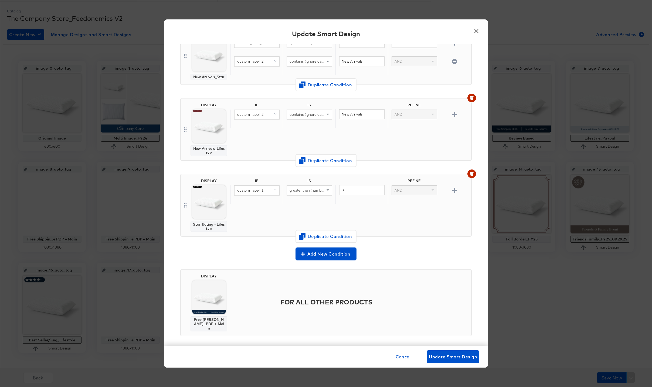
scroll to position [722, 0]
click at [473, 29] on button "×" at bounding box center [476, 30] width 10 height 10
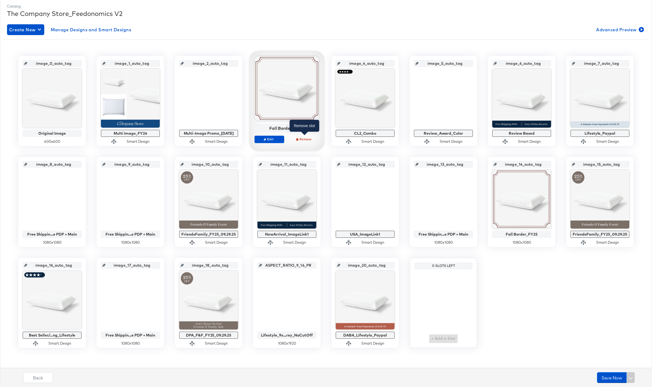
scroll to position [68, 0]
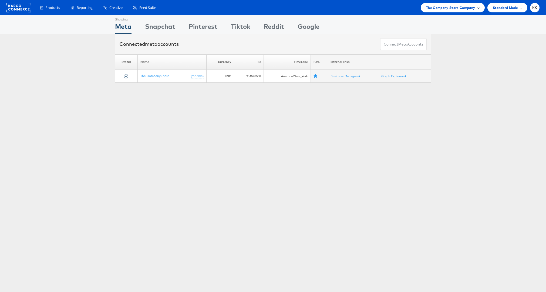
click at [458, 9] on span "The Company Store Company" at bounding box center [450, 8] width 49 height 6
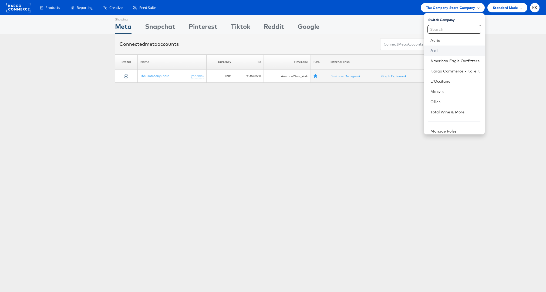
click at [441, 51] on link "Aldi" at bounding box center [455, 50] width 50 height 5
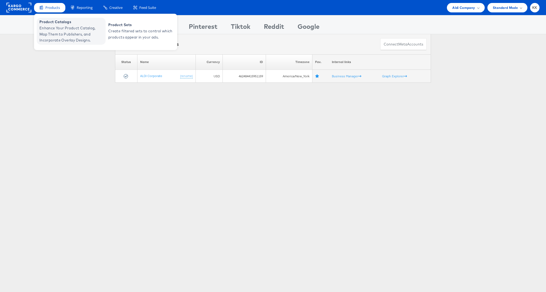
click at [45, 33] on span "Enhance Your Product Catalog, Map Them to Publishers, and Incorporate Overlay D…" at bounding box center [71, 34] width 65 height 18
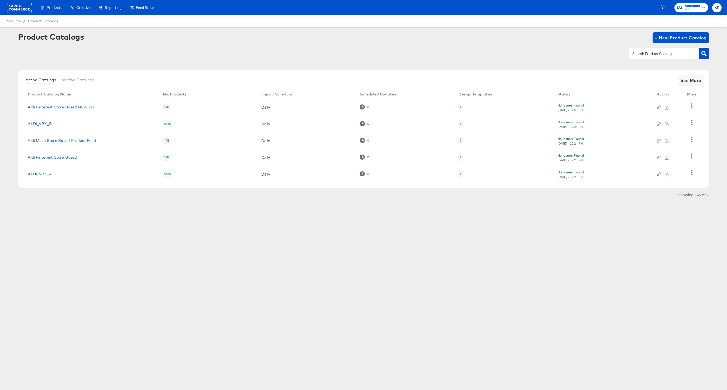
click at [60, 158] on link "Aldi Pinterest Store Based" at bounding box center [52, 157] width 49 height 4
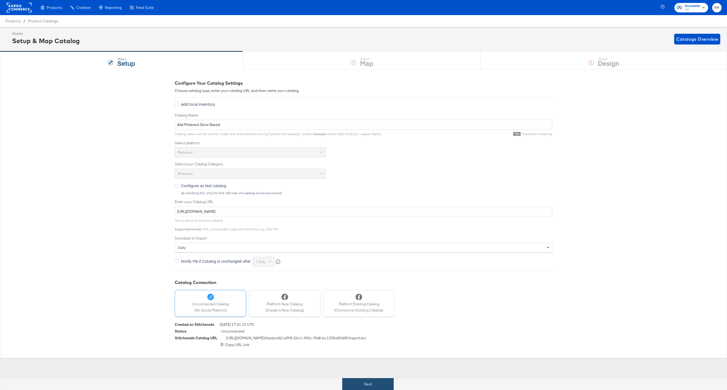
click at [349, 383] on button "Next" at bounding box center [368, 384] width 52 height 12
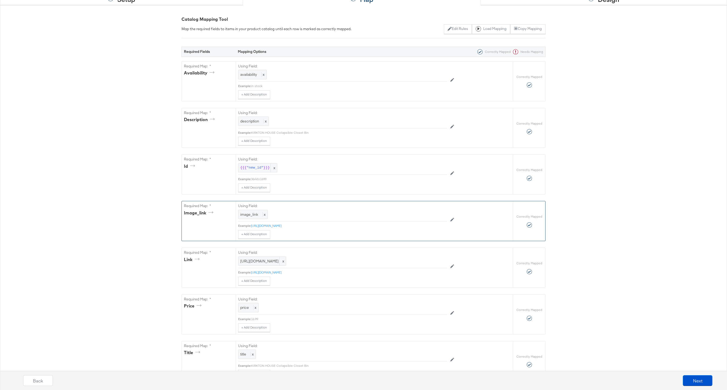
scroll to position [373, 0]
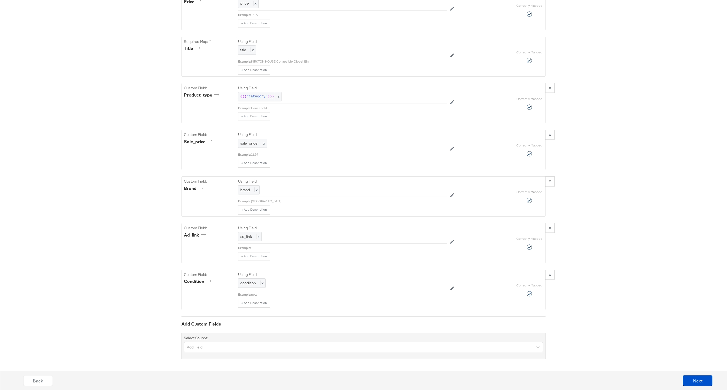
click at [213, 340] on div "Select Source: Add Field" at bounding box center [364, 346] width 364 height 26
click at [213, 345] on div "Add Field" at bounding box center [363, 347] width 359 height 10
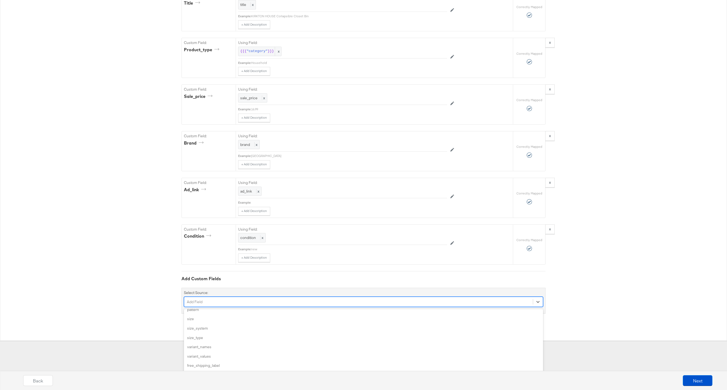
scroll to position [127, 0]
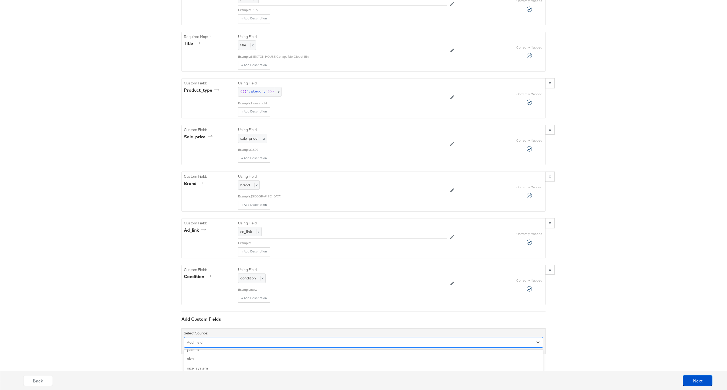
click at [111, 336] on div "{"availability":"{{{\"availability\"}}}","description":"{{{\"description\"}}}",…" at bounding box center [363, 38] width 727 height 685
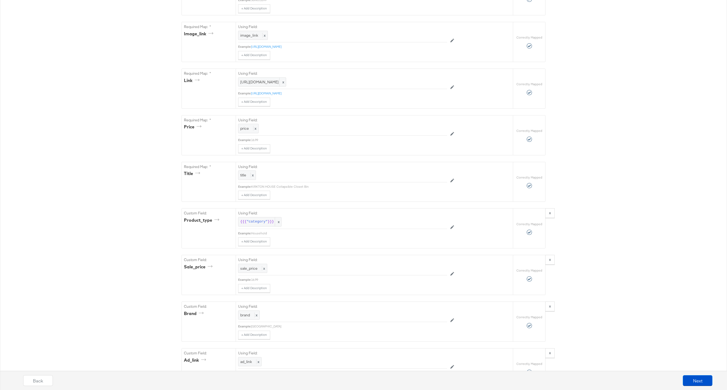
scroll to position [206, 0]
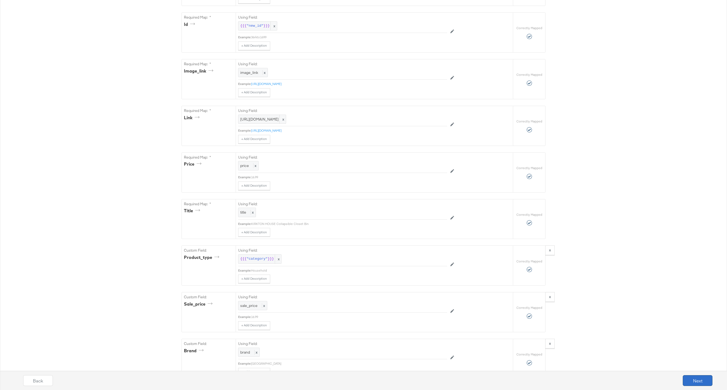
click at [687, 381] on button "Next" at bounding box center [698, 380] width 30 height 11
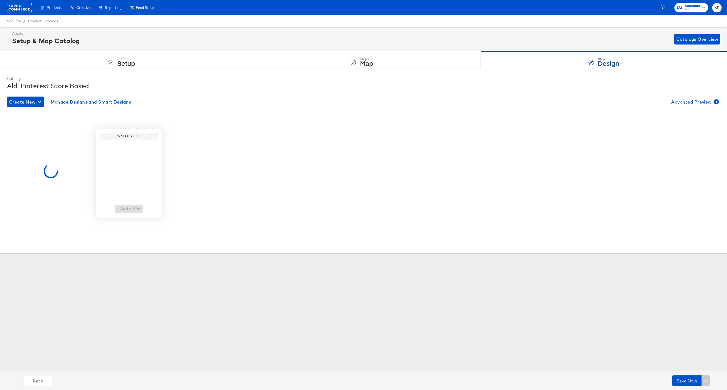
scroll to position [0, 0]
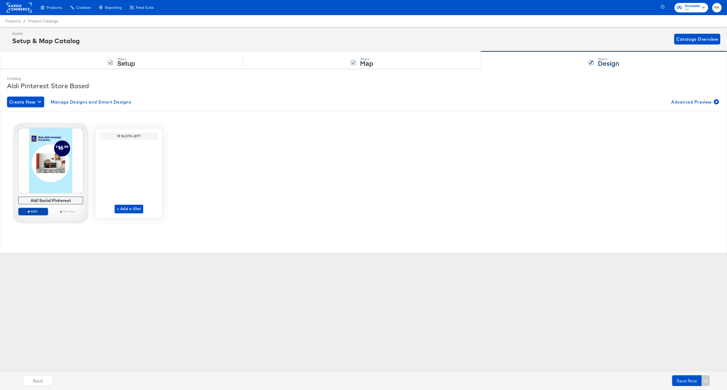
click at [36, 210] on span "Edit" at bounding box center [33, 211] width 25 height 4
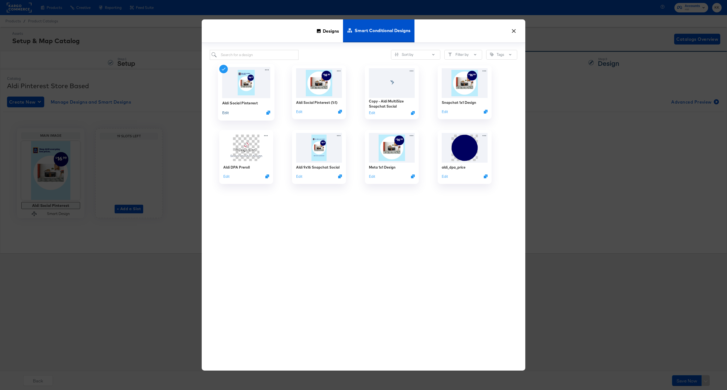
click at [225, 114] on button "Edit" at bounding box center [225, 112] width 6 height 5
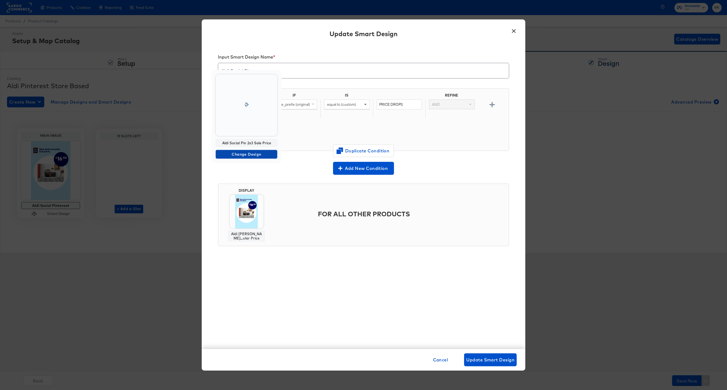
click at [246, 153] on span "Change Design" at bounding box center [246, 154] width 57 height 7
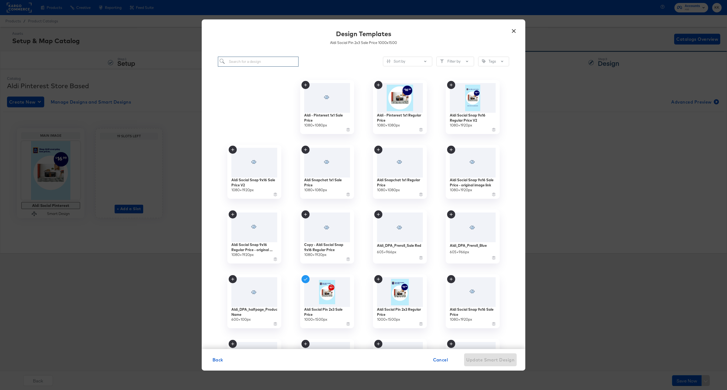
click at [244, 63] on input "search" at bounding box center [258, 62] width 81 height 10
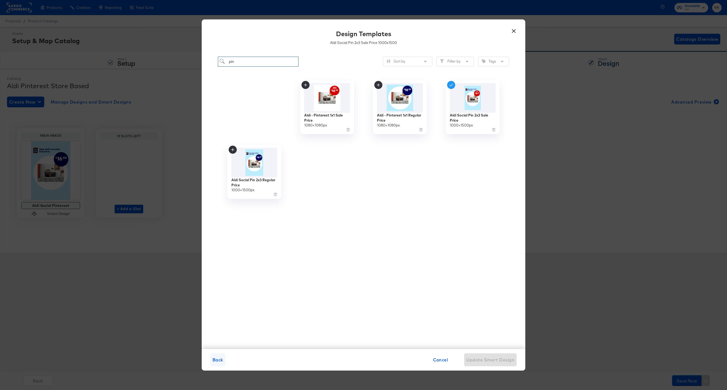
type input "pin"
click at [222, 356] on span "Back" at bounding box center [218, 360] width 11 height 8
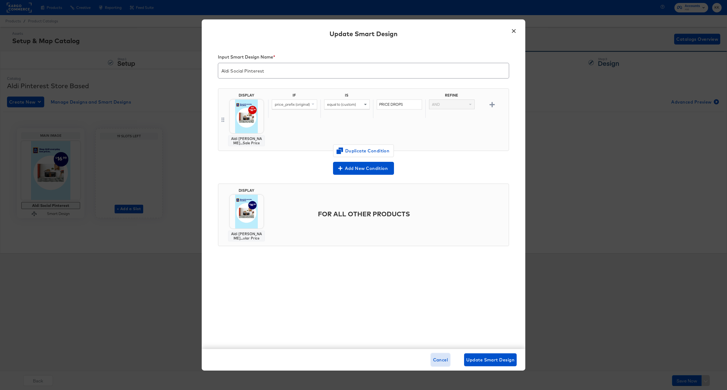
click at [443, 363] on span "Cancel" at bounding box center [440, 360] width 15 height 8
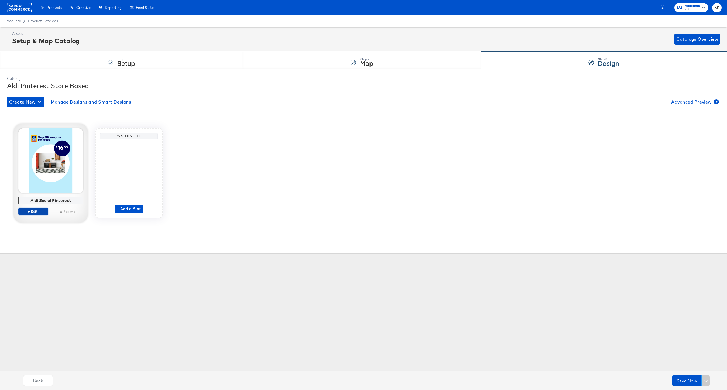
click at [42, 209] on button "Edit" at bounding box center [33, 212] width 30 height 8
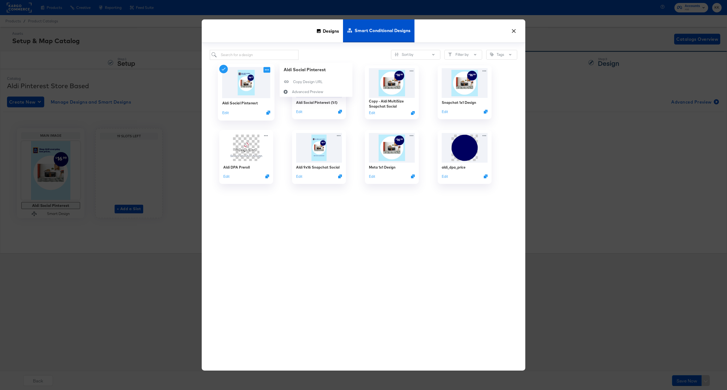
click at [268, 70] on icon at bounding box center [267, 70] width 7 height 6
click at [292, 222] on div "Aldi Social Pinterest Edit Aldi Social Pinterest (1:1) Edit Copy - Aldi MultiSi…" at bounding box center [364, 208] width 308 height 297
click at [299, 112] on button "Edit" at bounding box center [298, 112] width 6 height 5
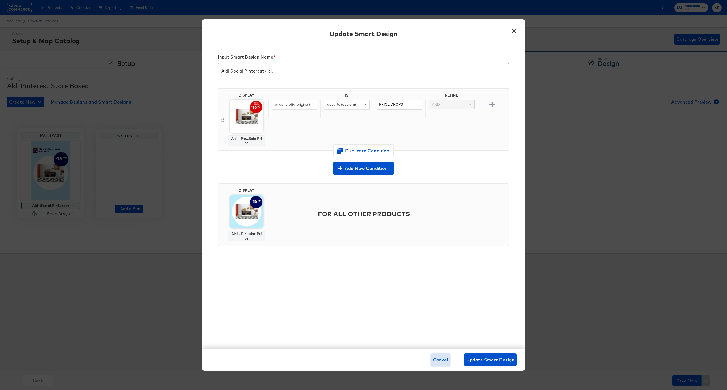
click at [434, 360] on span "Cancel" at bounding box center [440, 360] width 15 height 8
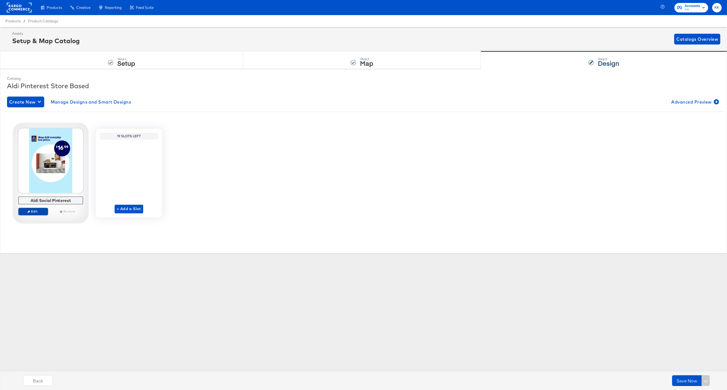
click at [39, 211] on span "Edit" at bounding box center [33, 211] width 25 height 4
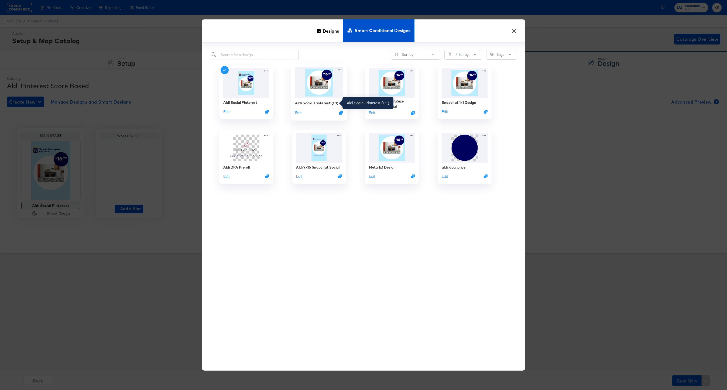
click at [317, 102] on div "Aldi Social Pinterest (1:1)" at bounding box center [316, 102] width 43 height 5
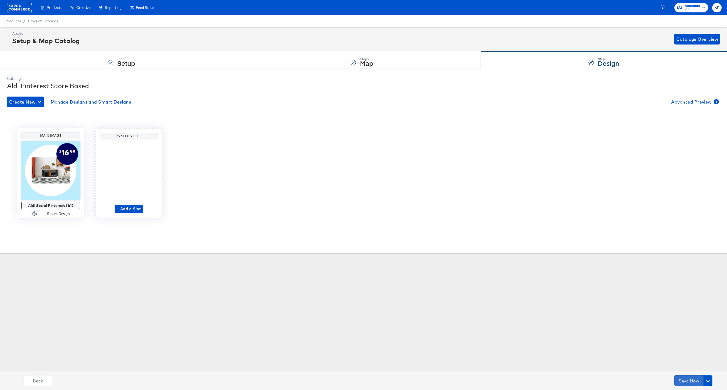
click at [678, 382] on button "Save Now" at bounding box center [690, 380] width 30 height 11
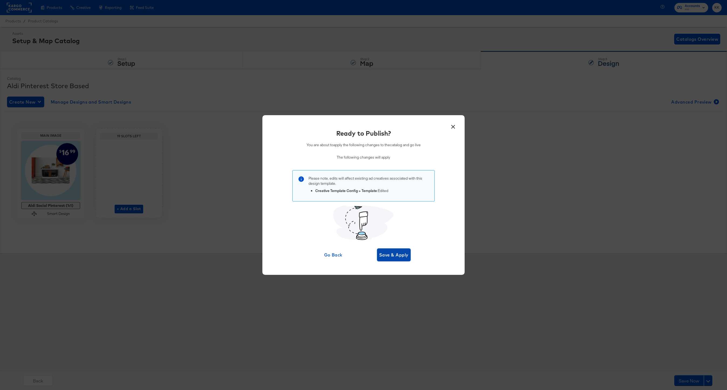
click at [401, 254] on span "Save & Apply" at bounding box center [393, 255] width 29 height 8
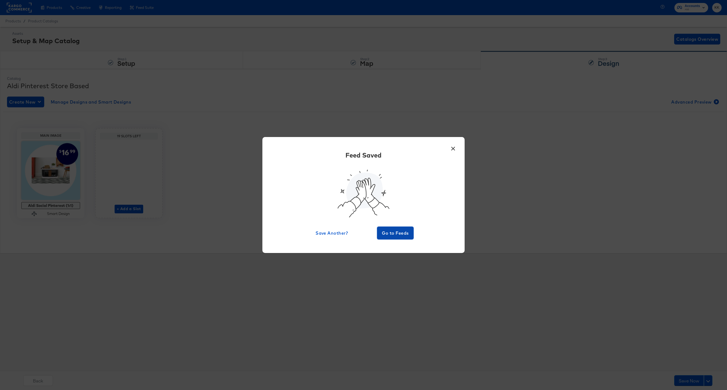
click at [403, 231] on span "Go to Feeds" at bounding box center [395, 233] width 32 height 8
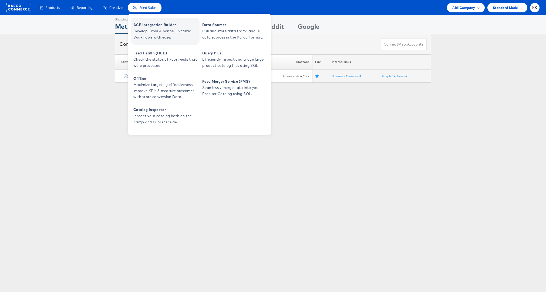
click at [147, 26] on span "ACE Integration Builder" at bounding box center [165, 25] width 65 height 6
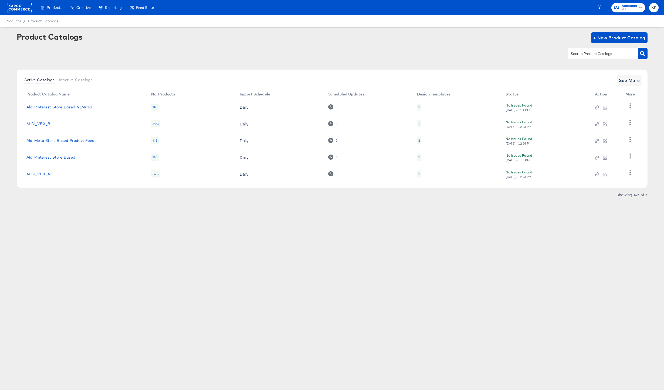
click at [629, 86] on div at bounding box center [332, 86] width 620 height 0
click at [629, 84] on span "See More" at bounding box center [629, 81] width 21 height 8
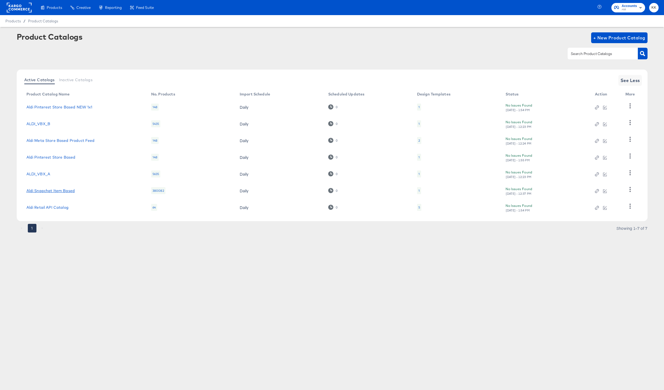
click at [60, 191] on link "Aldi Snapchat Item Based" at bounding box center [50, 191] width 49 height 4
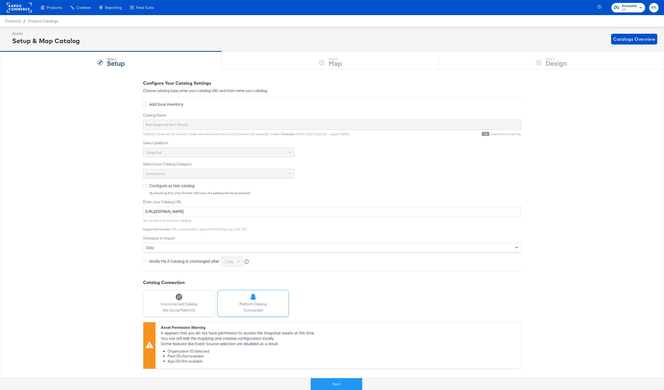
click at [349, 380] on button "Next" at bounding box center [337, 384] width 52 height 12
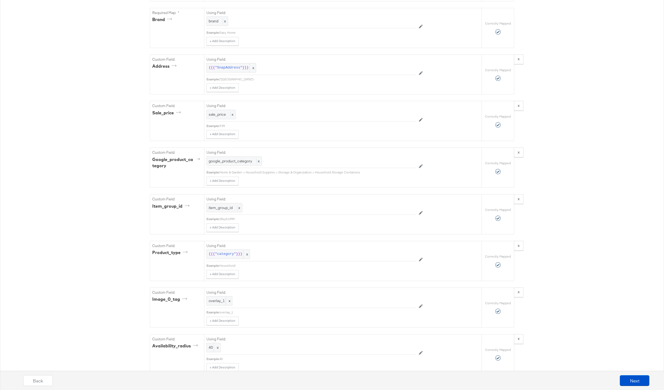
scroll to position [978, 0]
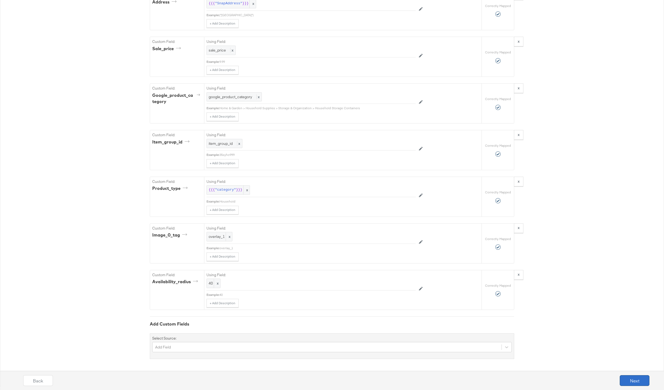
click at [633, 377] on button "Next" at bounding box center [634, 380] width 30 height 11
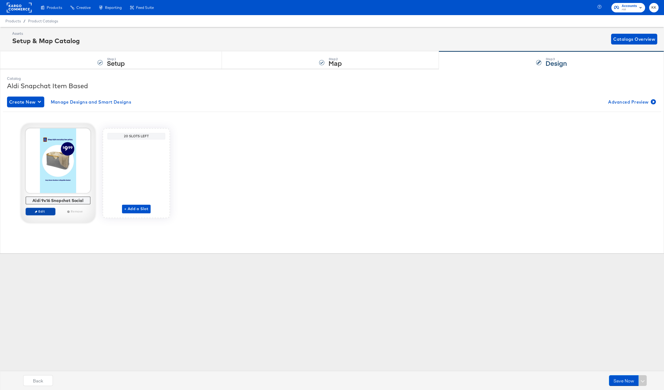
click at [46, 211] on span "Edit" at bounding box center [40, 211] width 25 height 4
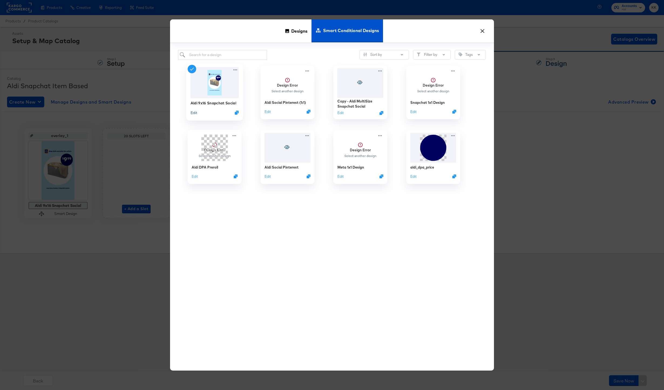
click at [192, 113] on button "Edit" at bounding box center [193, 112] width 6 height 5
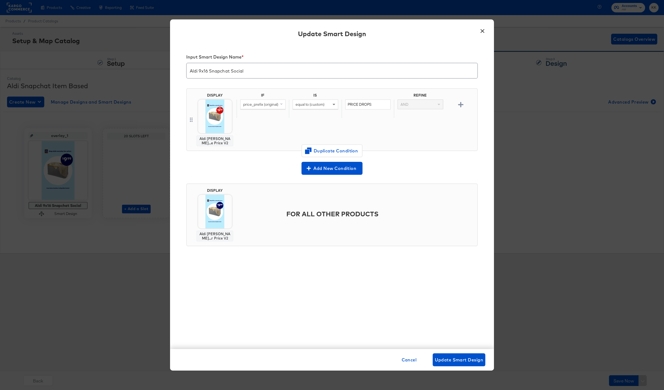
click at [486, 31] on button "×" at bounding box center [482, 30] width 10 height 10
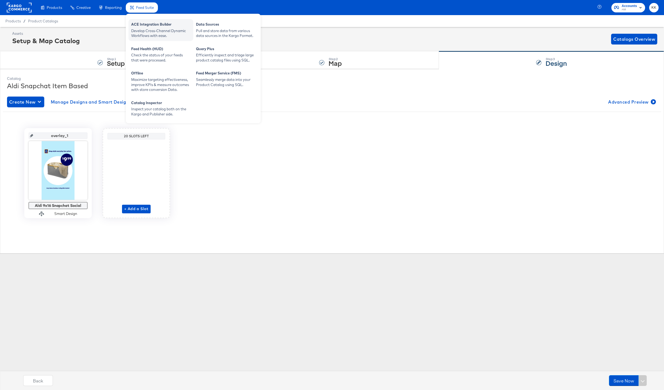
click at [143, 26] on div "ACE Integration Builder" at bounding box center [160, 25] width 59 height 6
